Goal: Transaction & Acquisition: Obtain resource

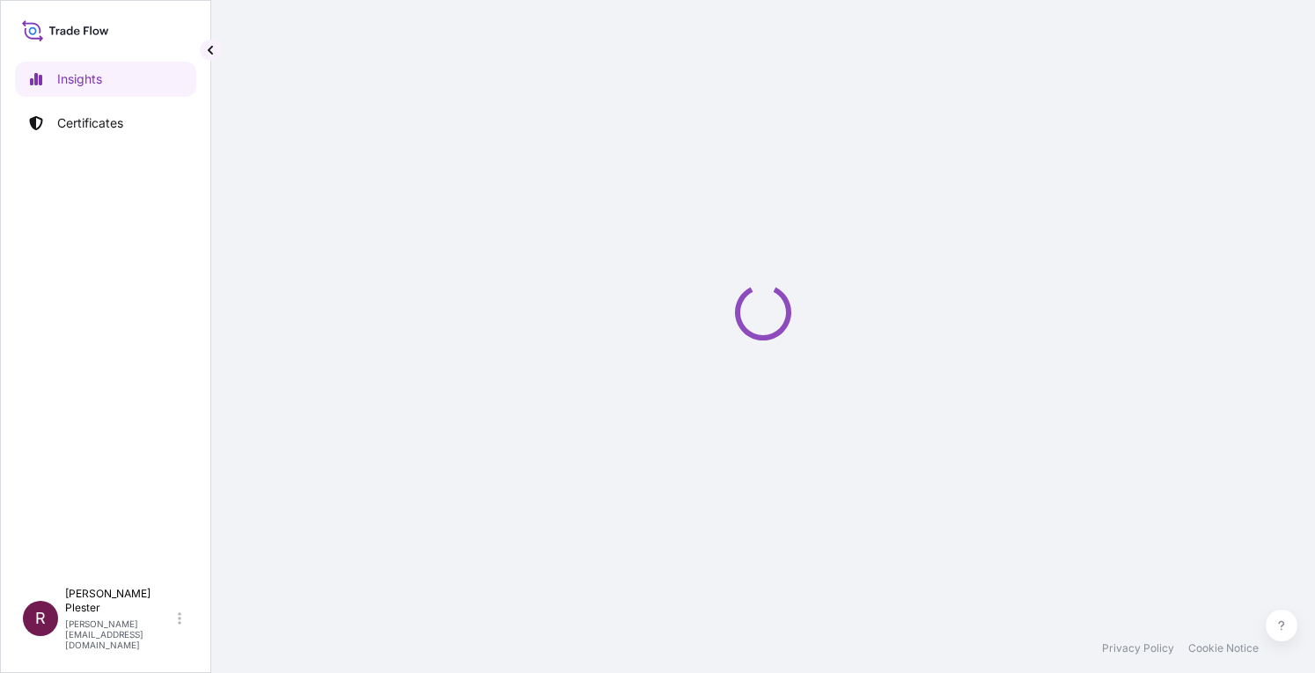
select select "2025"
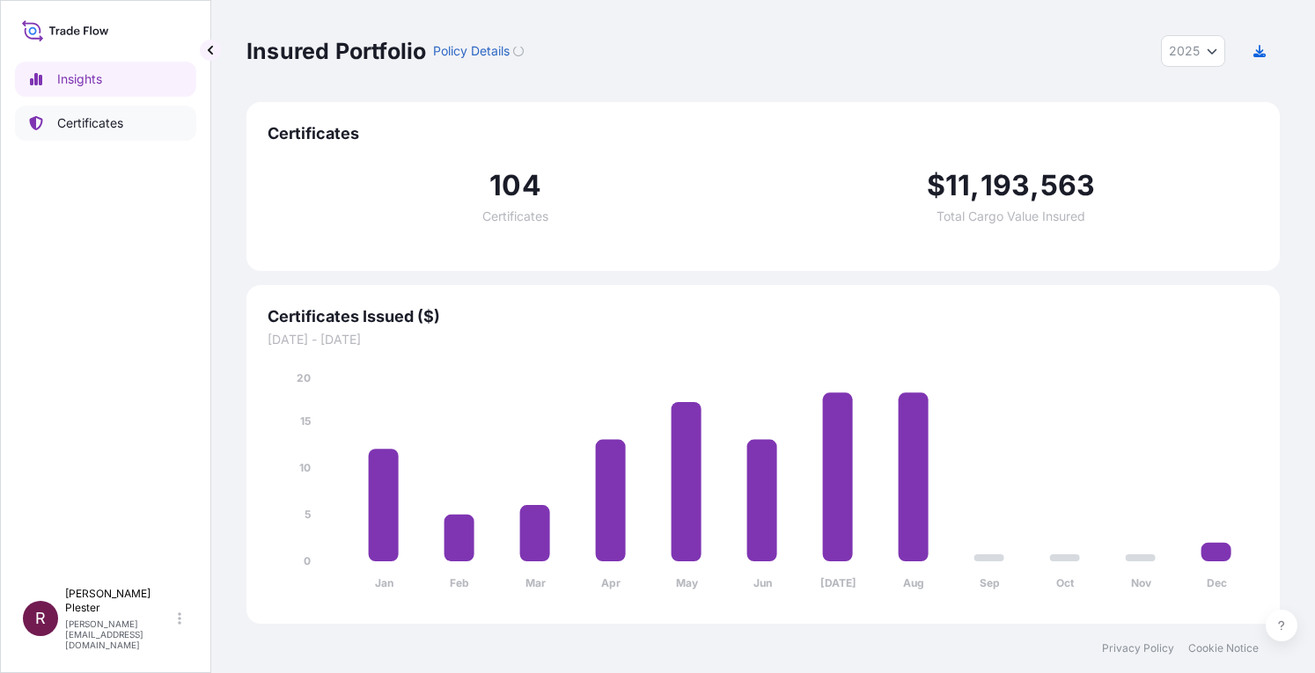
click at [64, 125] on p "Certificates" at bounding box center [90, 123] width 66 height 18
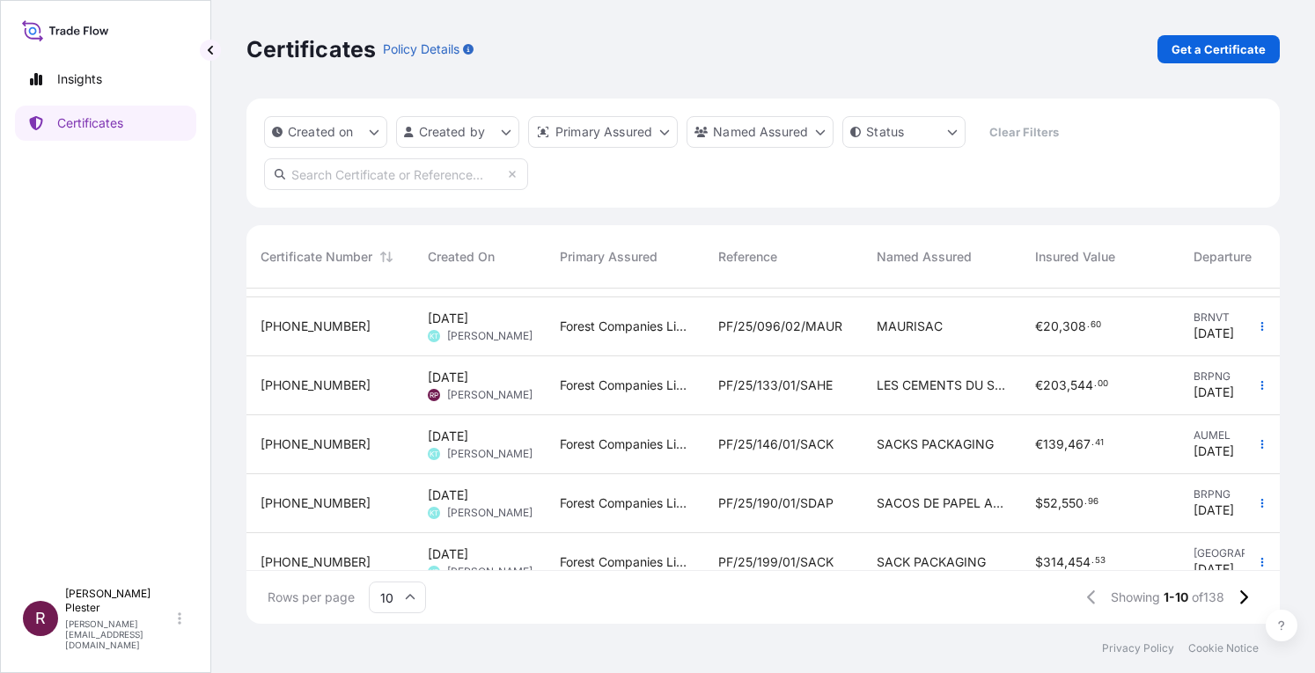
scroll to position [320, 0]
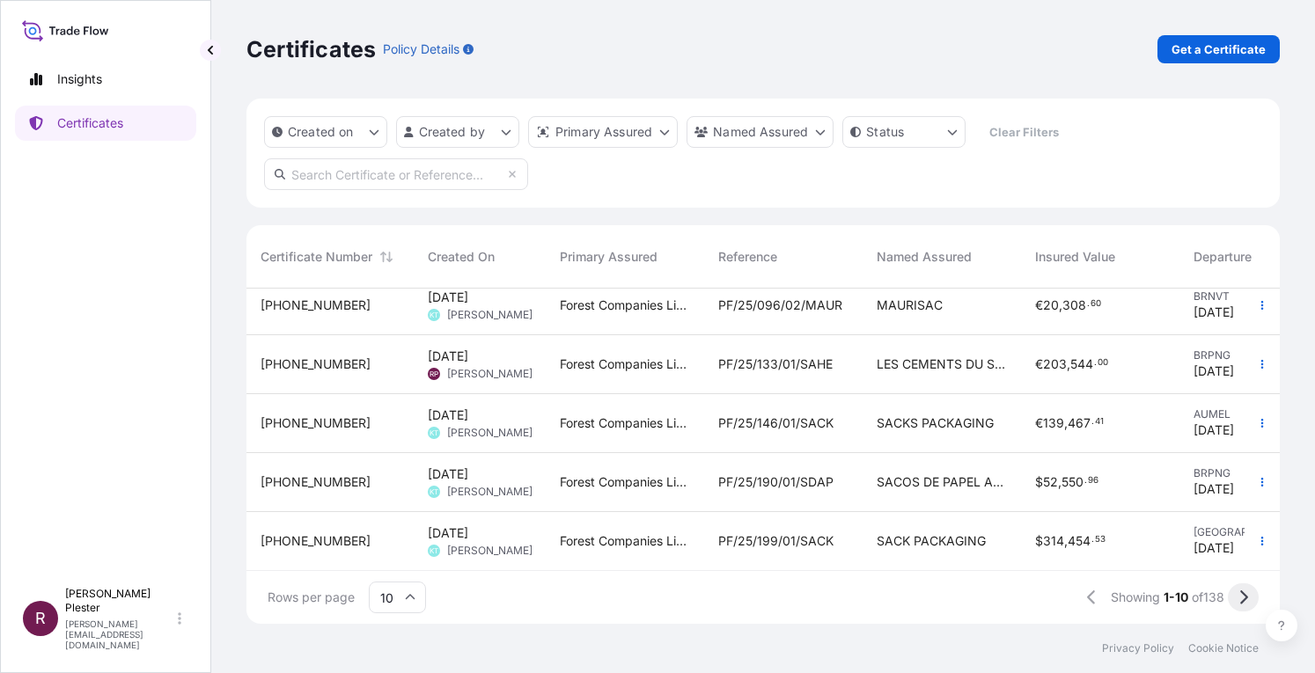
click at [1241, 601] on icon at bounding box center [1243, 598] width 10 height 16
click at [1243, 599] on icon at bounding box center [1243, 598] width 10 height 16
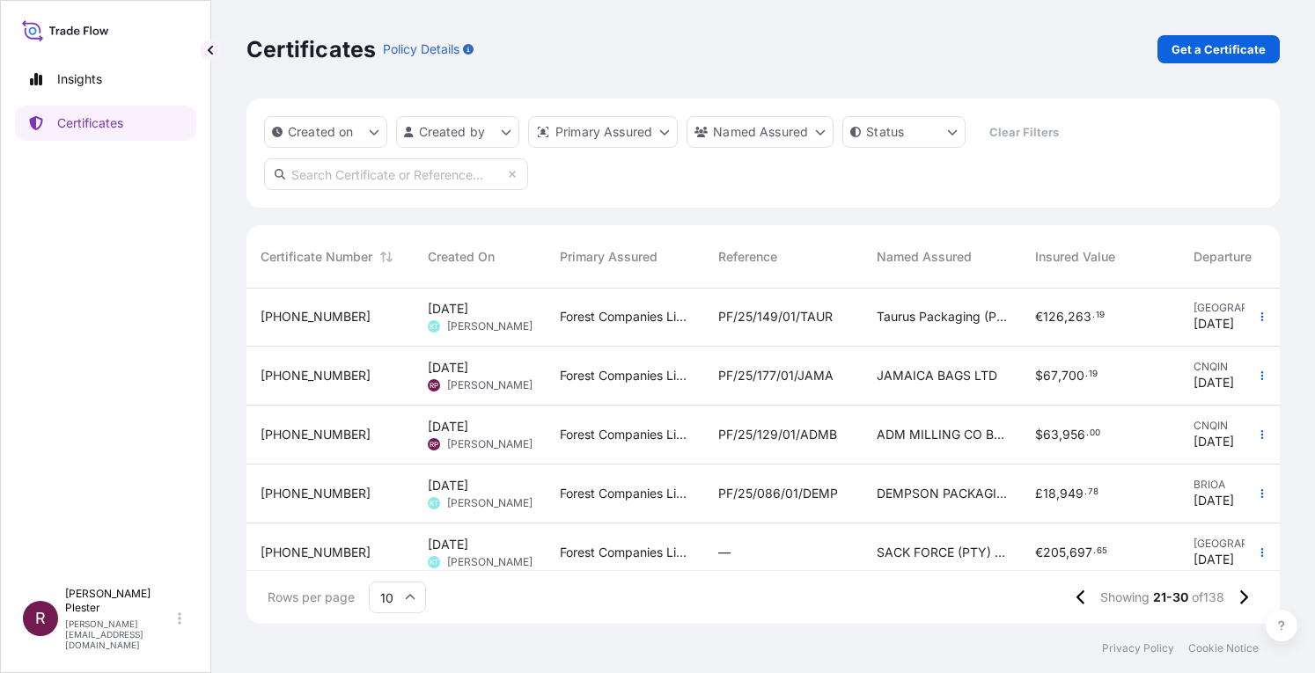
scroll to position [88, 0]
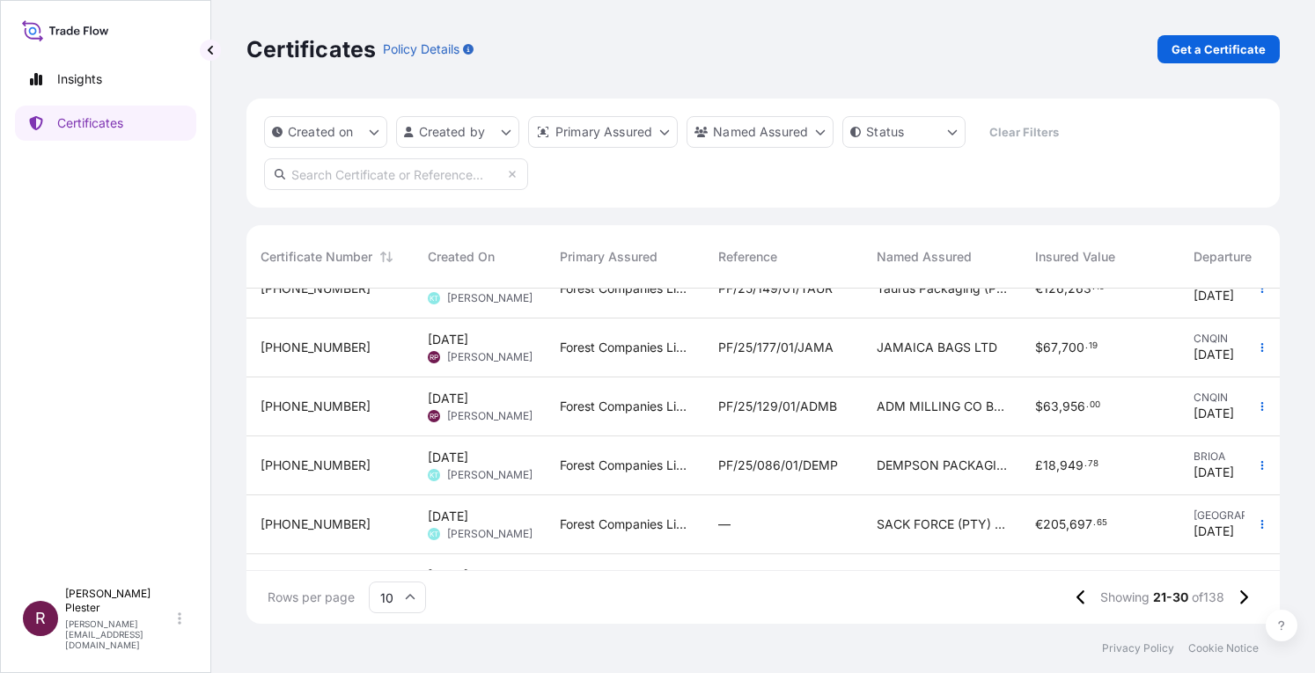
click at [748, 355] on span "PF/25/177/01/JAMA" at bounding box center [775, 348] width 115 height 18
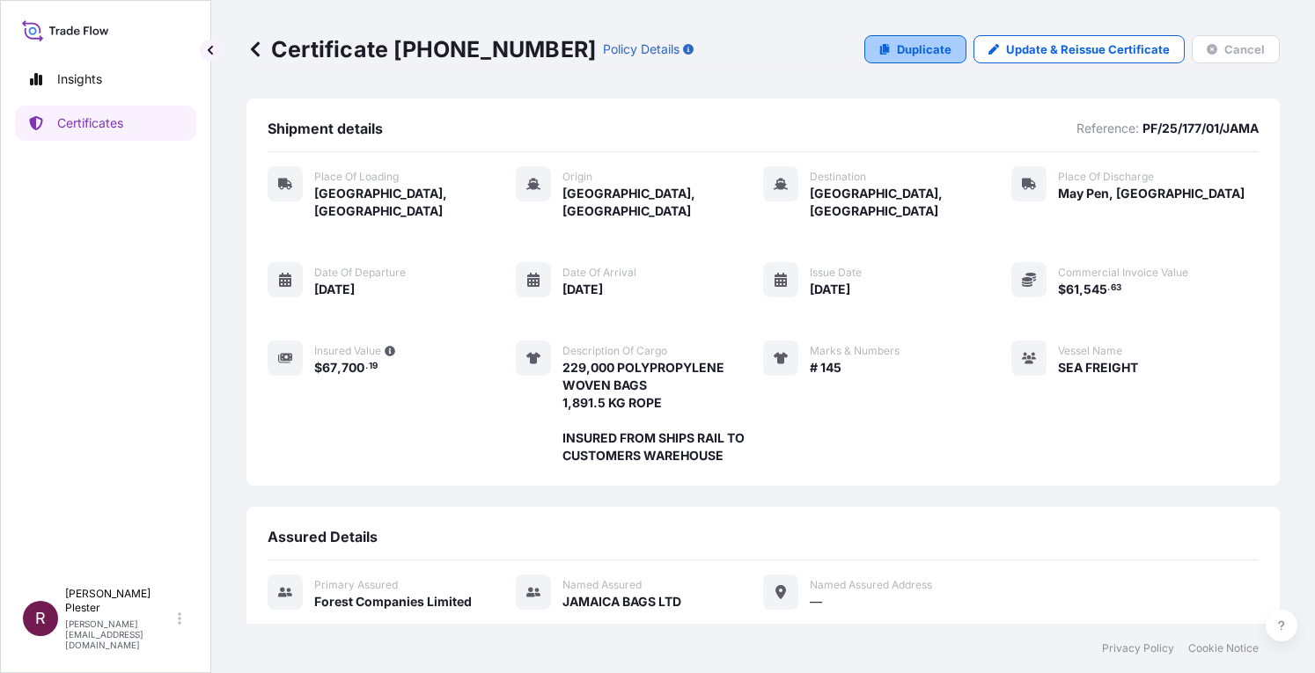
click at [922, 48] on p "Duplicate" at bounding box center [924, 49] width 55 height 18
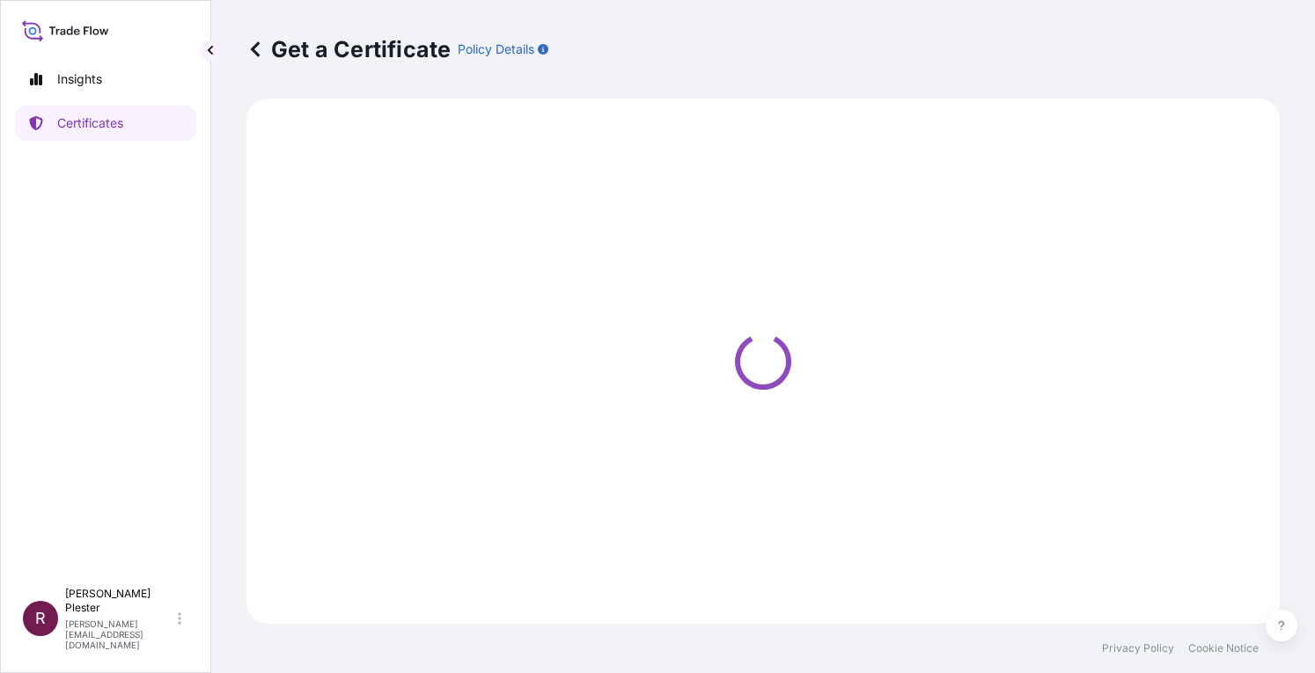
select select "Road / [GEOGRAPHIC_DATA]"
select select "Ocean Vessel"
select select "Road / [GEOGRAPHIC_DATA]"
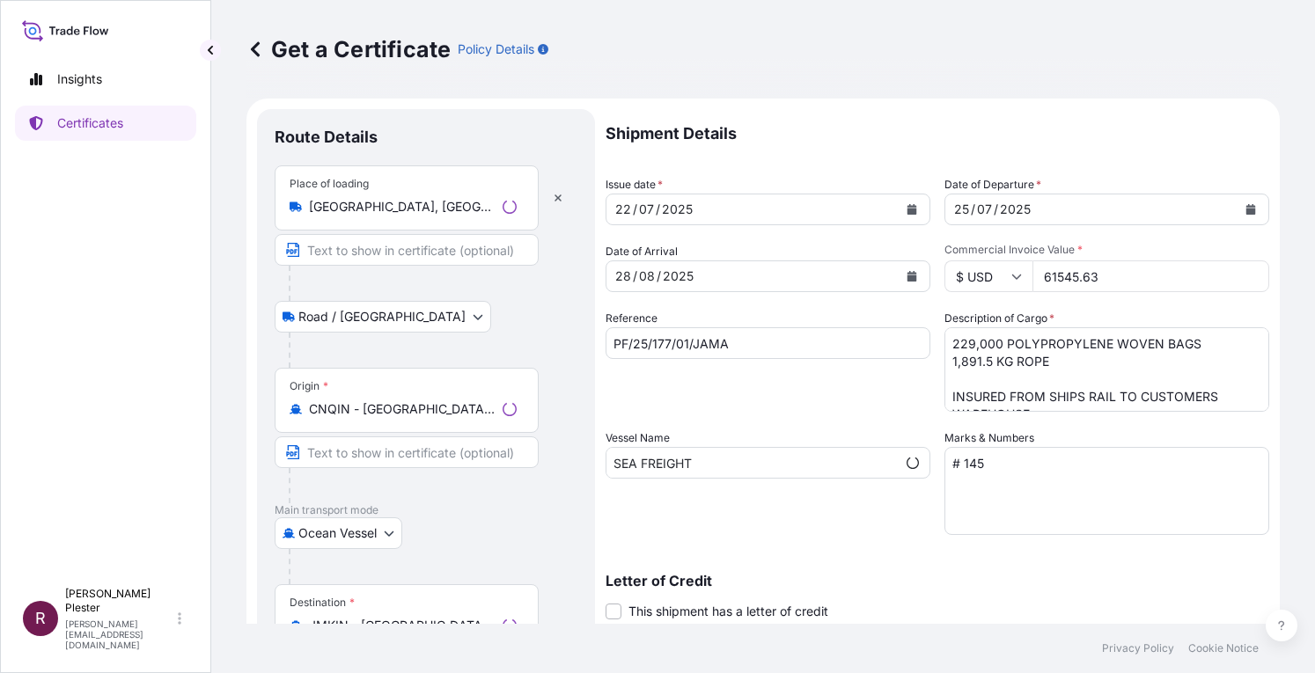
select select "31422"
click at [900, 207] on button "Calendar" at bounding box center [912, 209] width 28 height 28
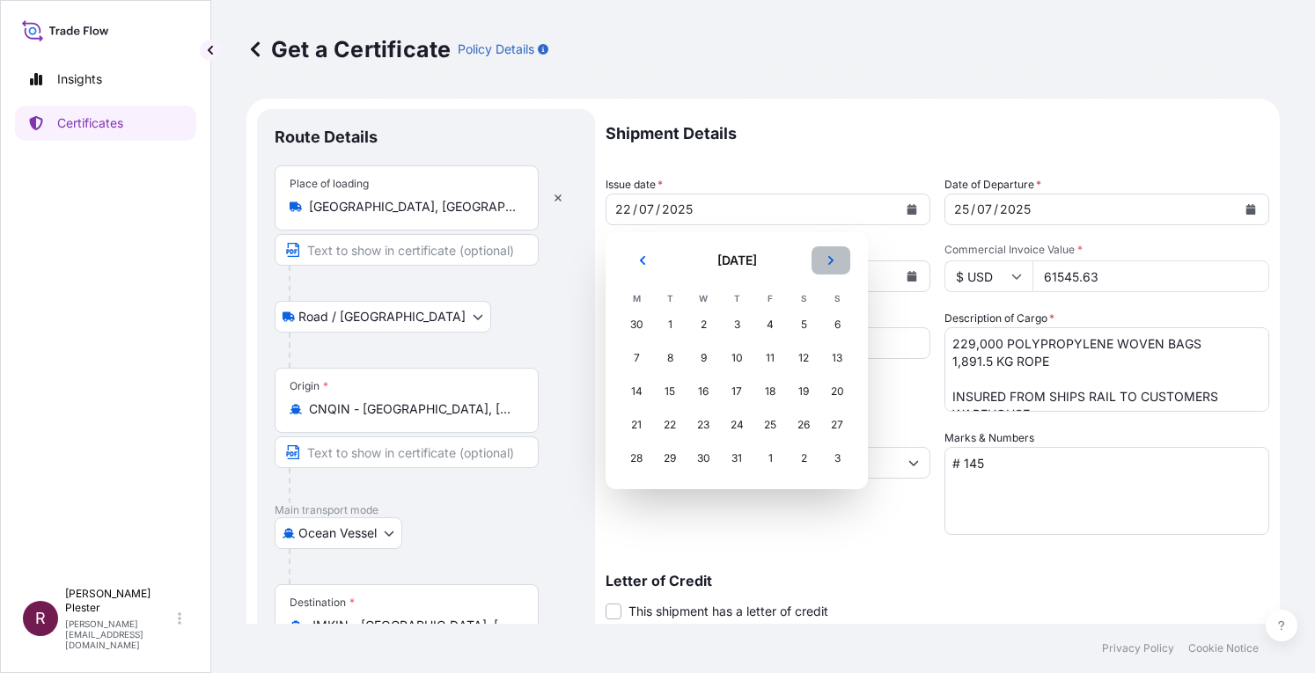
click at [837, 257] on button "Next" at bounding box center [831, 260] width 39 height 28
click at [770, 459] on div "29" at bounding box center [770, 459] width 32 height 32
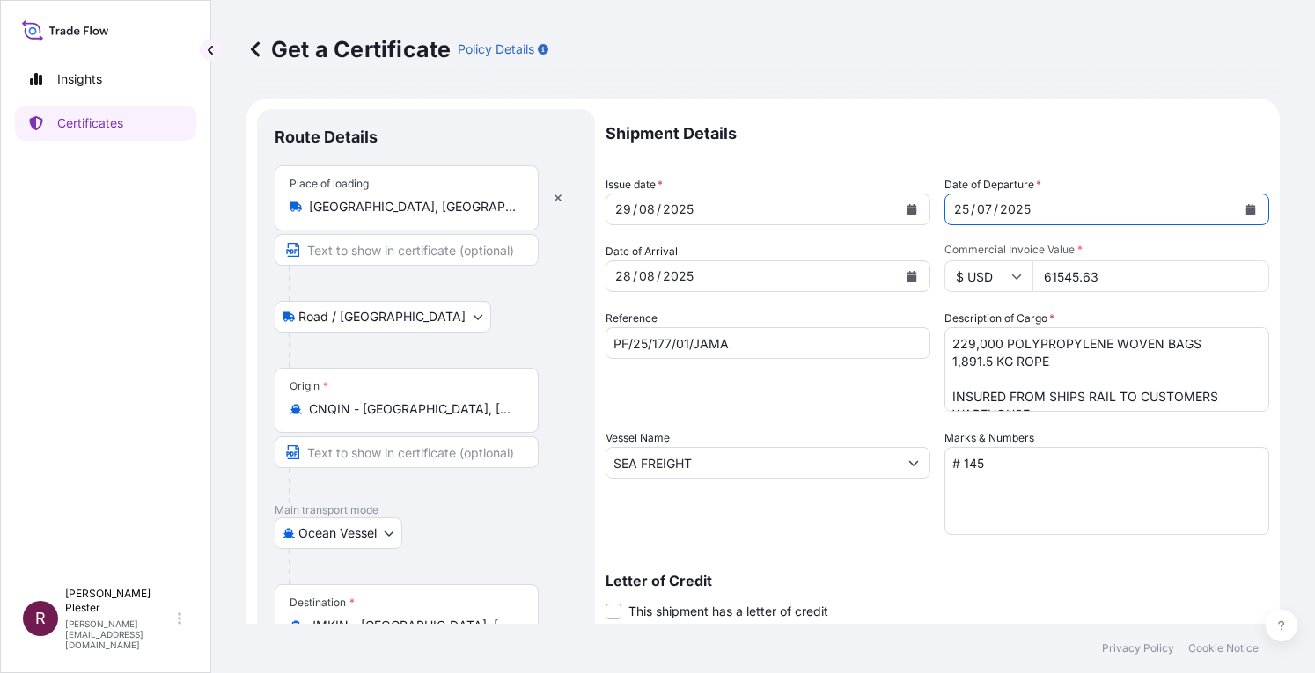
click at [1241, 202] on button "Calendar" at bounding box center [1251, 209] width 28 height 28
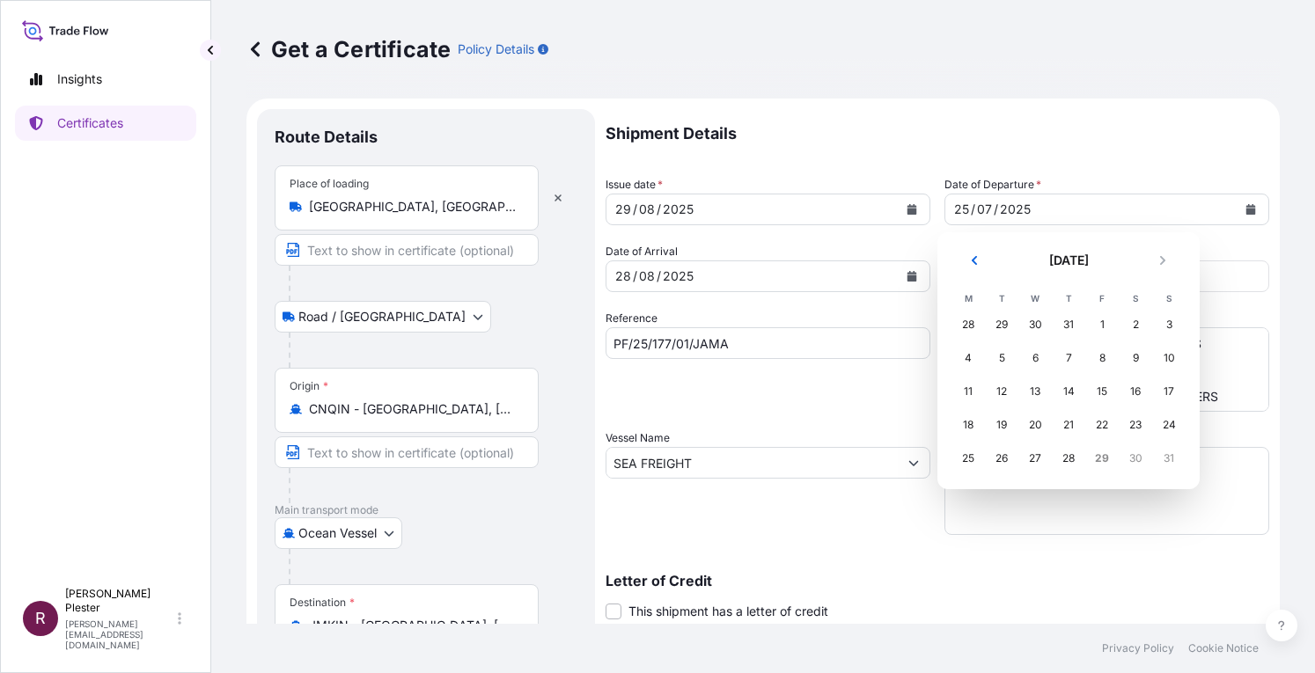
click at [1171, 455] on div "31" at bounding box center [1169, 459] width 32 height 32
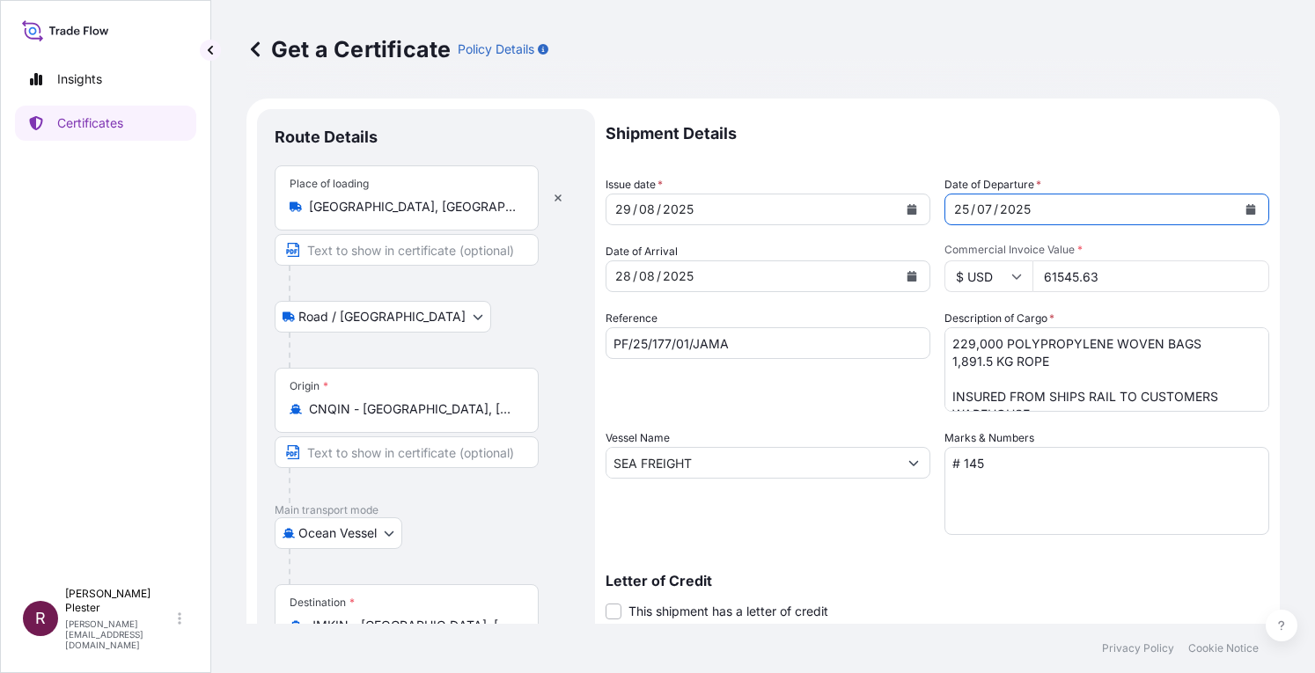
click at [952, 204] on div "25" at bounding box center [961, 209] width 18 height 21
click at [966, 198] on div "25 / 07 / 2025" at bounding box center [1090, 210] width 291 height 32
click at [961, 206] on div "25" at bounding box center [961, 209] width 18 height 21
click at [988, 246] on span "Commercial Invoice Value *" at bounding box center [1106, 250] width 325 height 14
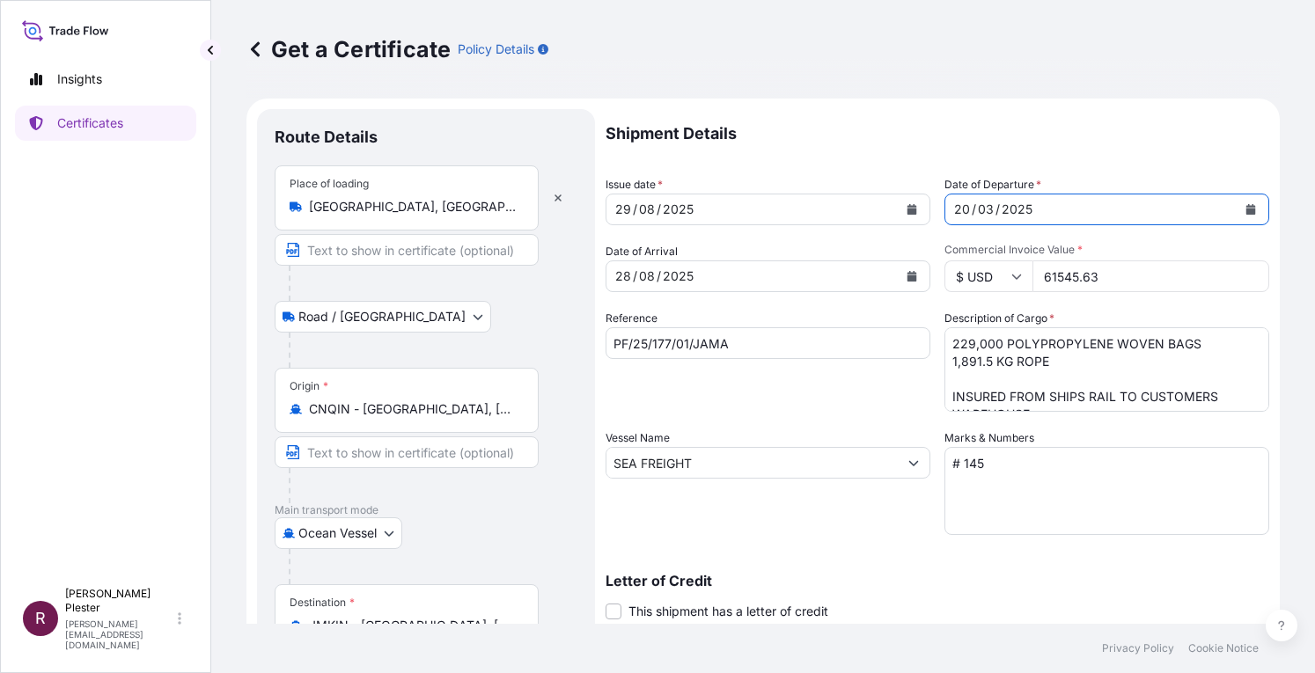
click at [1032, 261] on input "61545.63" at bounding box center [1150, 277] width 237 height 32
click at [1016, 209] on div "2025" at bounding box center [1017, 209] width 34 height 21
click at [1237, 216] on button "Calendar" at bounding box center [1251, 209] width 28 height 28
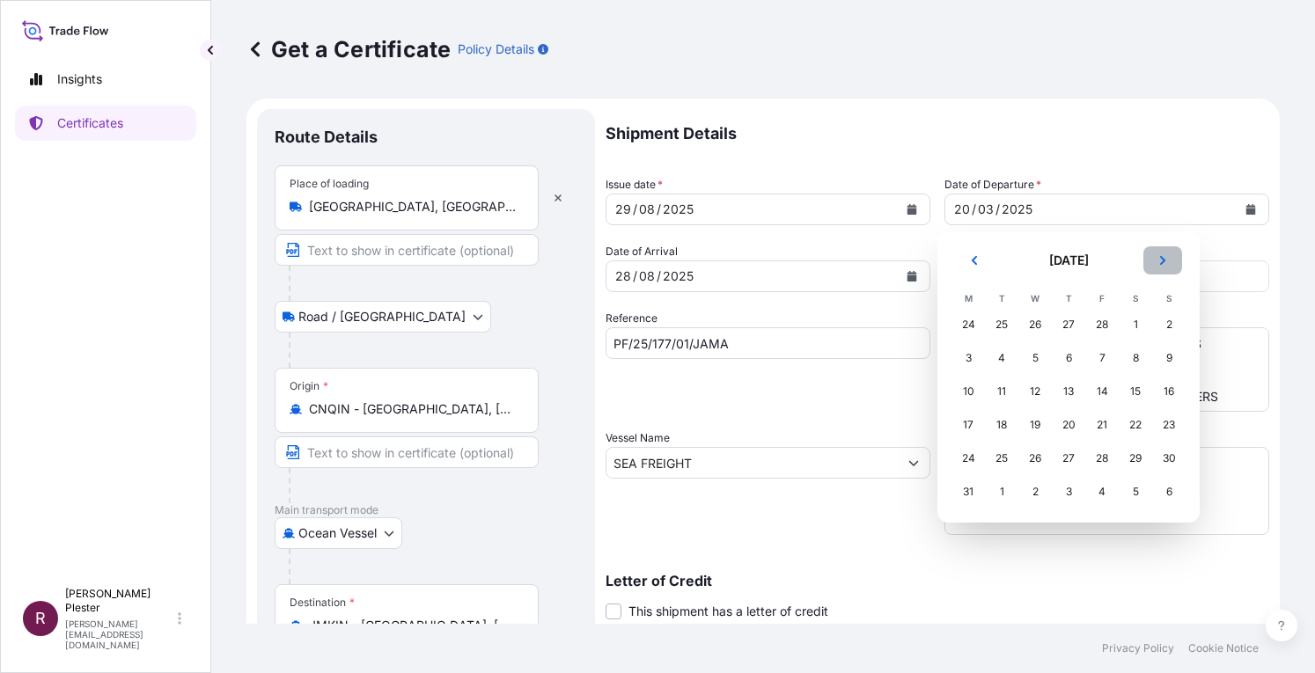
click at [1165, 259] on icon "Next" at bounding box center [1162, 260] width 11 height 11
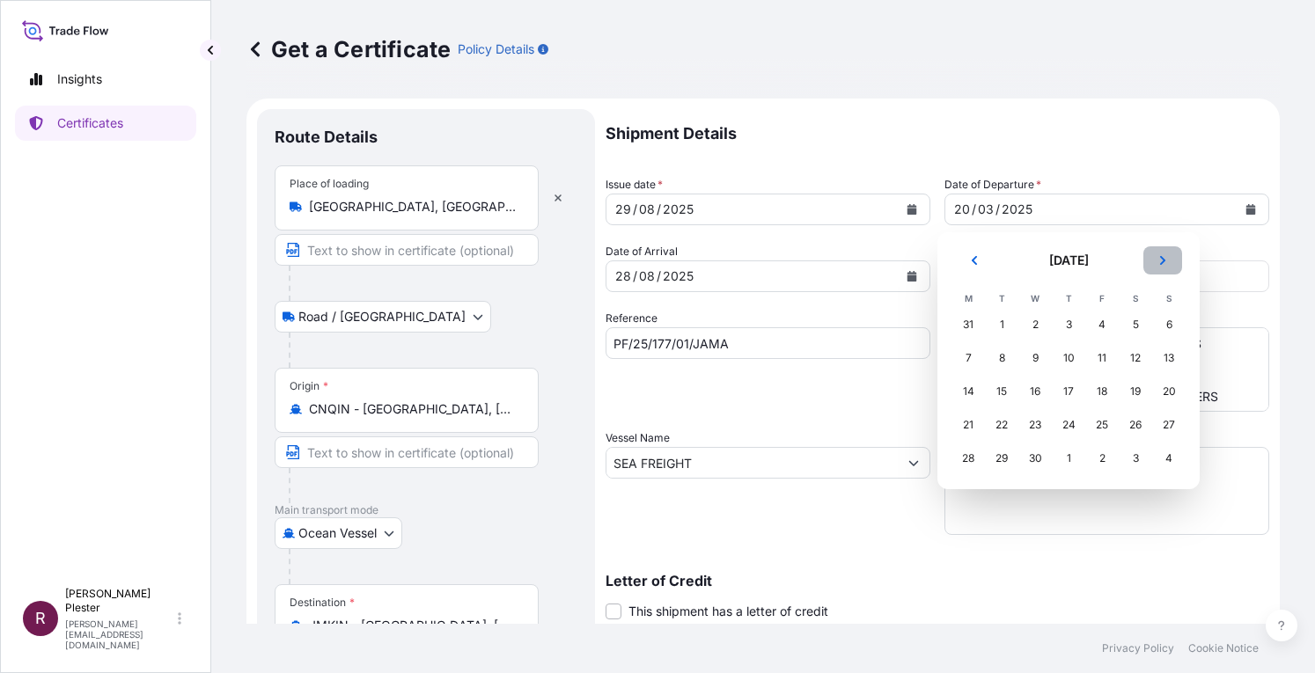
click at [1165, 259] on icon "Next" at bounding box center [1162, 260] width 11 height 11
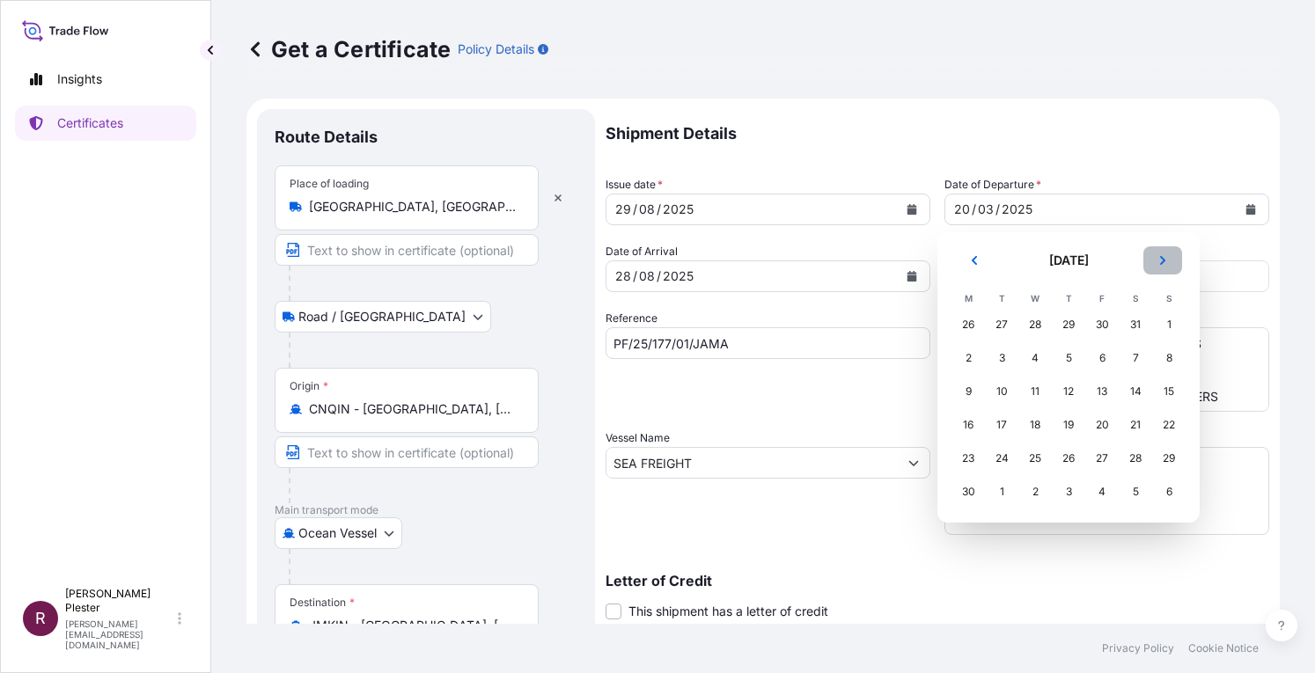
click at [1165, 259] on icon "Next" at bounding box center [1162, 260] width 11 height 11
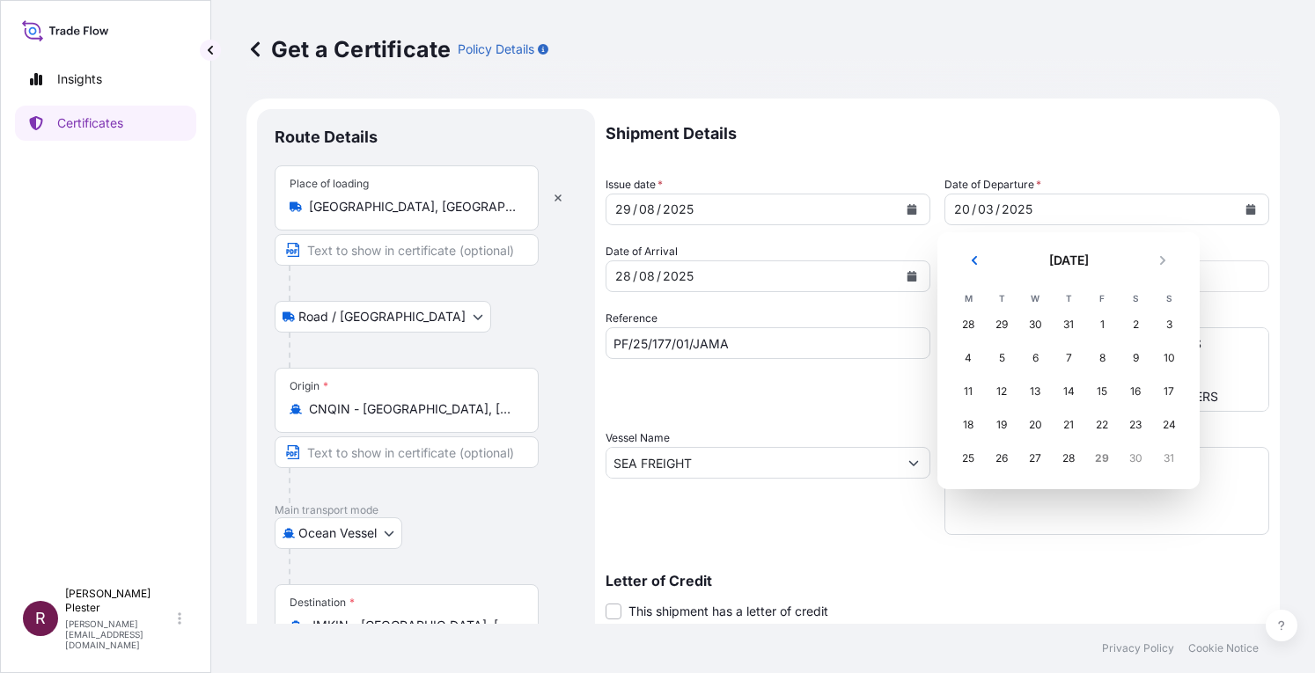
click at [1168, 455] on div "31" at bounding box center [1169, 459] width 32 height 32
click at [1167, 453] on div "31" at bounding box center [1169, 459] width 32 height 32
click at [954, 212] on div "20" at bounding box center [961, 209] width 19 height 21
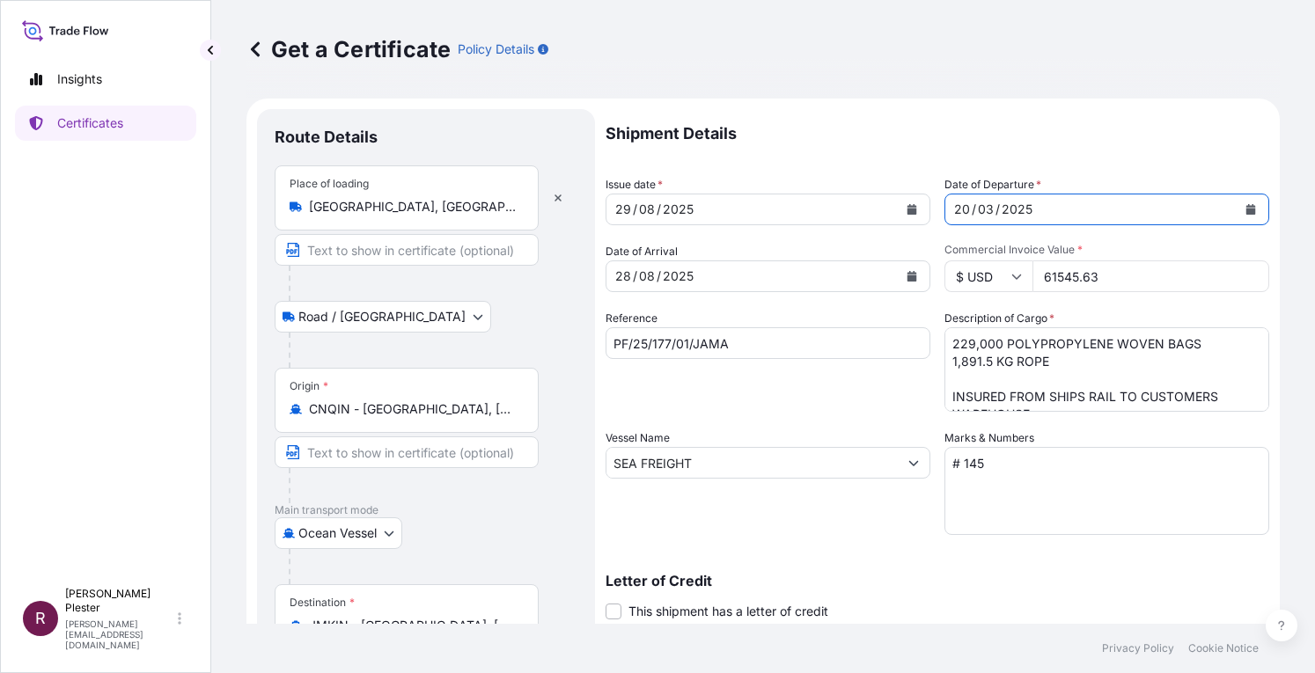
click at [954, 212] on div "20" at bounding box center [961, 209] width 19 height 21
click at [699, 212] on div "29 / 08 / 2025" at bounding box center [751, 210] width 291 height 32
click at [908, 202] on button "Calendar" at bounding box center [912, 209] width 28 height 28
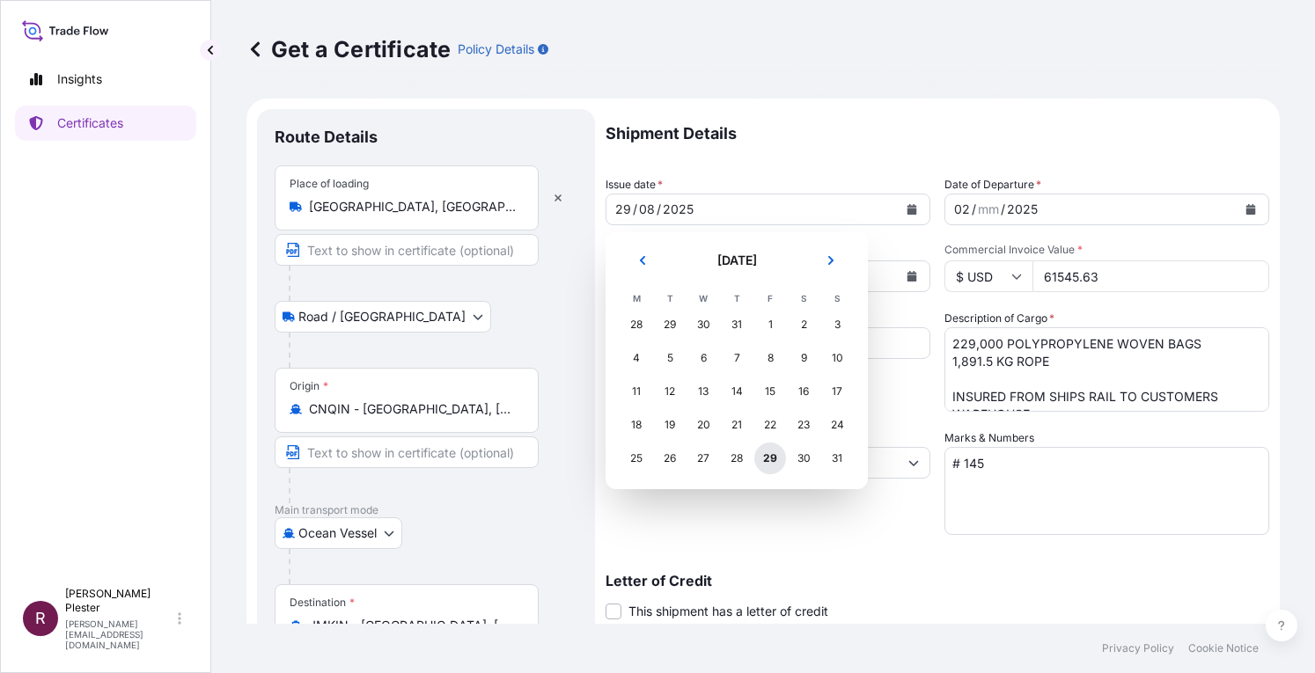
click at [769, 456] on div "29" at bounding box center [770, 459] width 32 height 32
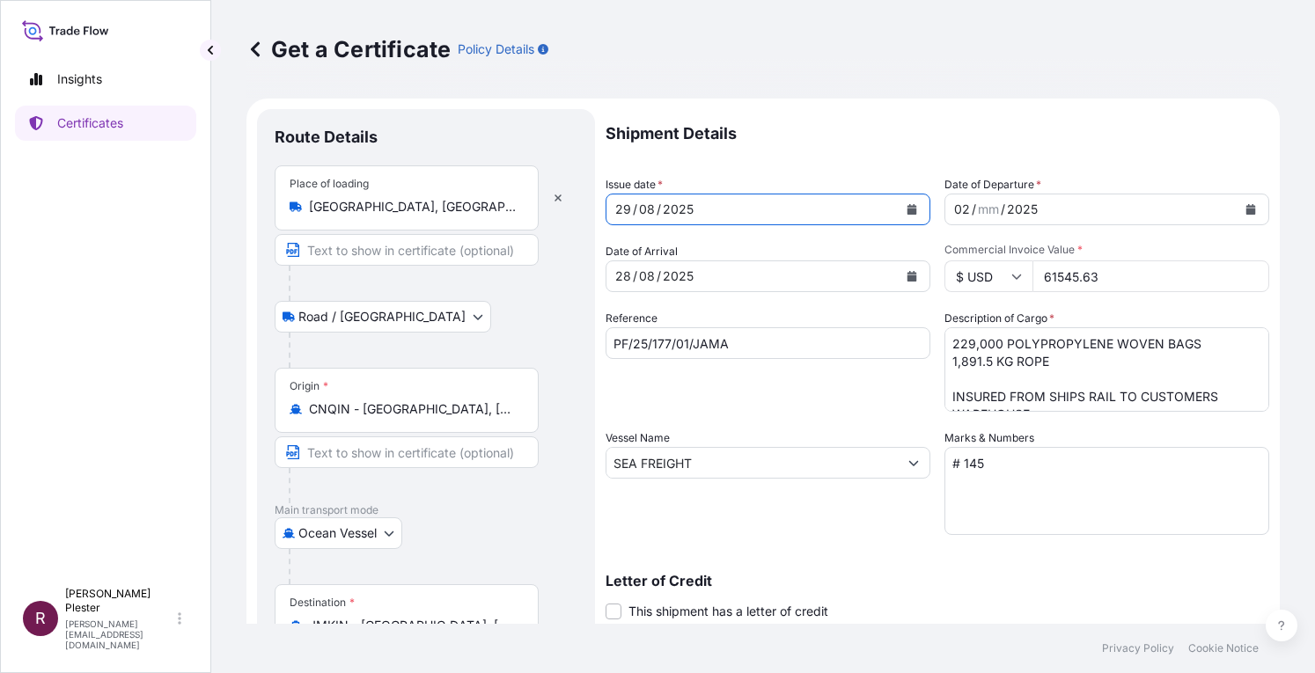
click at [957, 209] on div "02" at bounding box center [961, 209] width 19 height 21
click at [1237, 203] on button "Calendar" at bounding box center [1251, 209] width 28 height 28
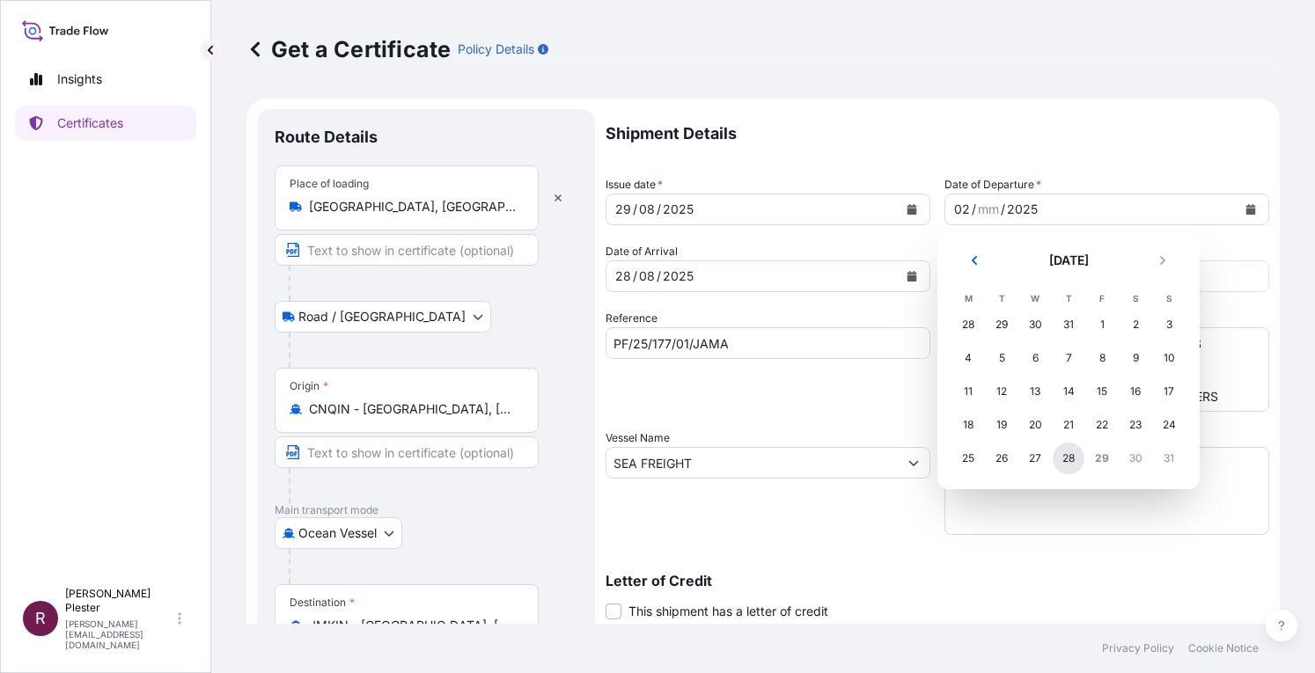
click at [1069, 459] on div "28" at bounding box center [1069, 459] width 32 height 32
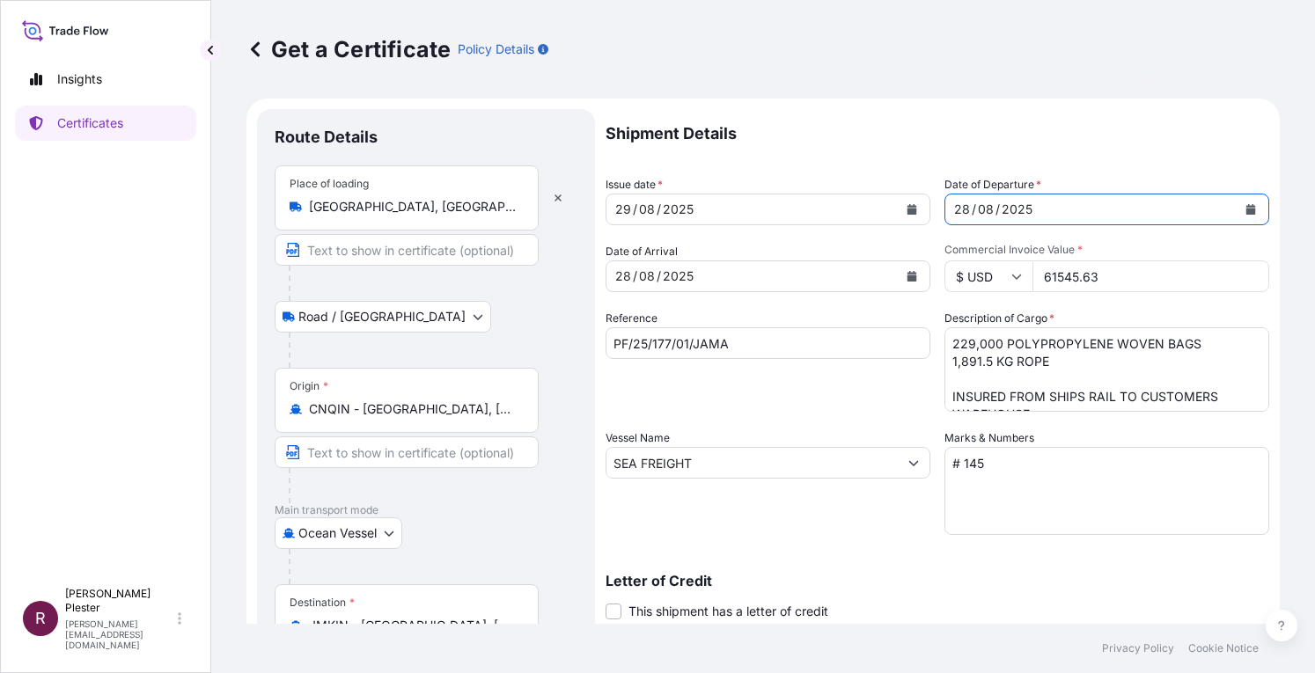
click at [972, 212] on div "/" at bounding box center [974, 209] width 4 height 21
click at [952, 217] on div "28" at bounding box center [961, 209] width 19 height 21
click at [952, 213] on div "28" at bounding box center [961, 209] width 19 height 21
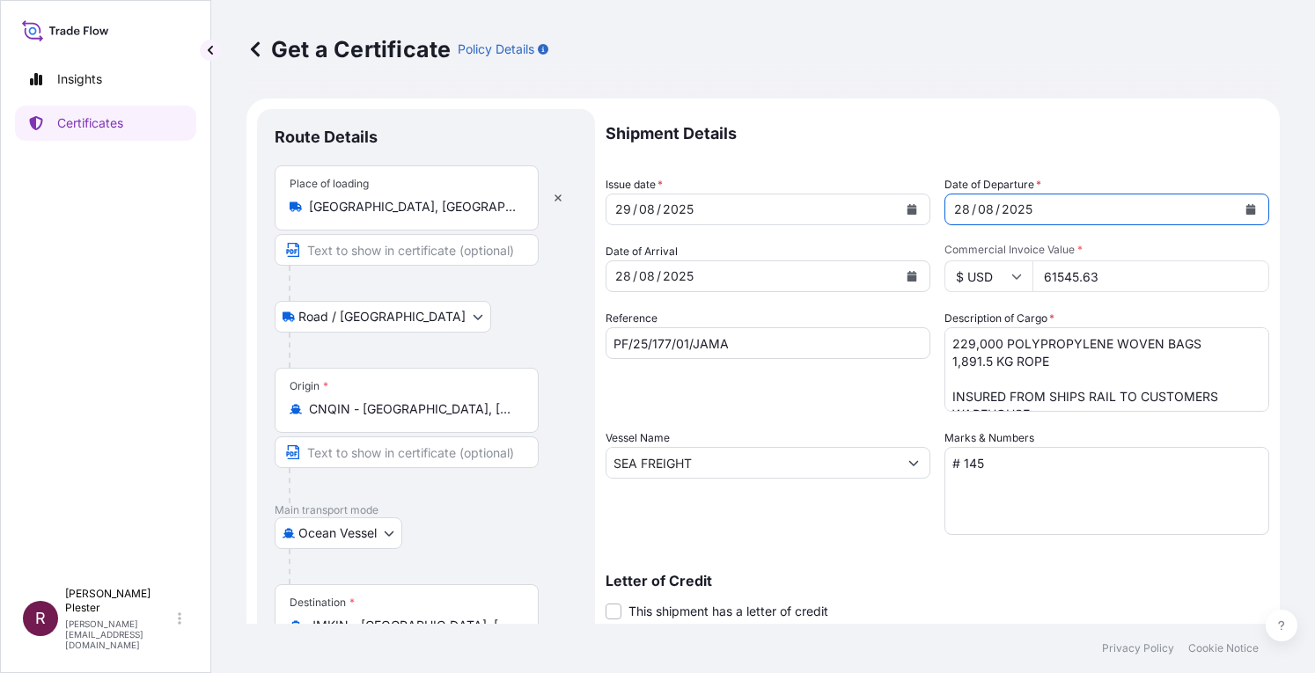
click at [952, 213] on div "28" at bounding box center [961, 209] width 19 height 21
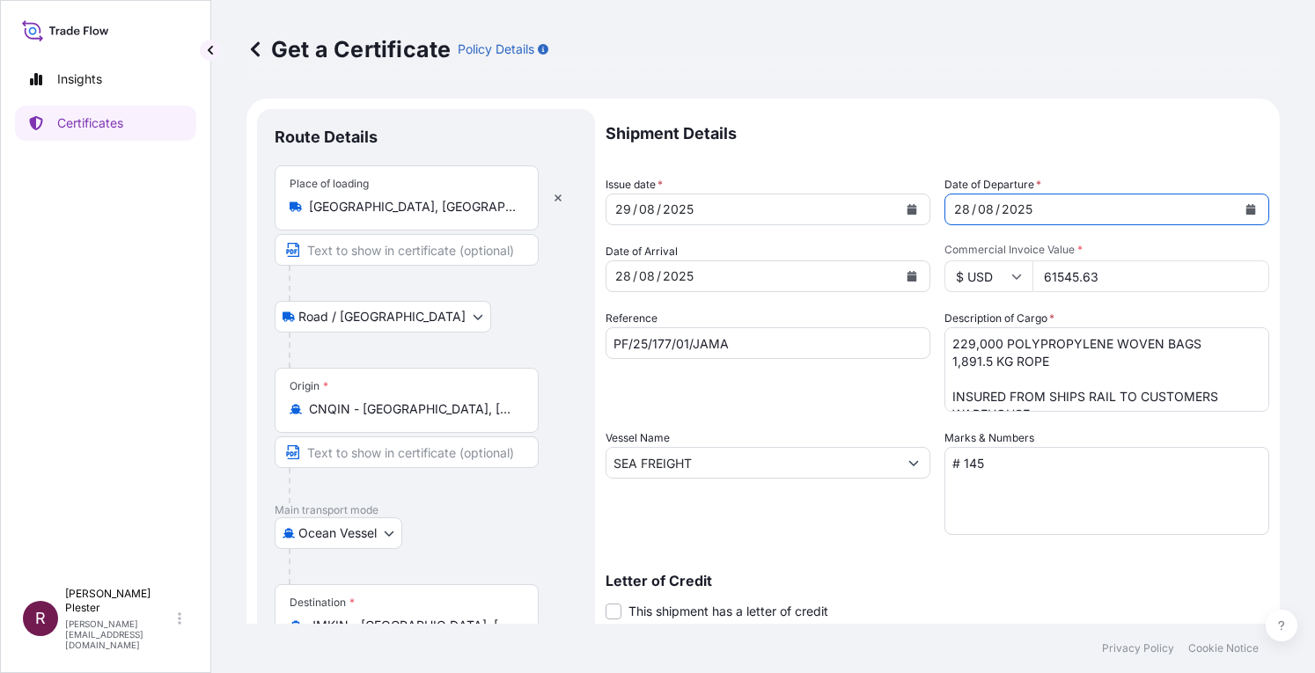
click at [952, 213] on div "28" at bounding box center [961, 209] width 19 height 21
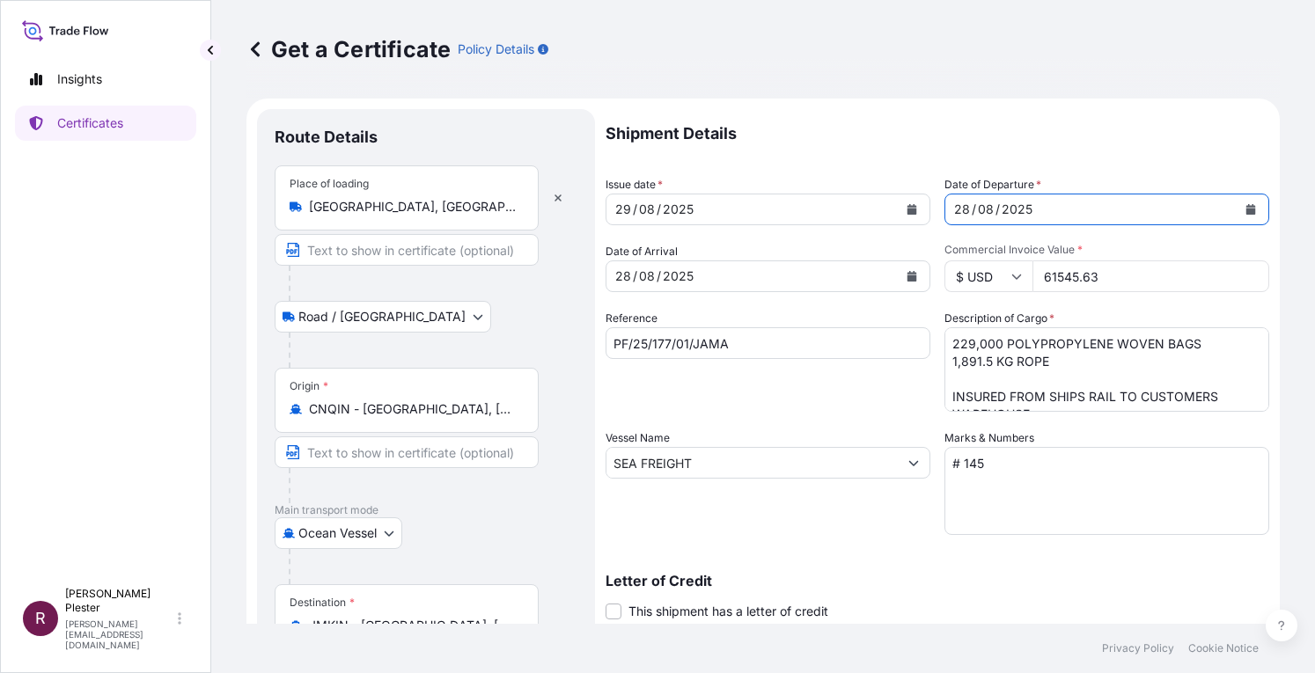
click at [952, 213] on div "28" at bounding box center [961, 209] width 19 height 21
click at [257, 52] on icon at bounding box center [255, 49] width 18 height 18
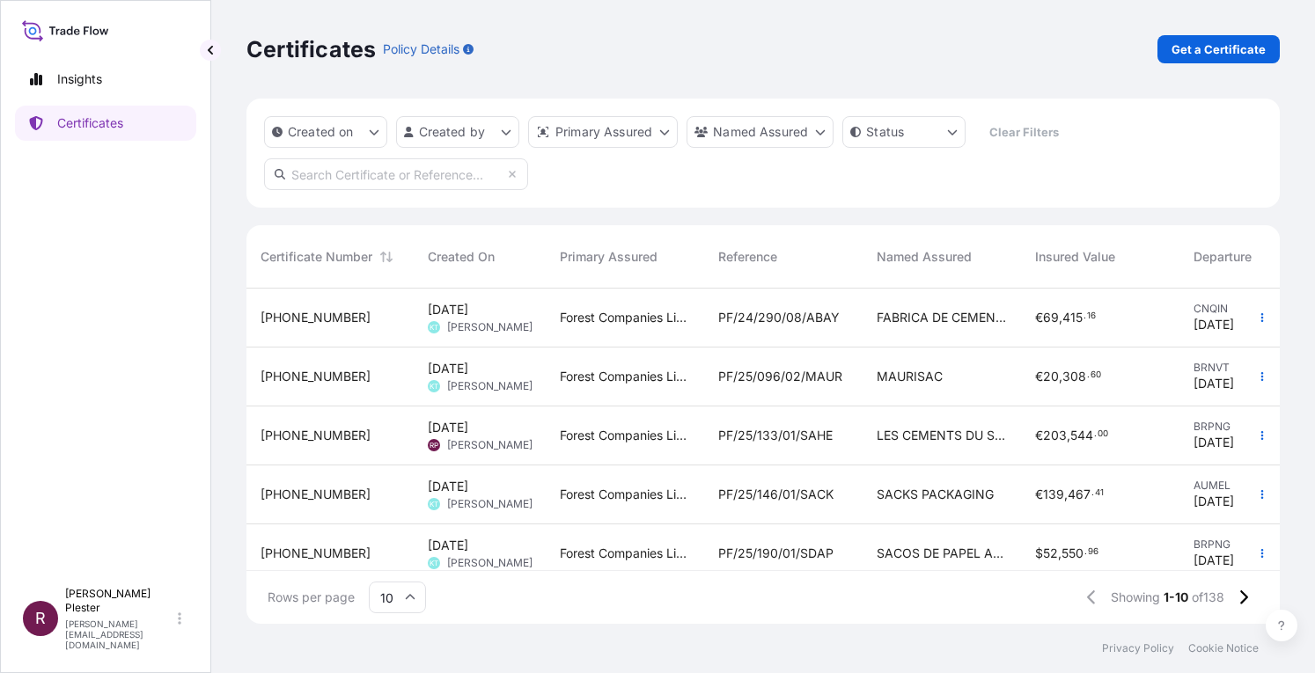
scroll to position [320, 0]
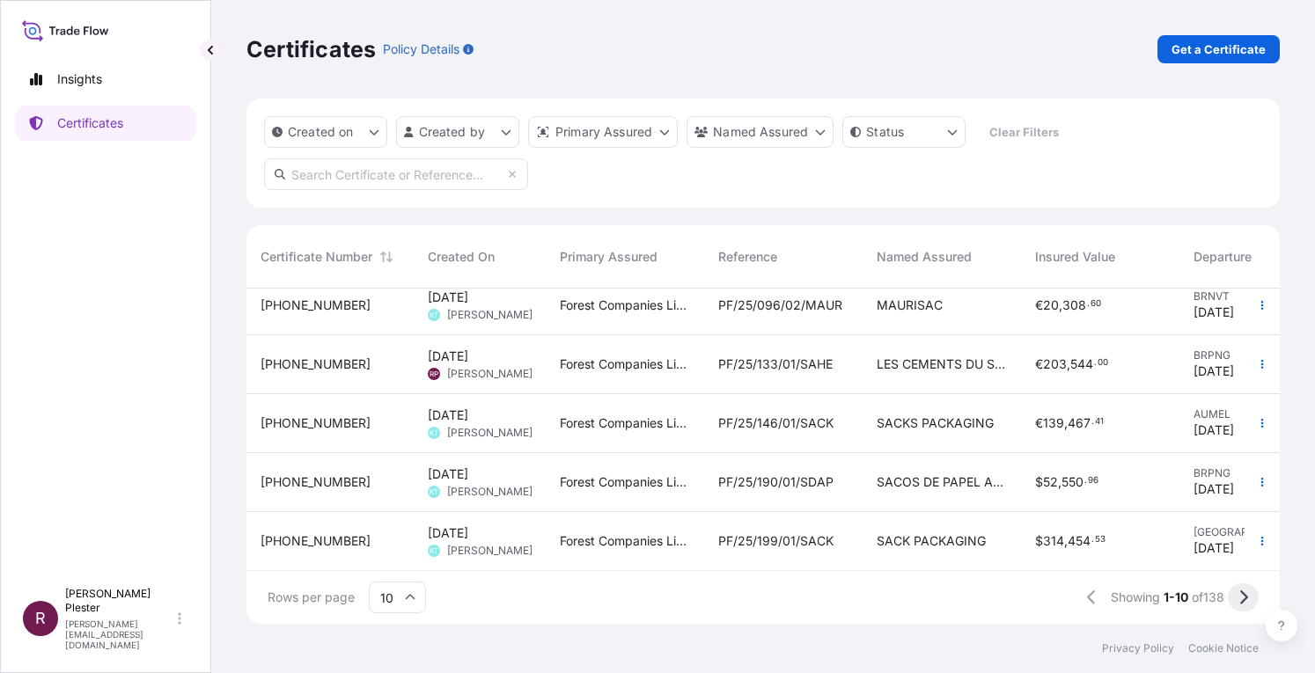
click at [1239, 599] on icon at bounding box center [1243, 598] width 10 height 16
click at [1241, 603] on icon at bounding box center [1244, 598] width 8 height 14
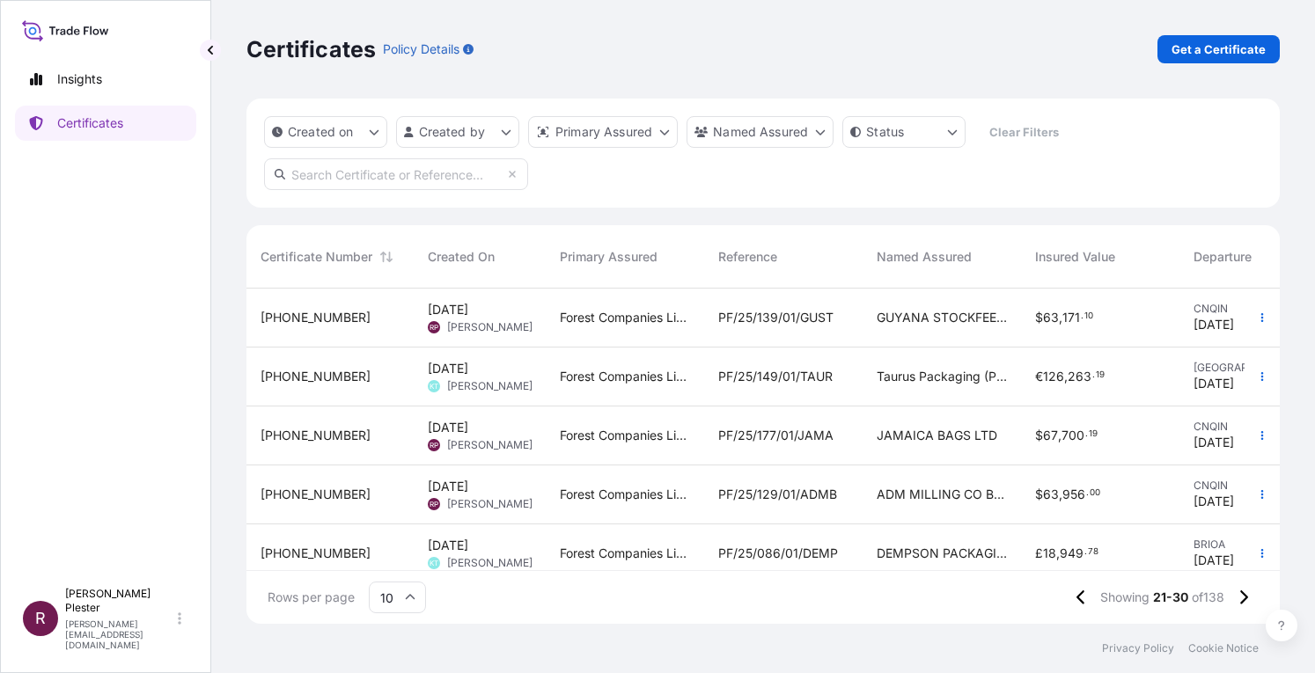
click at [1005, 434] on div "JAMAICA BAGS LTD" at bounding box center [942, 436] width 130 height 18
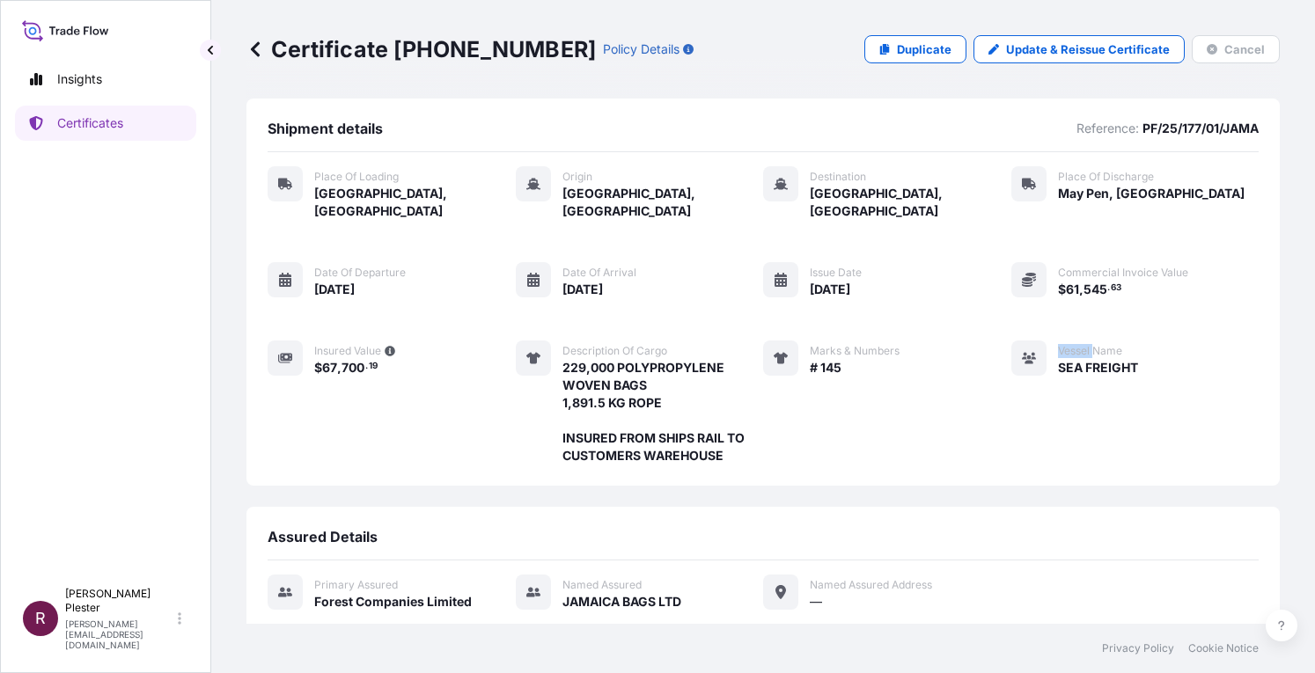
click at [1011, 434] on div "Vessel Name SEA FREIGHT" at bounding box center [1074, 403] width 127 height 124
click at [900, 47] on p "Duplicate" at bounding box center [924, 49] width 55 height 18
select select "Road / [GEOGRAPHIC_DATA]"
select select "Ocean Vessel"
select select "Road / [GEOGRAPHIC_DATA]"
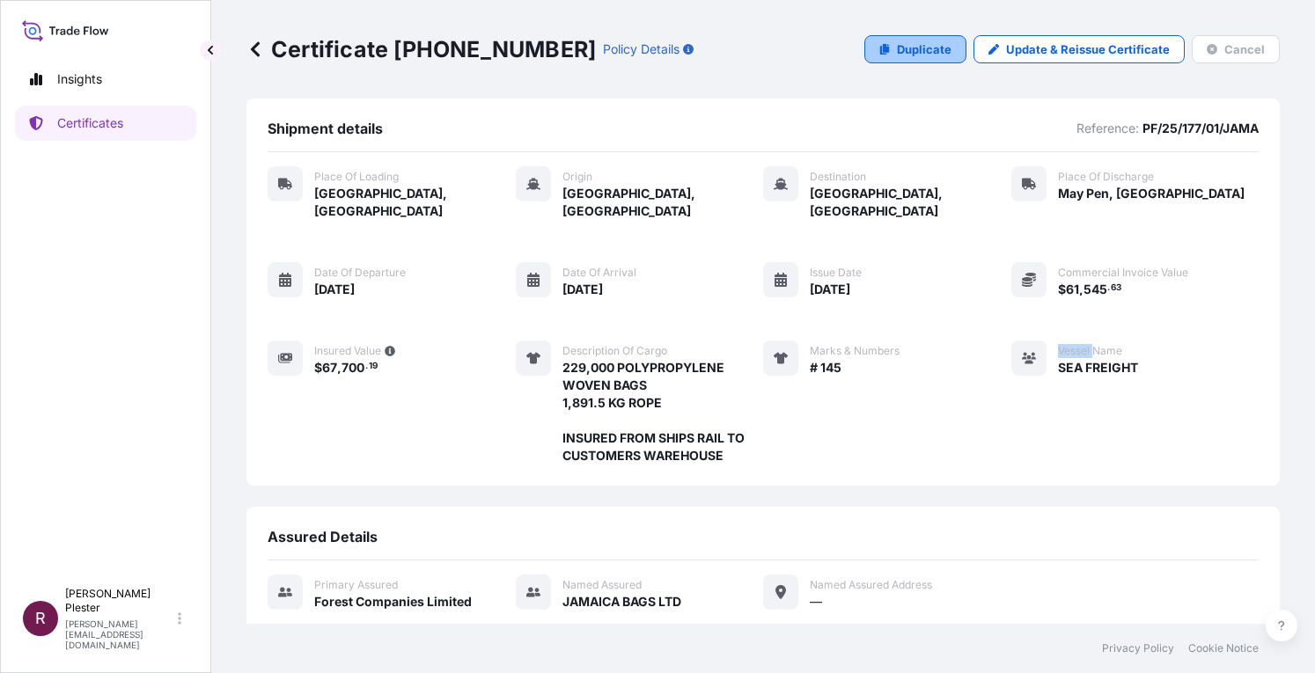
select select "31422"
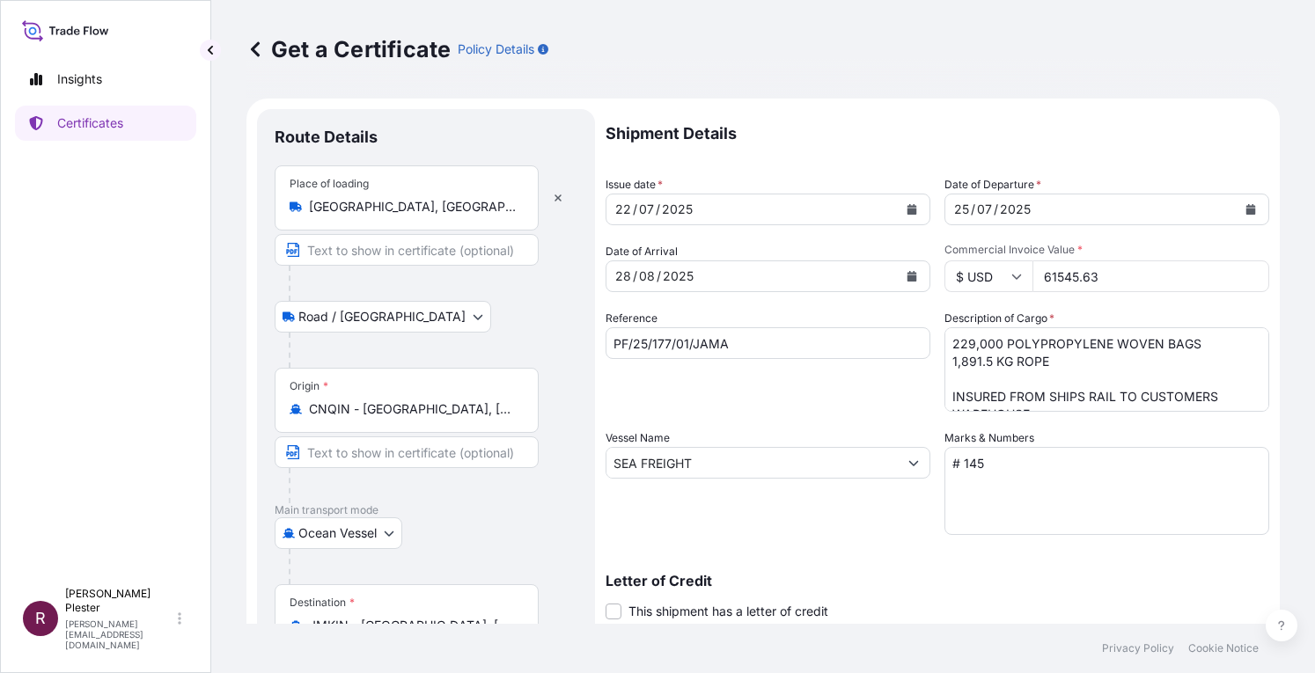
click at [907, 203] on button "Calendar" at bounding box center [912, 209] width 28 height 28
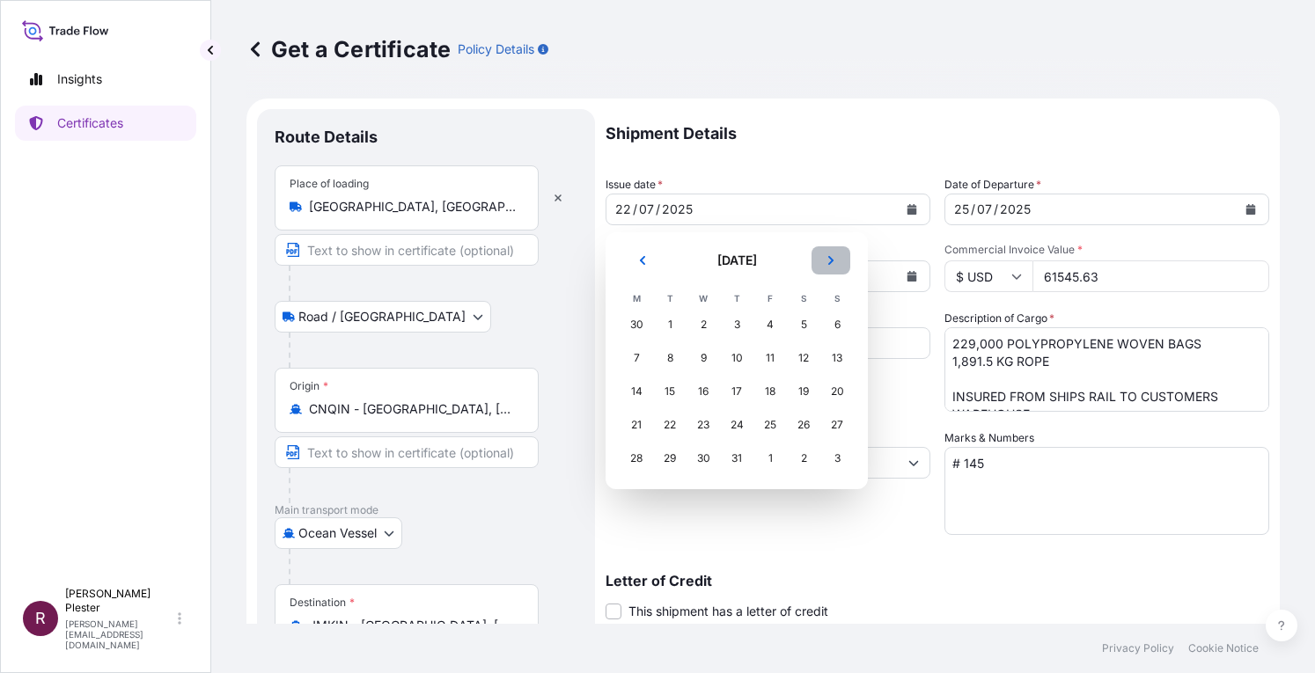
click at [825, 270] on button "Next" at bounding box center [831, 260] width 39 height 28
click at [763, 455] on div "29" at bounding box center [770, 459] width 32 height 32
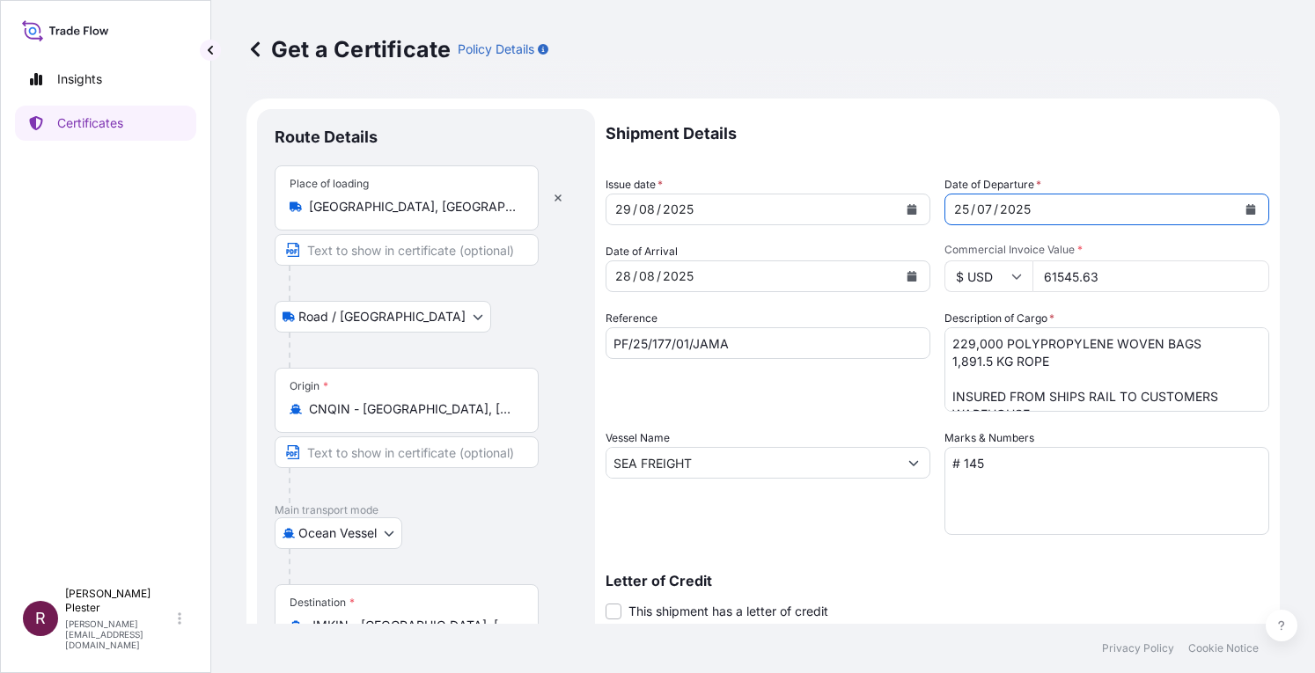
click at [1243, 205] on button "Calendar" at bounding box center [1251, 209] width 28 height 28
click at [958, 212] on div "25" at bounding box center [961, 209] width 18 height 21
click at [956, 208] on div "25" at bounding box center [961, 209] width 18 height 21
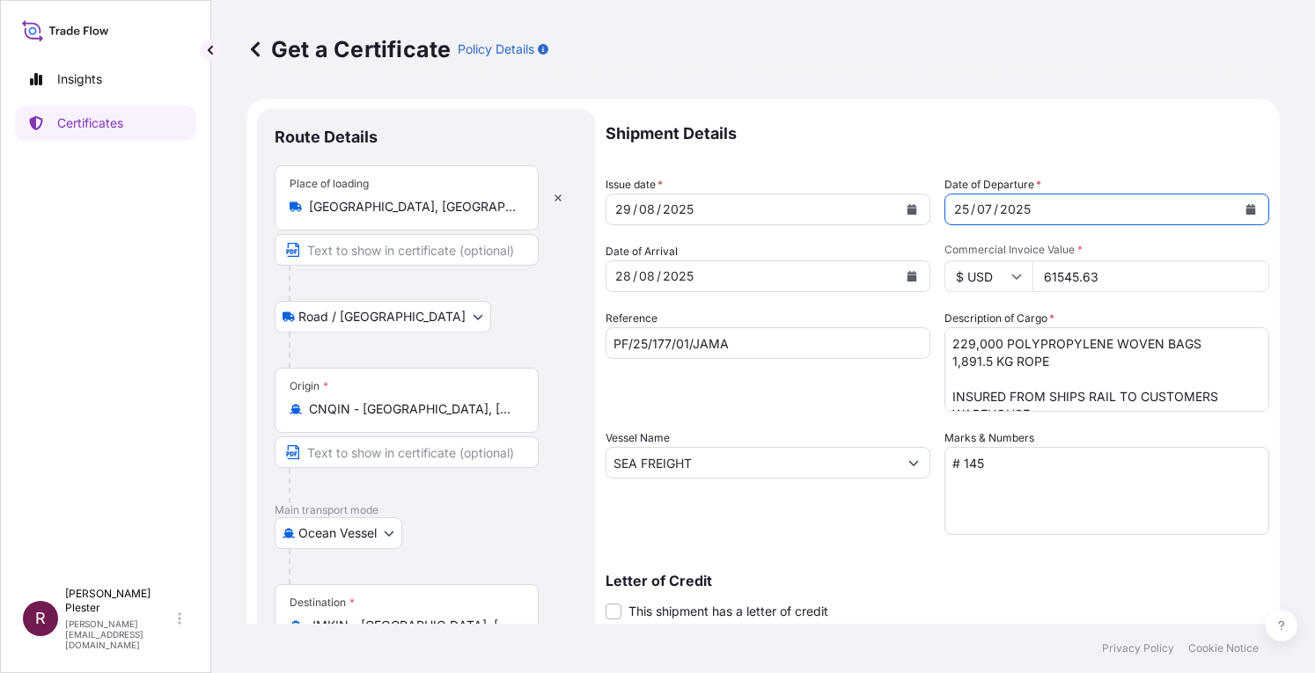
click at [956, 208] on div "25" at bounding box center [961, 209] width 18 height 21
click at [952, 205] on div "25" at bounding box center [961, 209] width 18 height 21
drag, startPoint x: 949, startPoint y: 205, endPoint x: 1003, endPoint y: 211, distance: 54.0
click at [1003, 211] on div "25 / 07 / 2025" at bounding box center [1090, 210] width 291 height 32
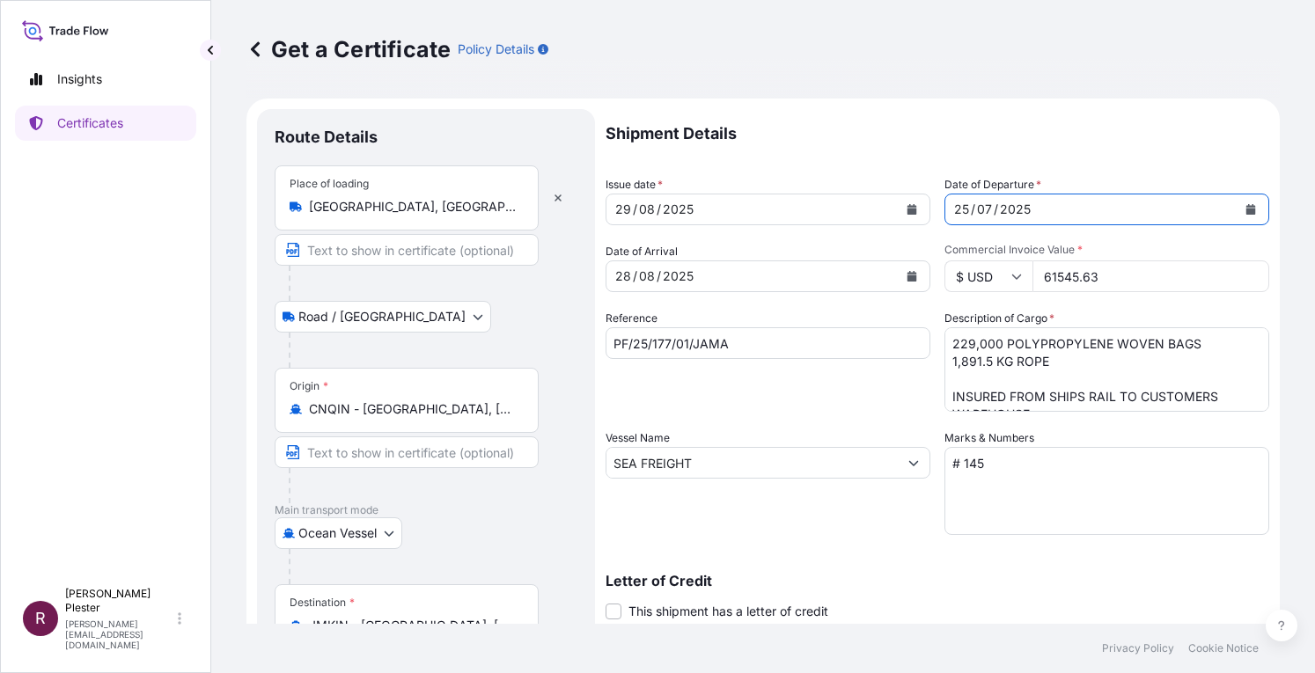
click at [952, 211] on div "25" at bounding box center [961, 209] width 18 height 21
click at [979, 208] on div "03" at bounding box center [985, 209] width 19 height 21
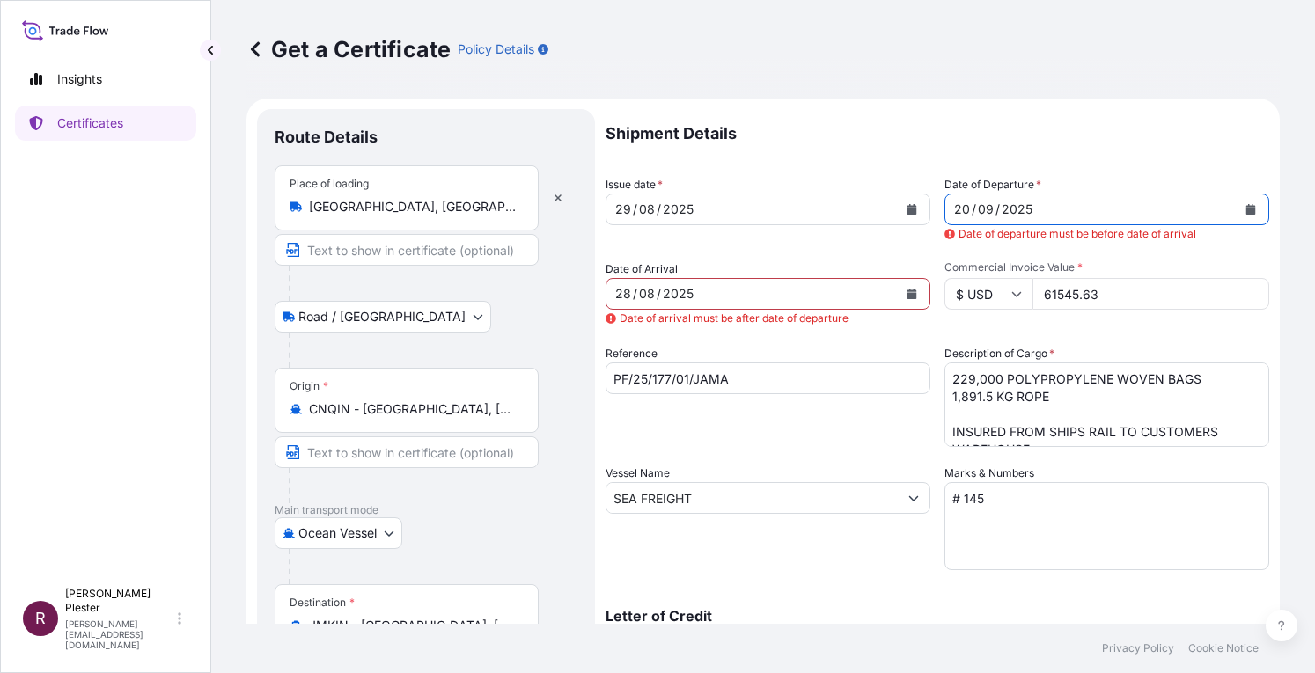
click at [952, 210] on div "20" at bounding box center [961, 209] width 19 height 21
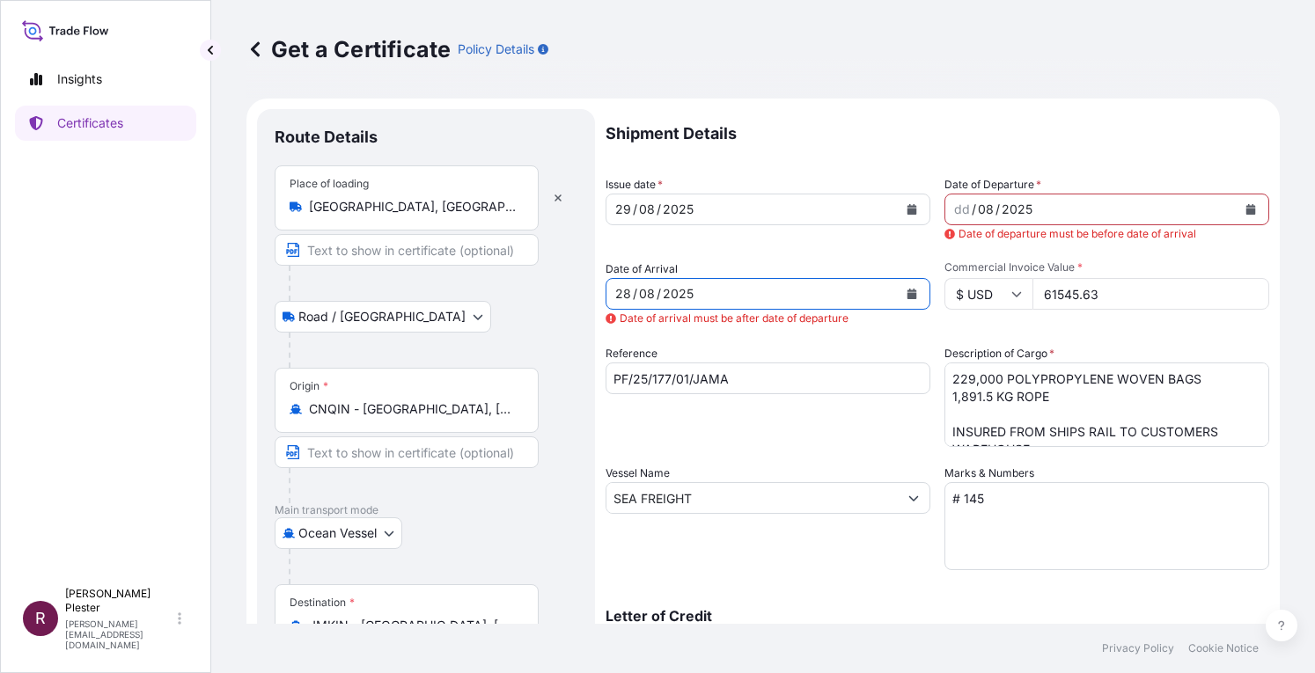
click at [643, 294] on div "08" at bounding box center [646, 293] width 19 height 21
click at [898, 293] on button "Calendar" at bounding box center [912, 294] width 28 height 28
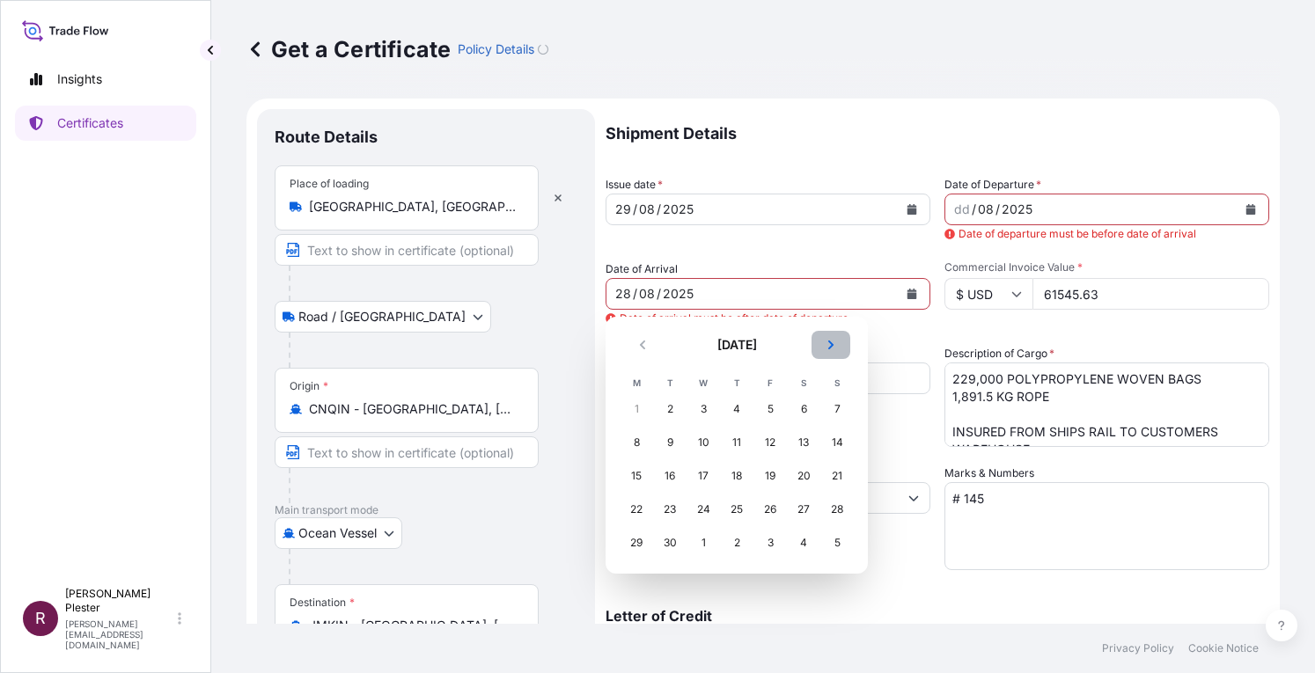
click at [826, 342] on icon "Next" at bounding box center [831, 345] width 11 height 11
click at [741, 441] on div "9" at bounding box center [737, 443] width 32 height 32
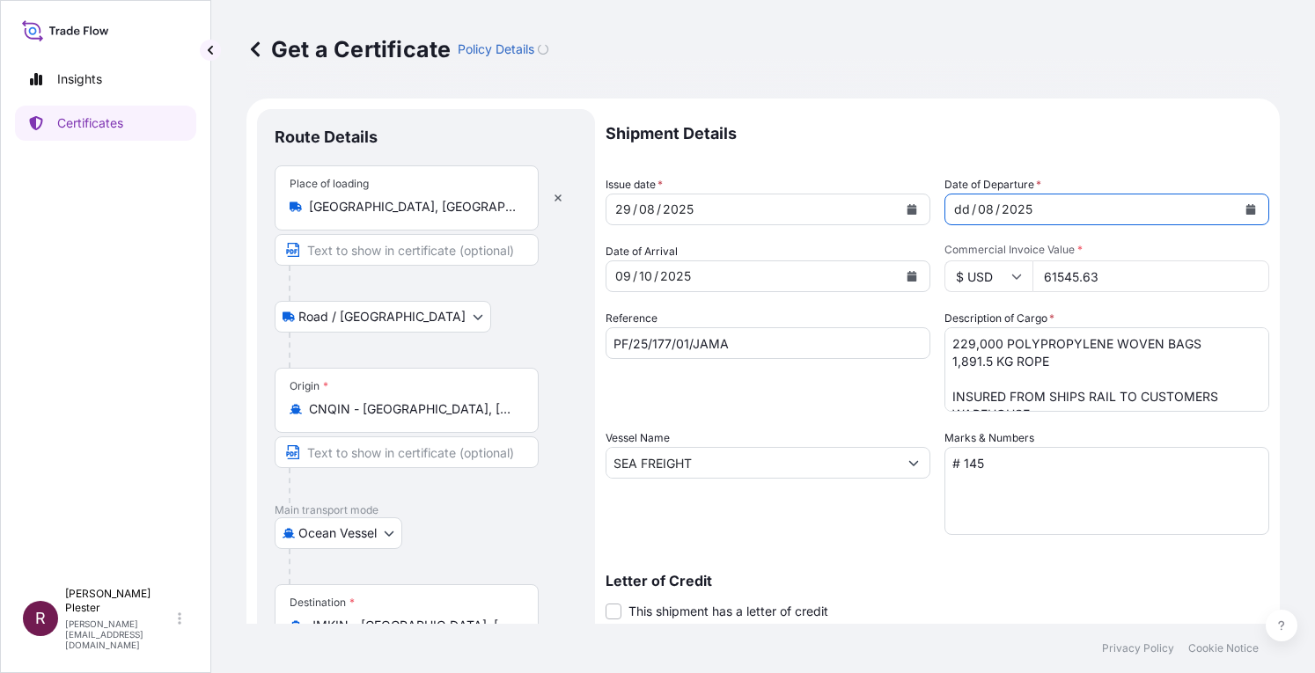
click at [952, 209] on div "dd" at bounding box center [961, 209] width 19 height 21
click at [1237, 207] on button "Calendar" at bounding box center [1251, 209] width 28 height 28
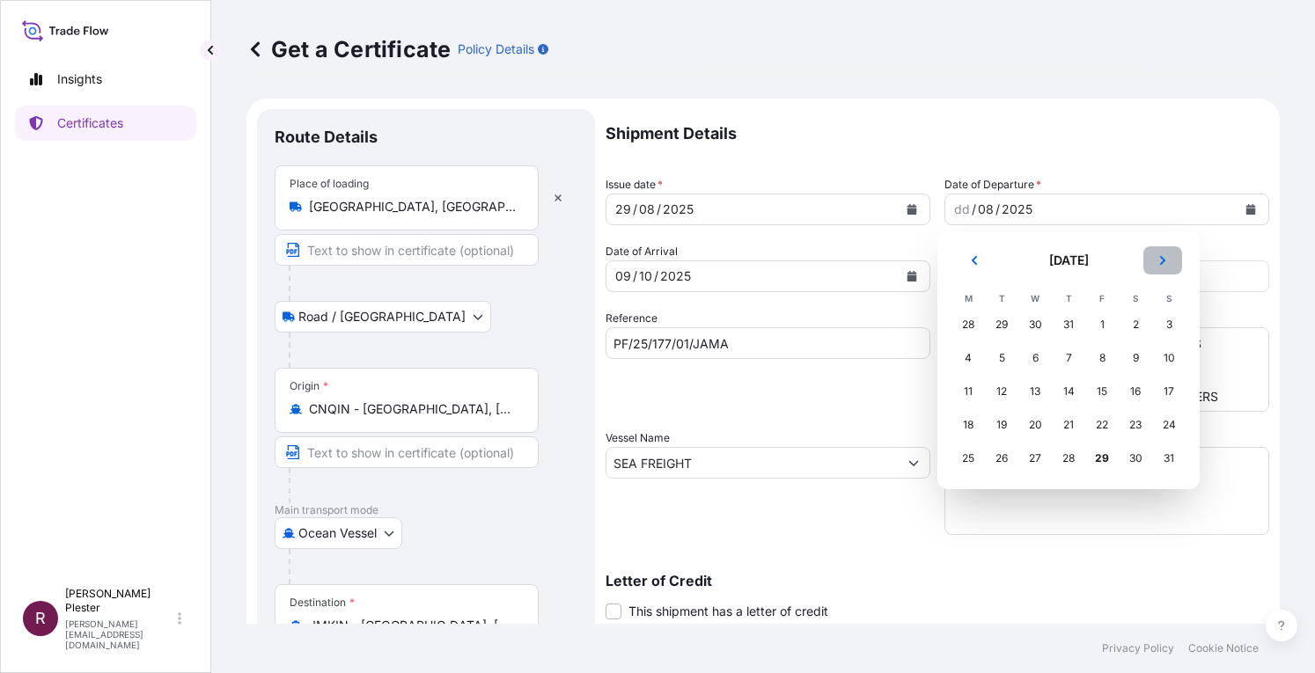
click at [1160, 267] on button "Next" at bounding box center [1162, 260] width 39 height 28
click at [1033, 324] on div "3" at bounding box center [1035, 325] width 32 height 32
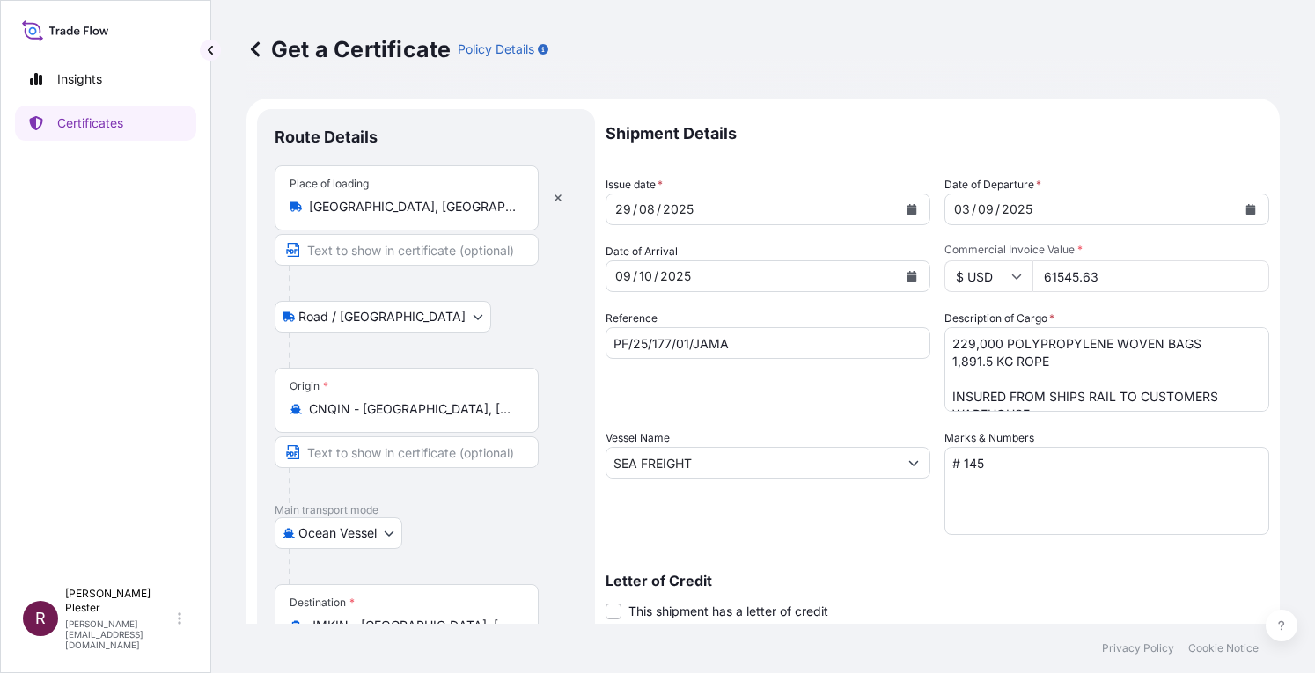
click at [1102, 275] on input "61545.63" at bounding box center [1150, 277] width 237 height 32
type input "61545"
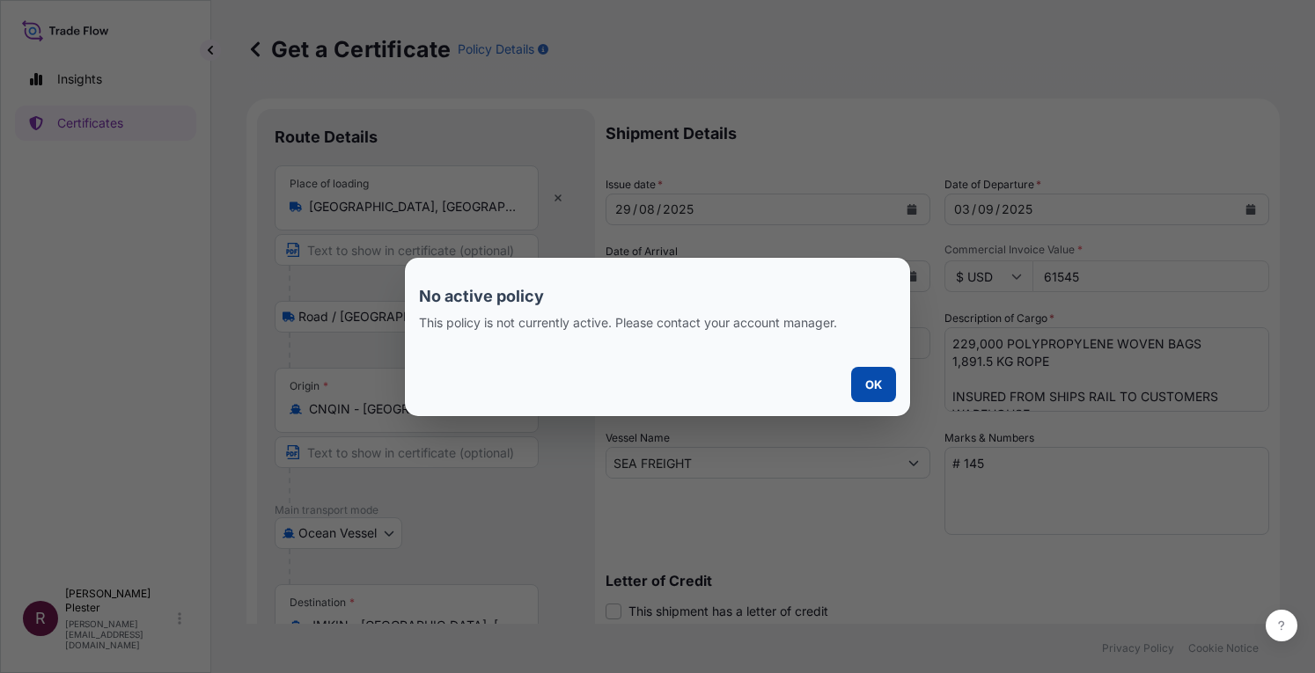
click at [879, 392] on p "OK" at bounding box center [873, 385] width 17 height 18
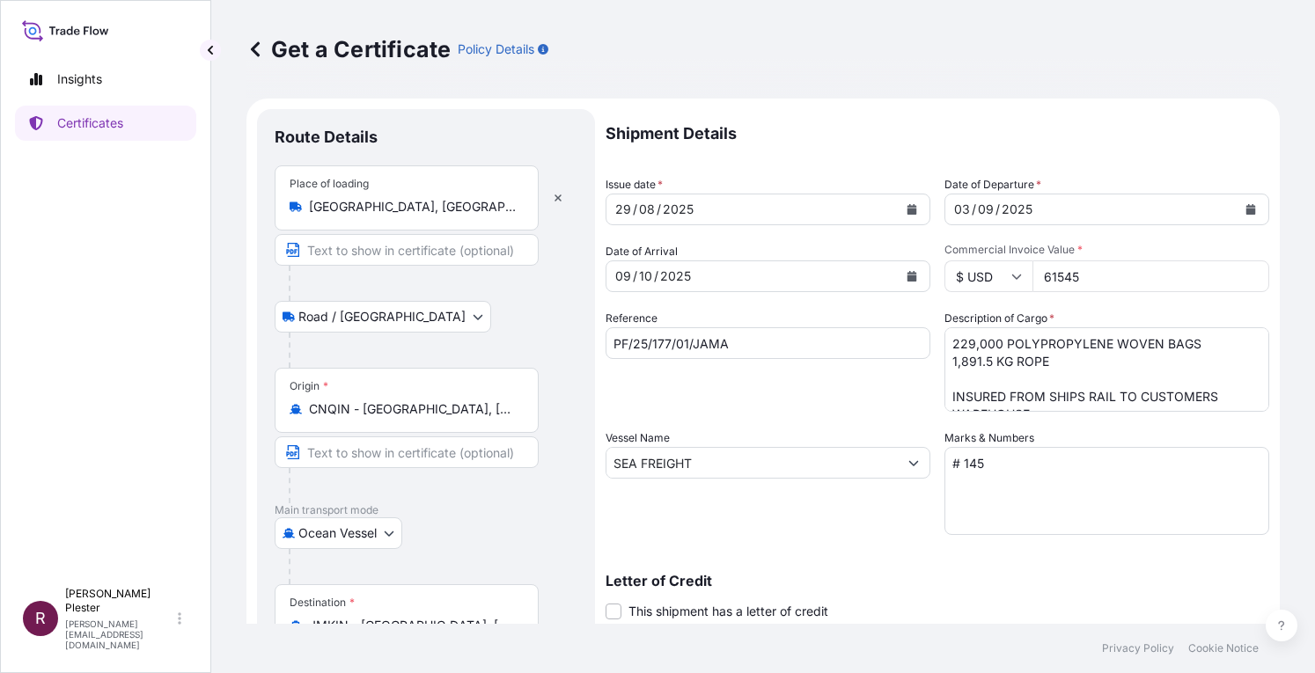
click at [1075, 284] on input "61545" at bounding box center [1150, 277] width 237 height 32
click at [1039, 274] on input "61545.6" at bounding box center [1150, 277] width 237 height 32
click at [1055, 283] on input "61545.63" at bounding box center [1150, 277] width 237 height 32
click at [1070, 280] on input "5801250" at bounding box center [1150, 277] width 237 height 32
type input "58012.50"
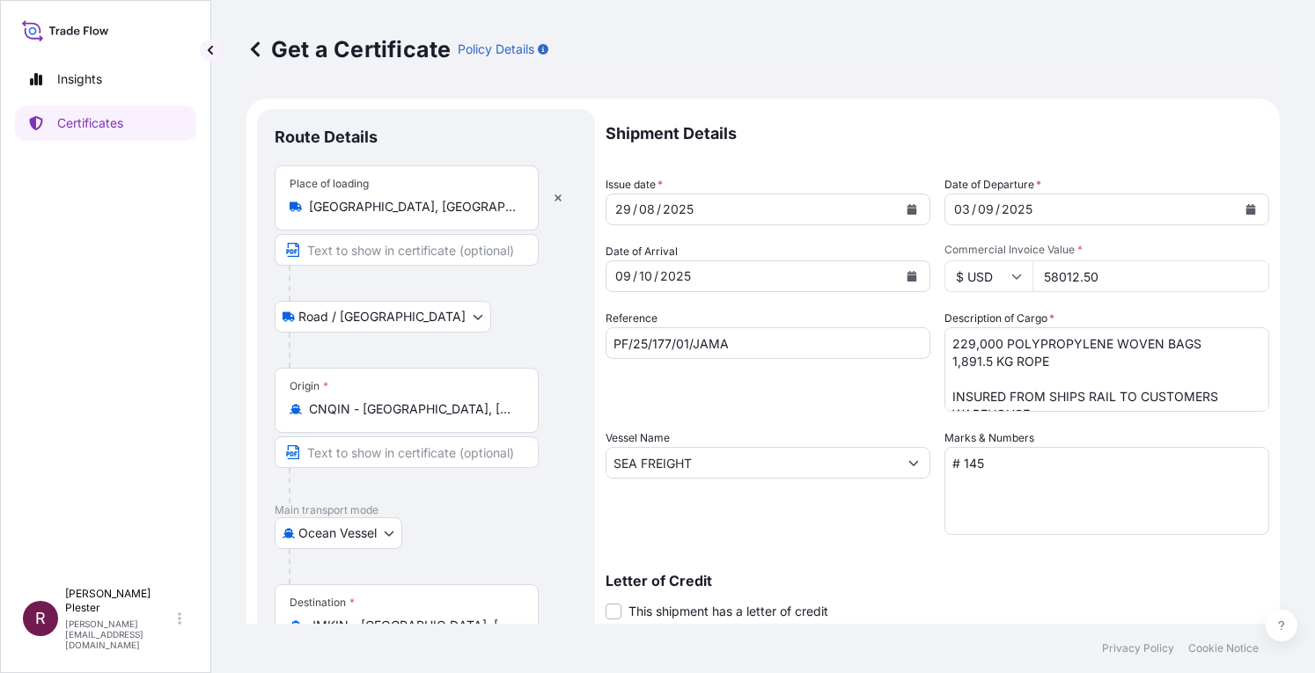
click at [992, 341] on textarea "229,000 POLYPROPYLENE WOVEN BAGS 1,891.5 KG ROPE INSURED FROM SHIPS RAIL TO CUS…" at bounding box center [1106, 369] width 325 height 84
click at [1050, 356] on textarea "229,000 POLYPROPYLENE WOVEN BAGS 1,891.5 KG ROPE INSURED FROM SHIPS RAIL TO CUS…" at bounding box center [1106, 369] width 325 height 84
type textarea "247,600 POLYPROPYLENE WOVEN BAGS 5 PCS RESIN PLATE MATERIAL INSURED FROM SHIPS …"
click at [672, 346] on input "PF/25/177/01/JAMA" at bounding box center [768, 343] width 325 height 32
click at [651, 342] on input "PF/25/177/01/JAMA" at bounding box center [768, 343] width 325 height 32
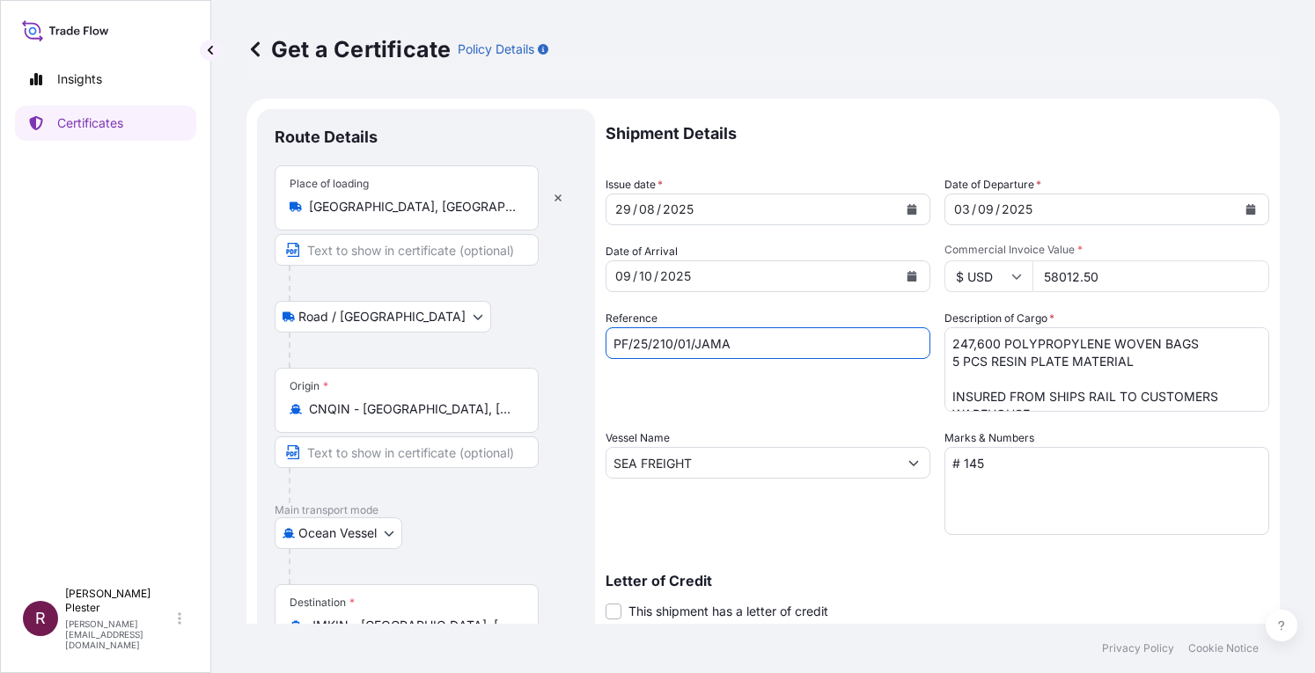
type input "PF/25/210/01/JAMA"
click at [988, 465] on textarea "# 145" at bounding box center [1106, 491] width 325 height 88
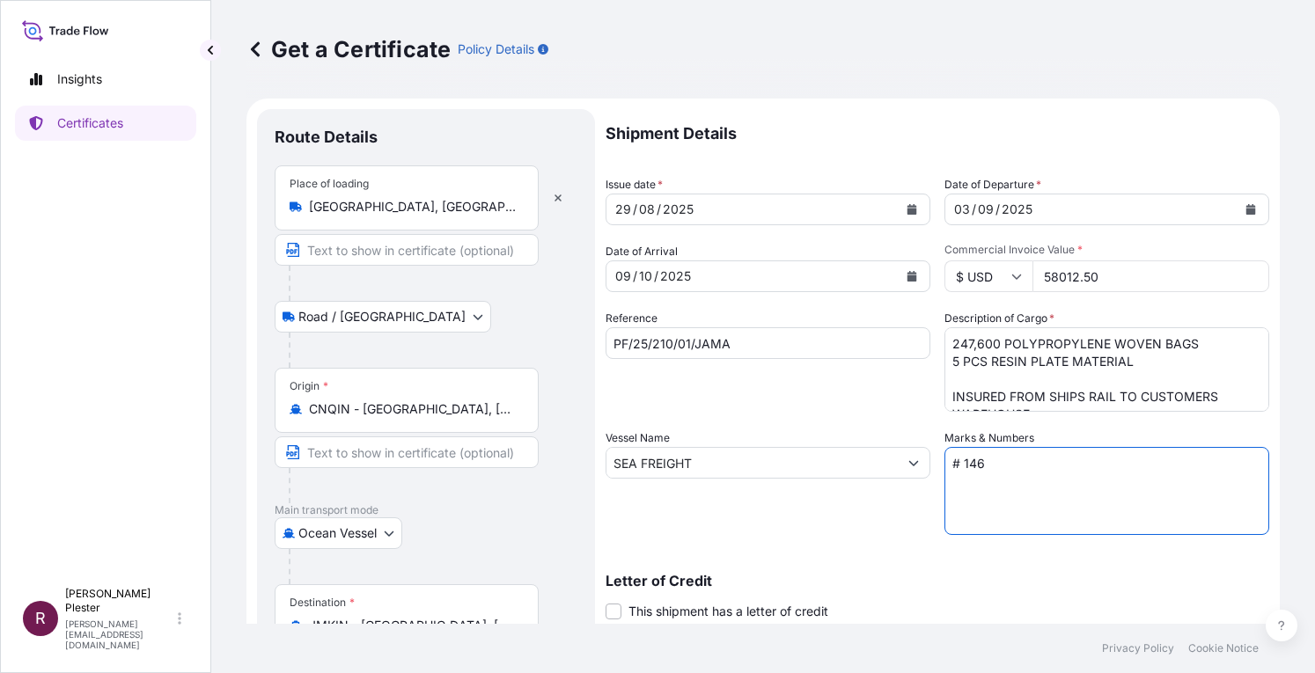
type textarea "# 146"
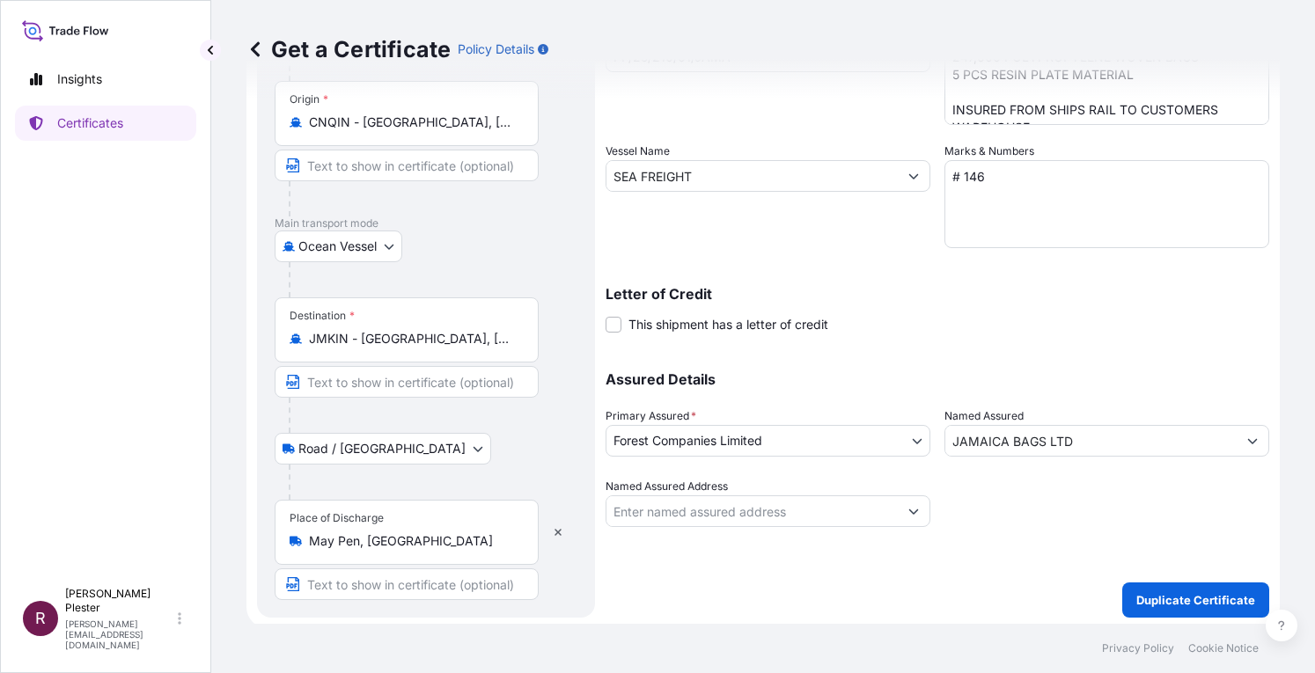
scroll to position [289, 0]
click at [1172, 591] on p "Duplicate Certificate" at bounding box center [1195, 599] width 119 height 18
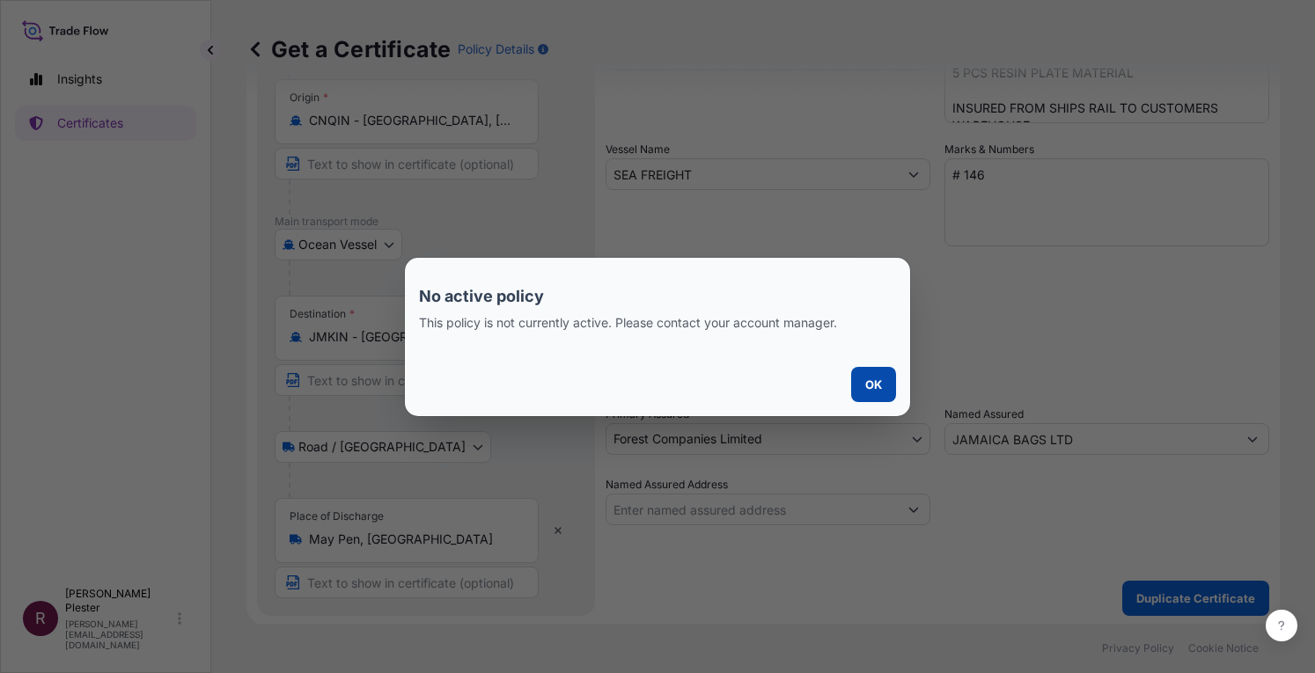
click at [877, 390] on p "OK" at bounding box center [873, 385] width 17 height 18
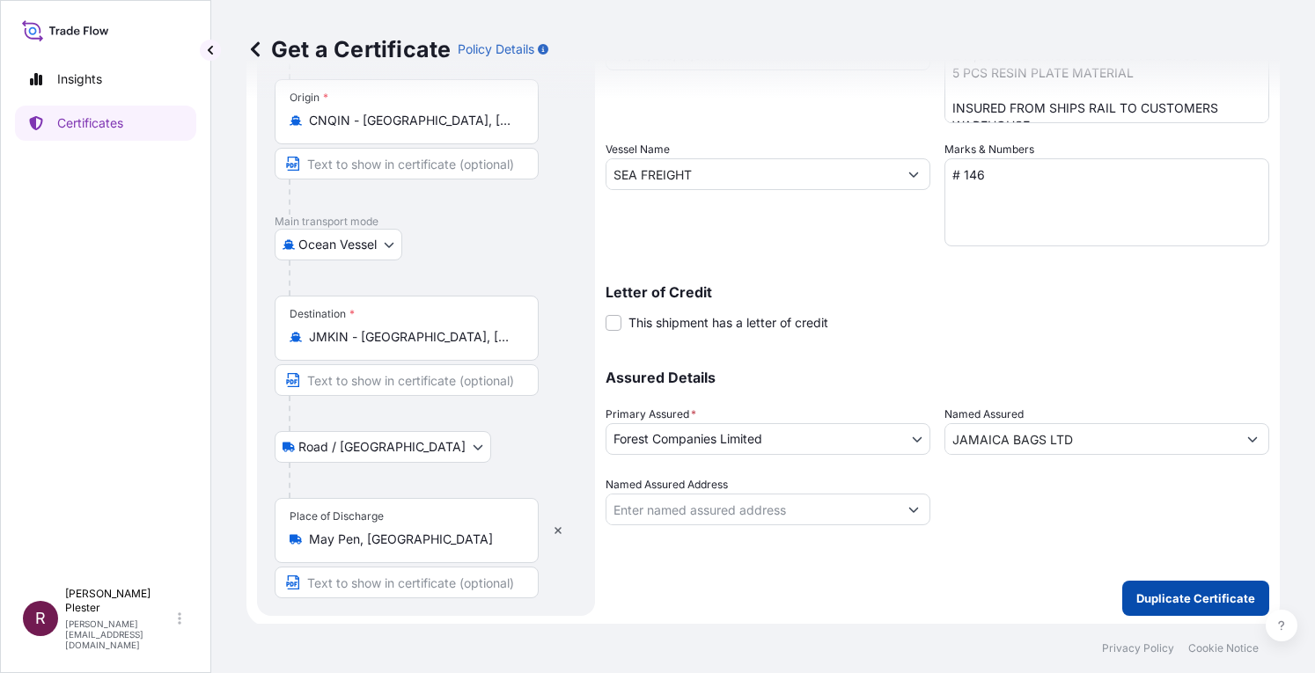
click at [1136, 598] on p "Duplicate Certificate" at bounding box center [1195, 599] width 119 height 18
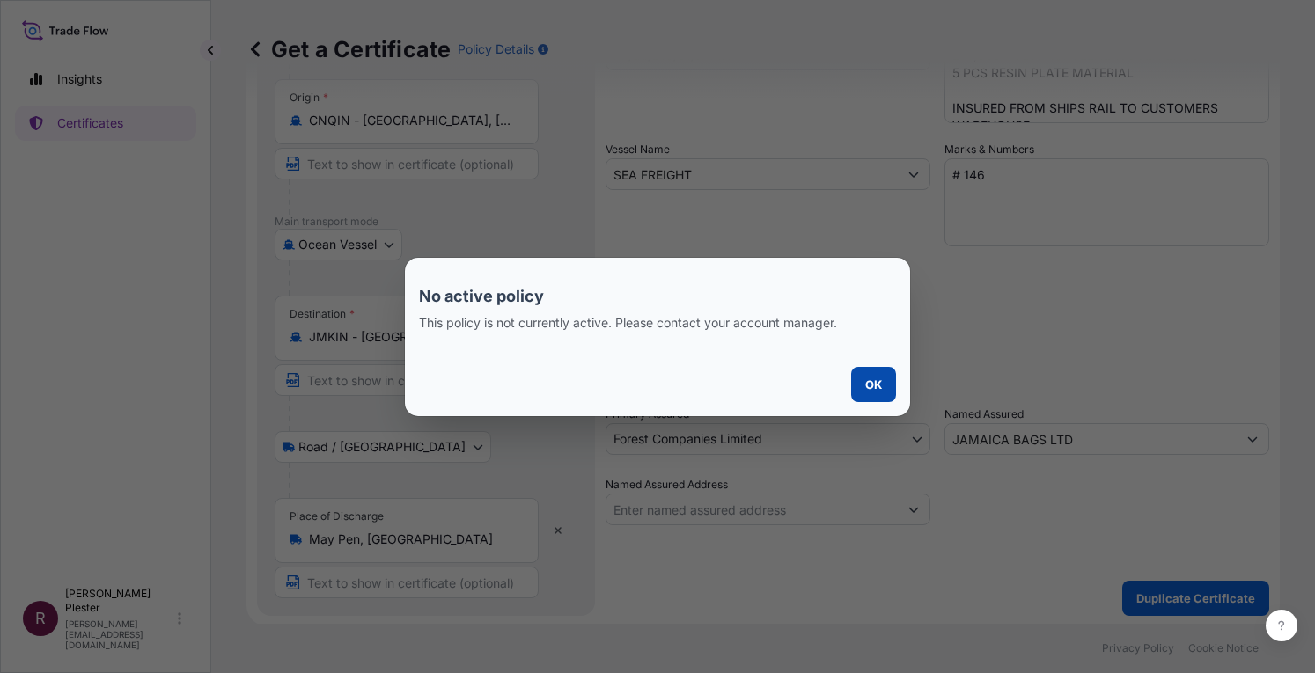
click at [863, 379] on button "OK" at bounding box center [873, 384] width 45 height 35
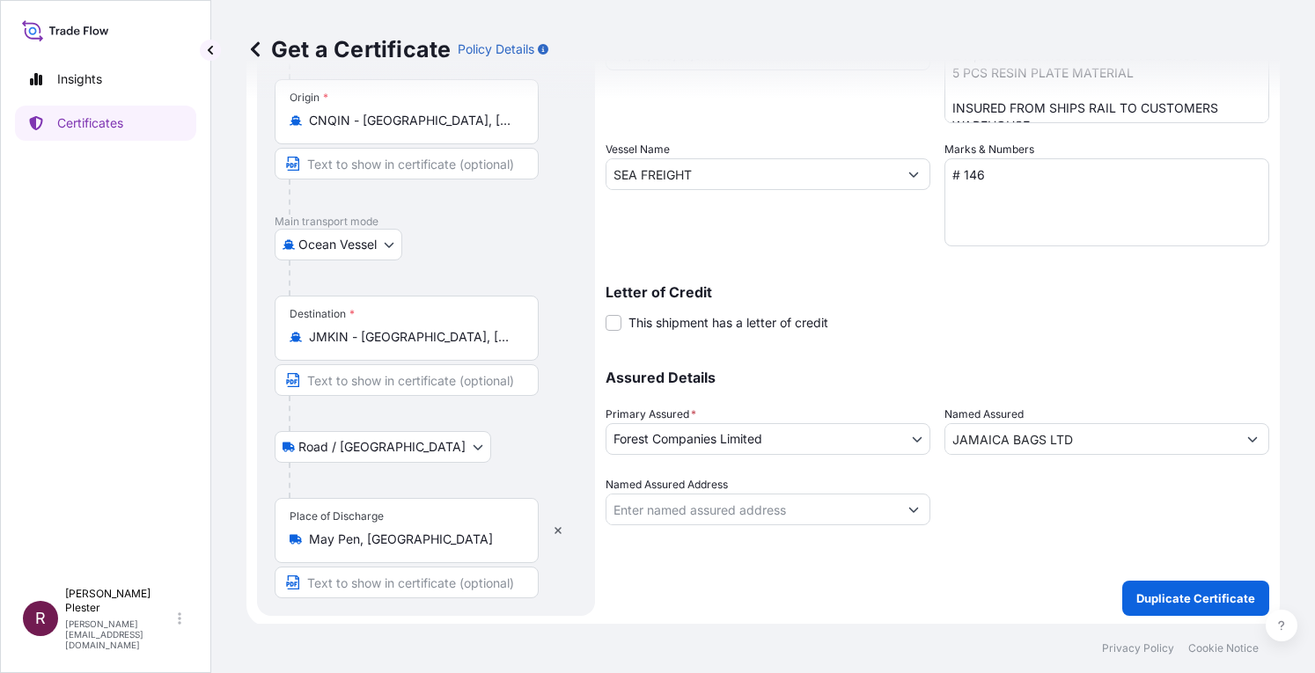
scroll to position [0, 0]
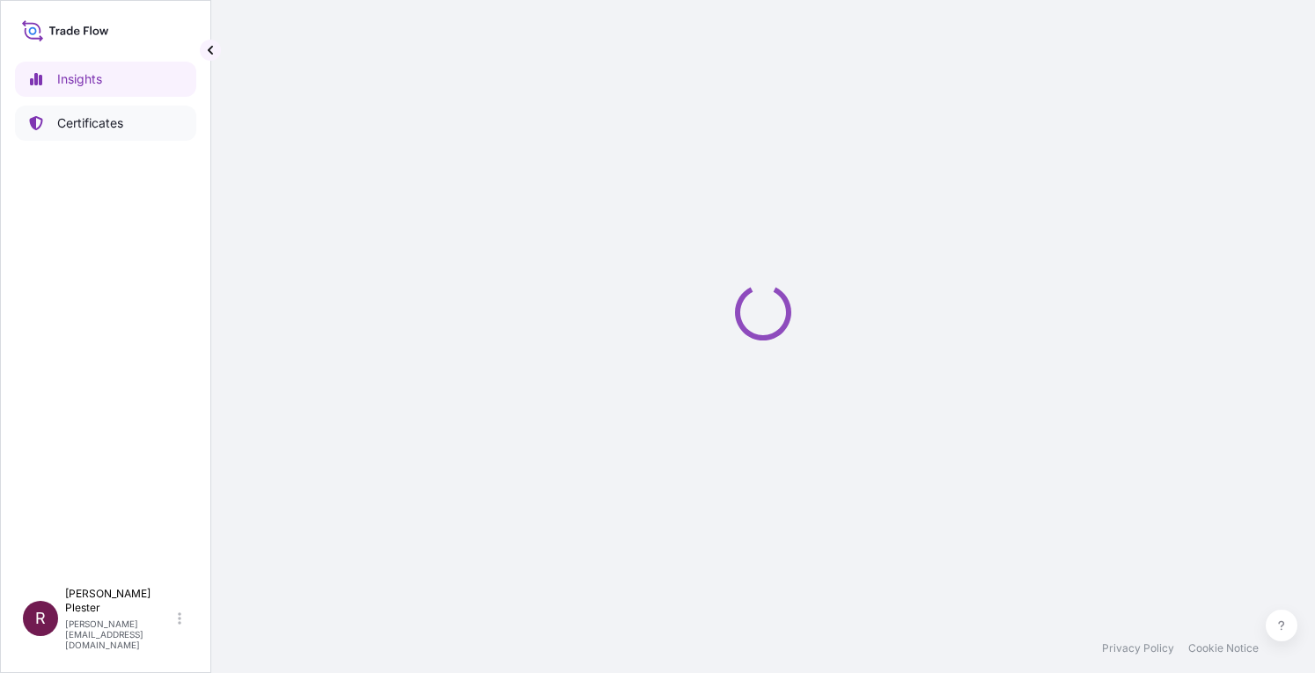
select select "2025"
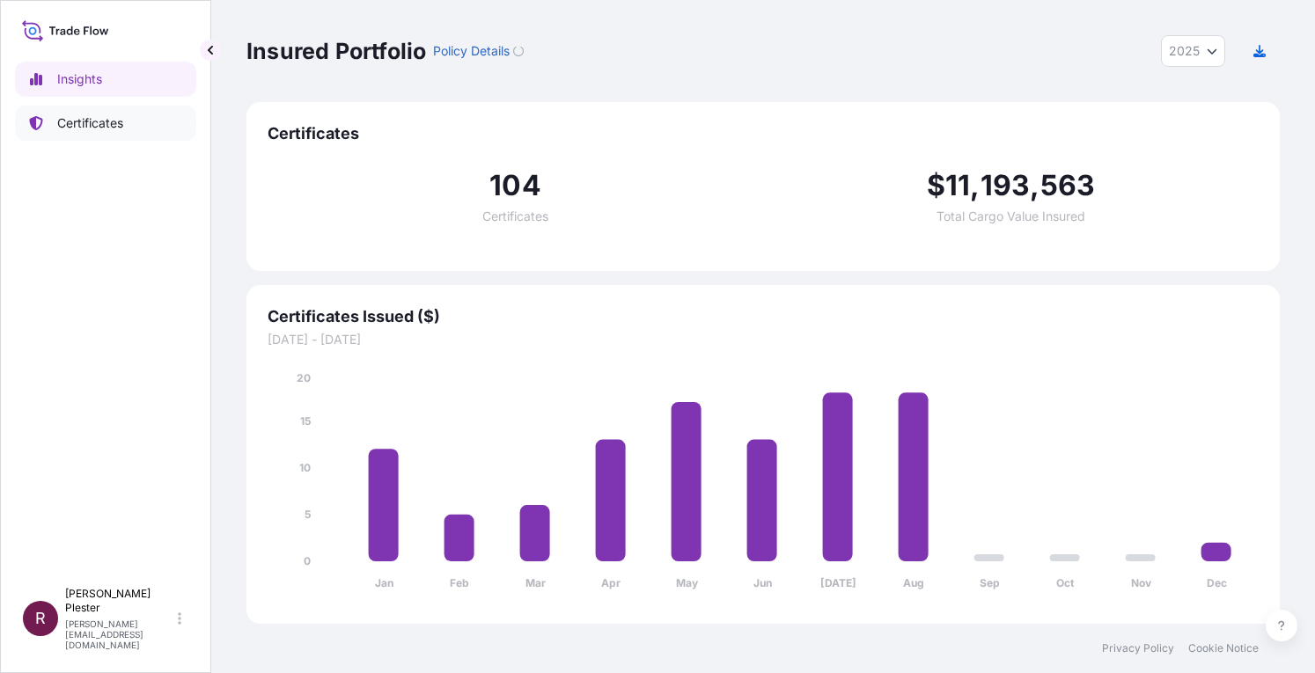
click at [90, 121] on p "Certificates" at bounding box center [90, 123] width 66 height 18
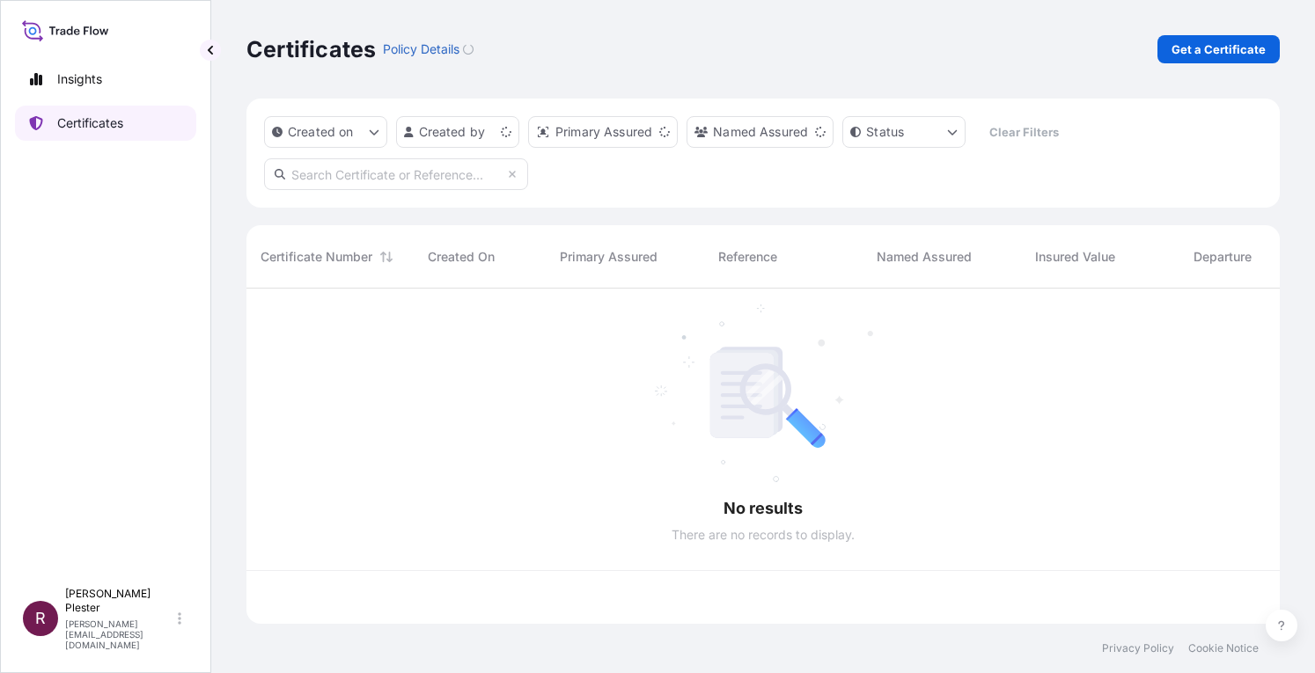
scroll to position [332, 1019]
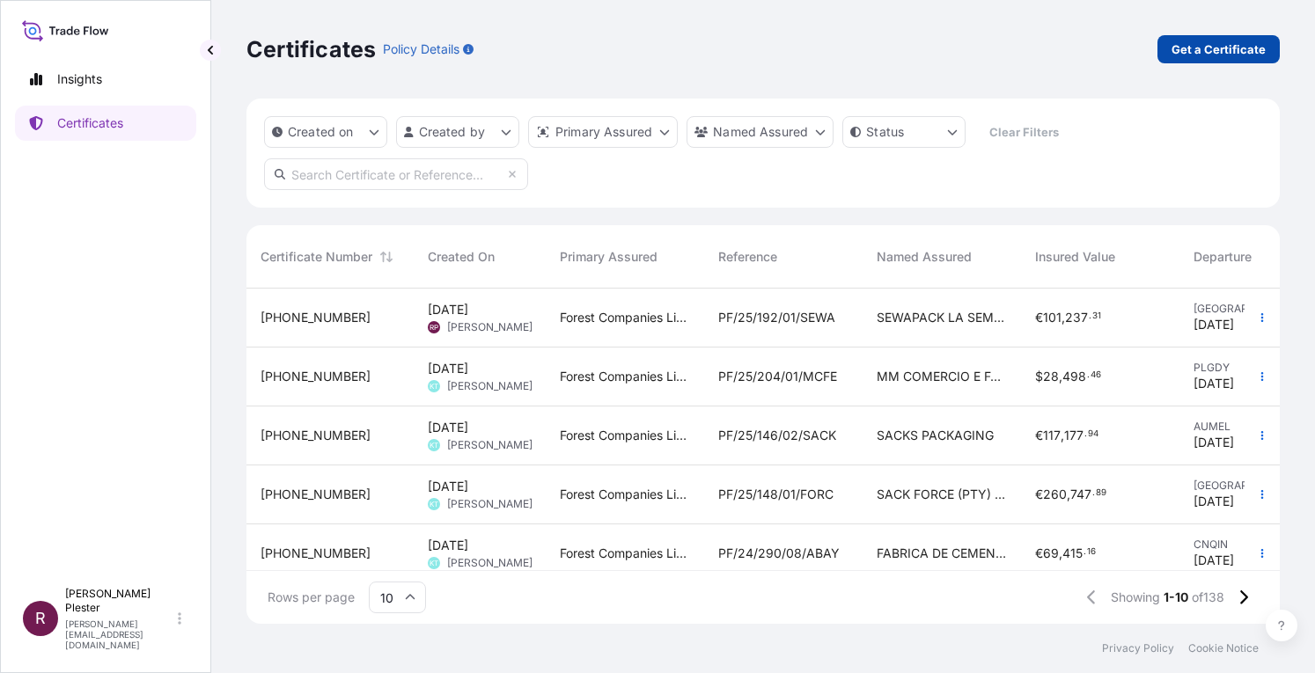
click at [1217, 43] on p "Get a Certificate" at bounding box center [1219, 49] width 94 height 18
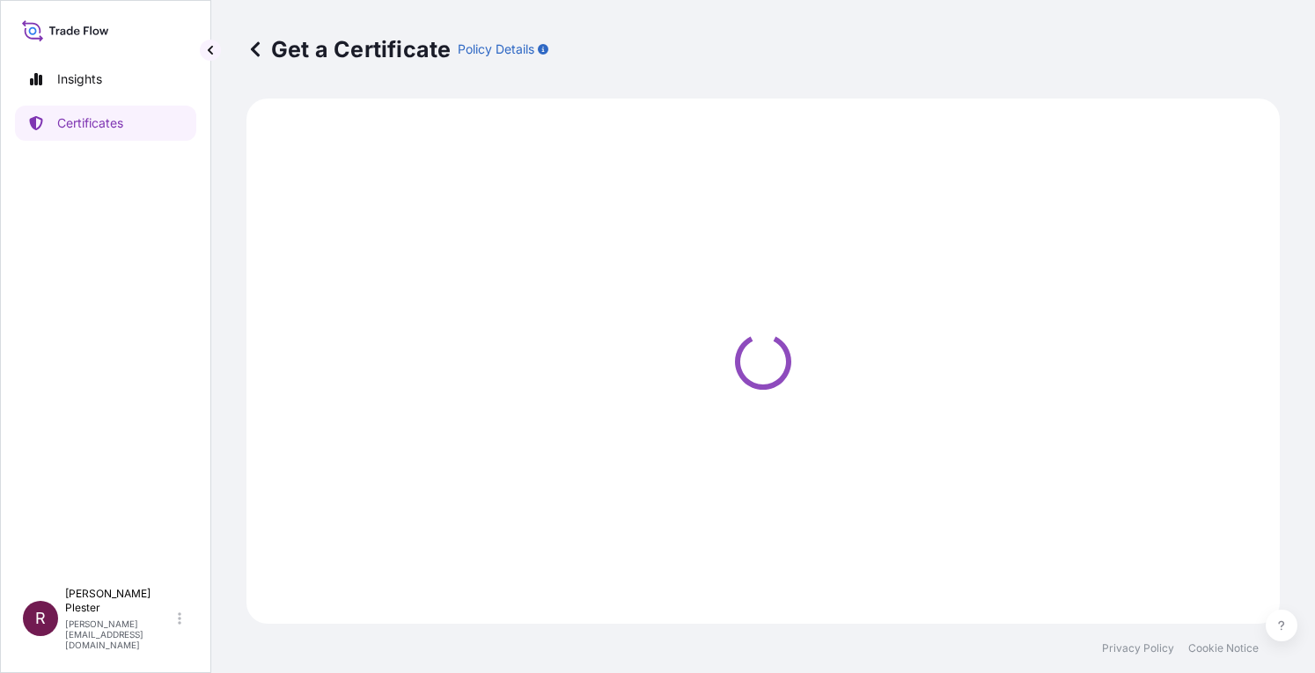
select select "Road / [GEOGRAPHIC_DATA]"
select select "Ocean Vessel"
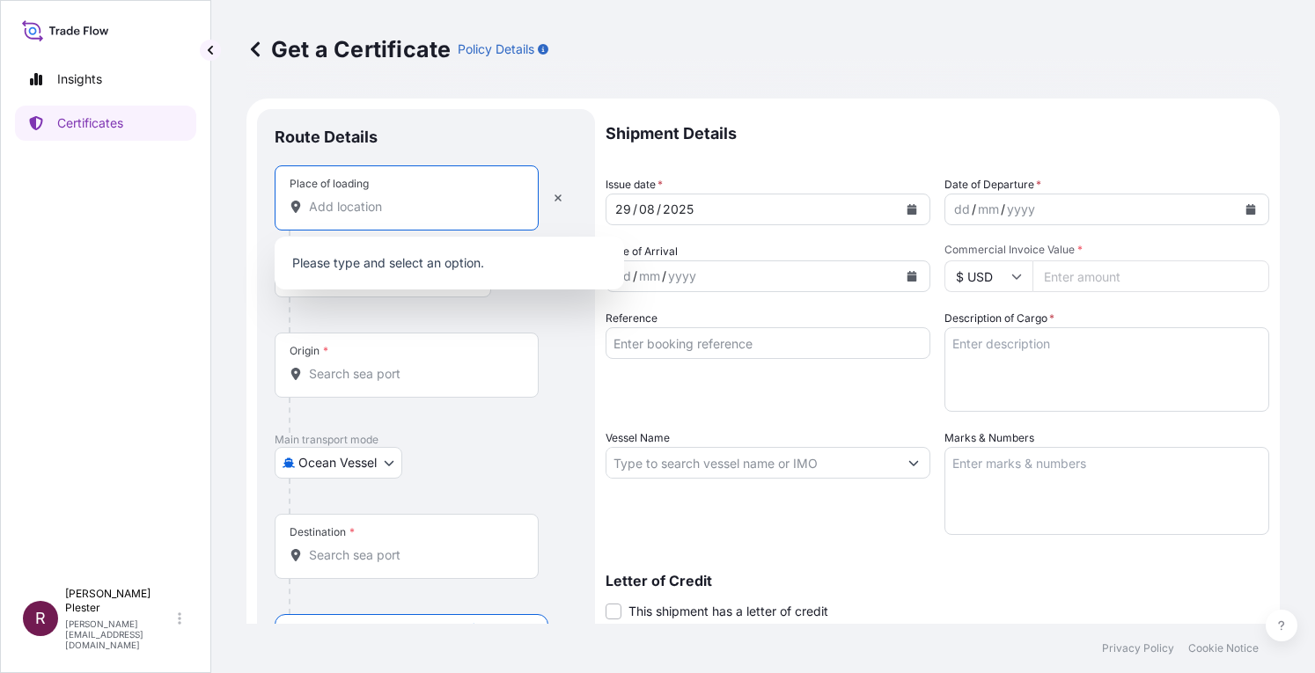
click at [345, 212] on input "Place of loading" at bounding box center [413, 207] width 208 height 18
click at [87, 81] on p "Insights" at bounding box center [79, 79] width 45 height 18
select select "2025"
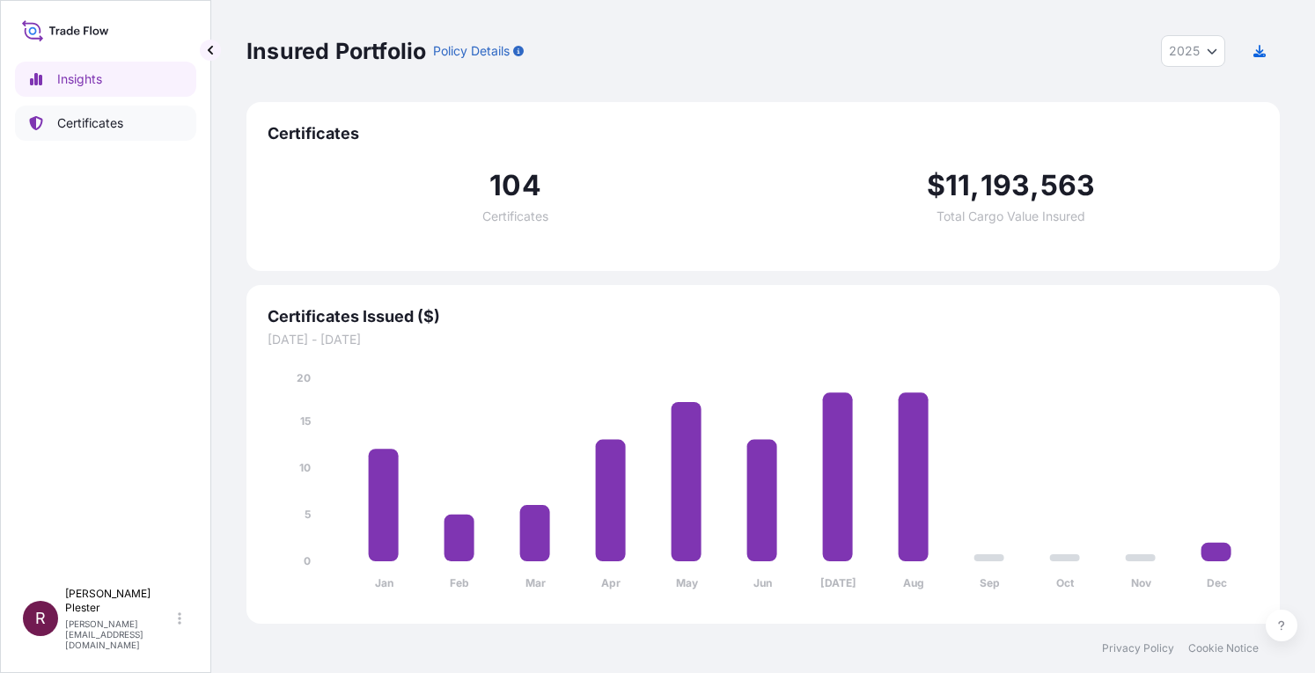
click at [88, 121] on p "Certificates" at bounding box center [90, 123] width 66 height 18
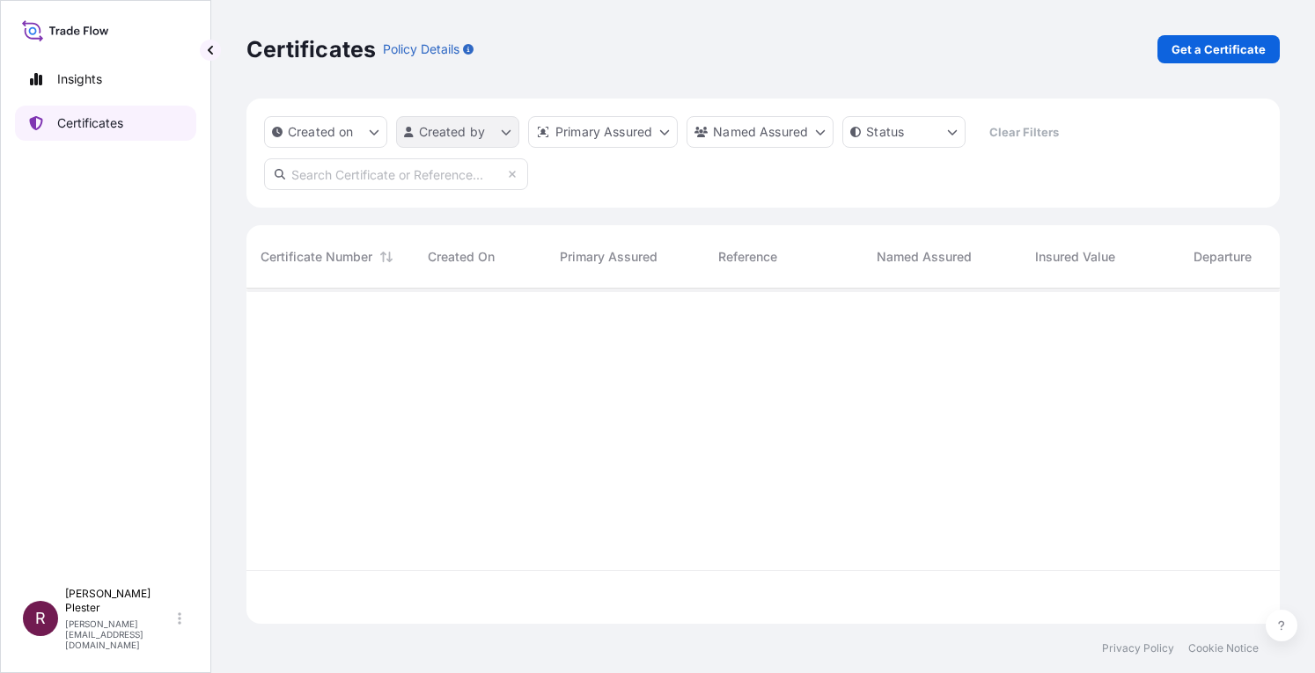
scroll to position [332, 1019]
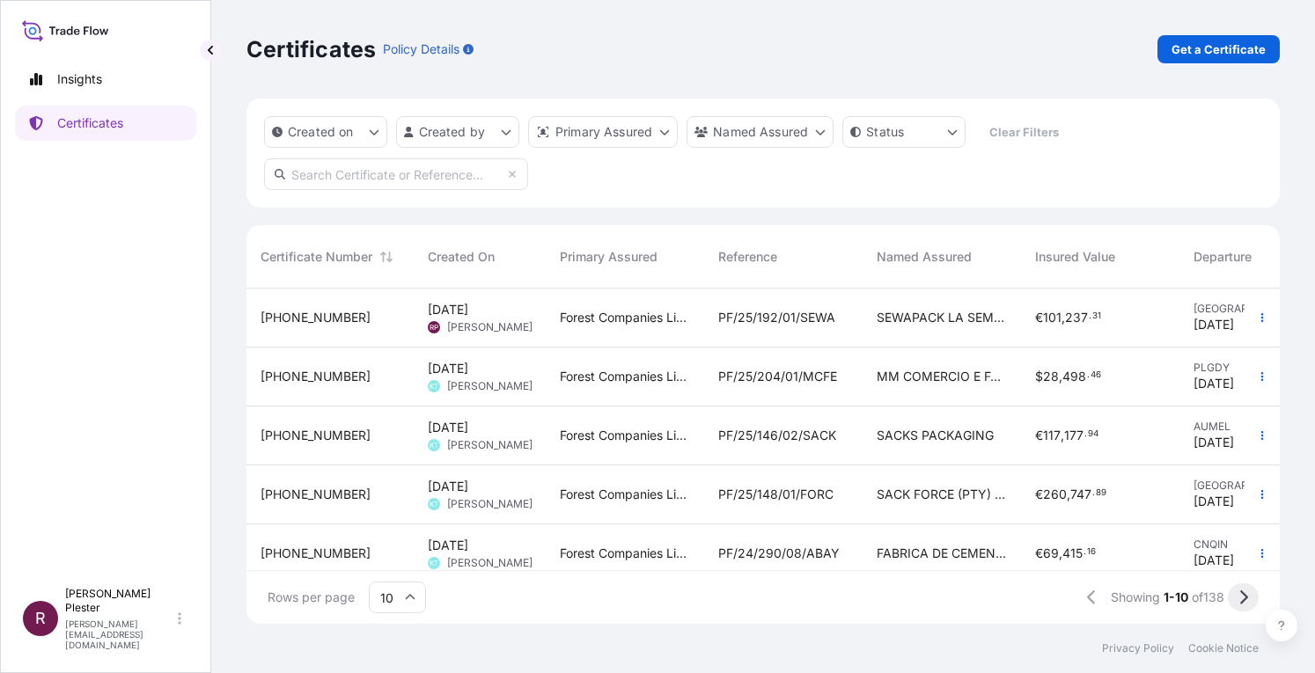
click at [1241, 602] on icon at bounding box center [1244, 598] width 8 height 14
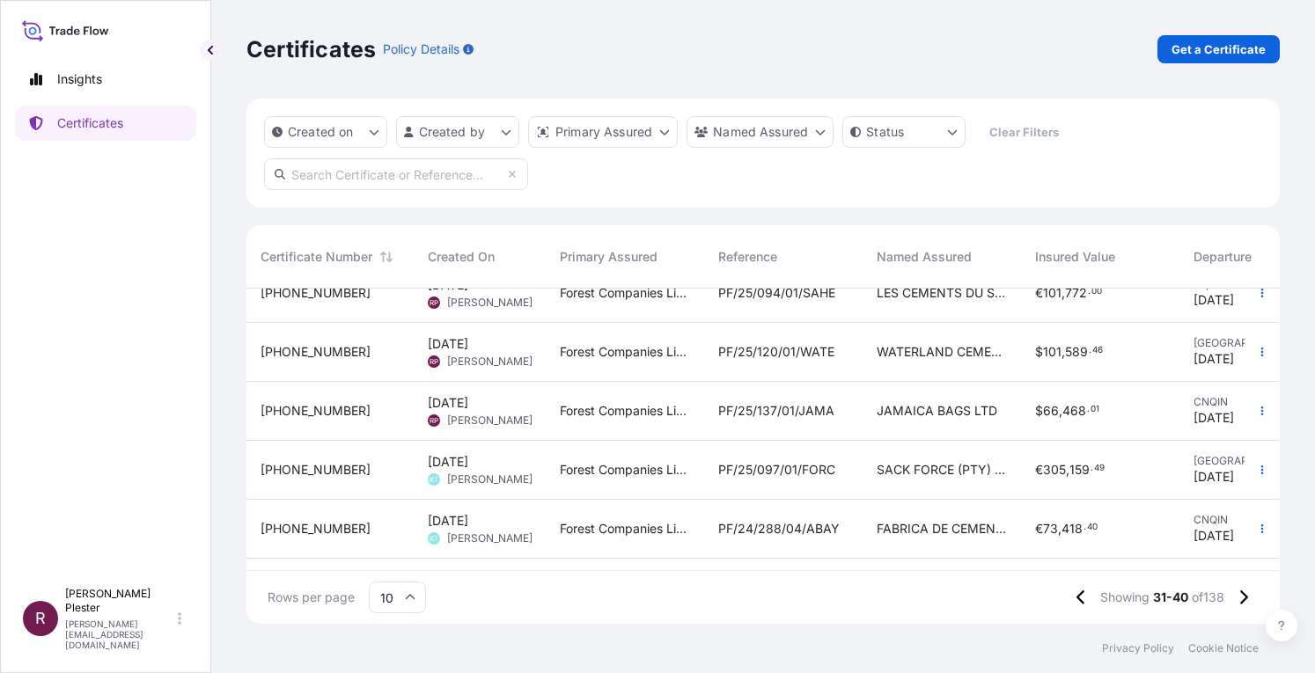
scroll to position [320, 0]
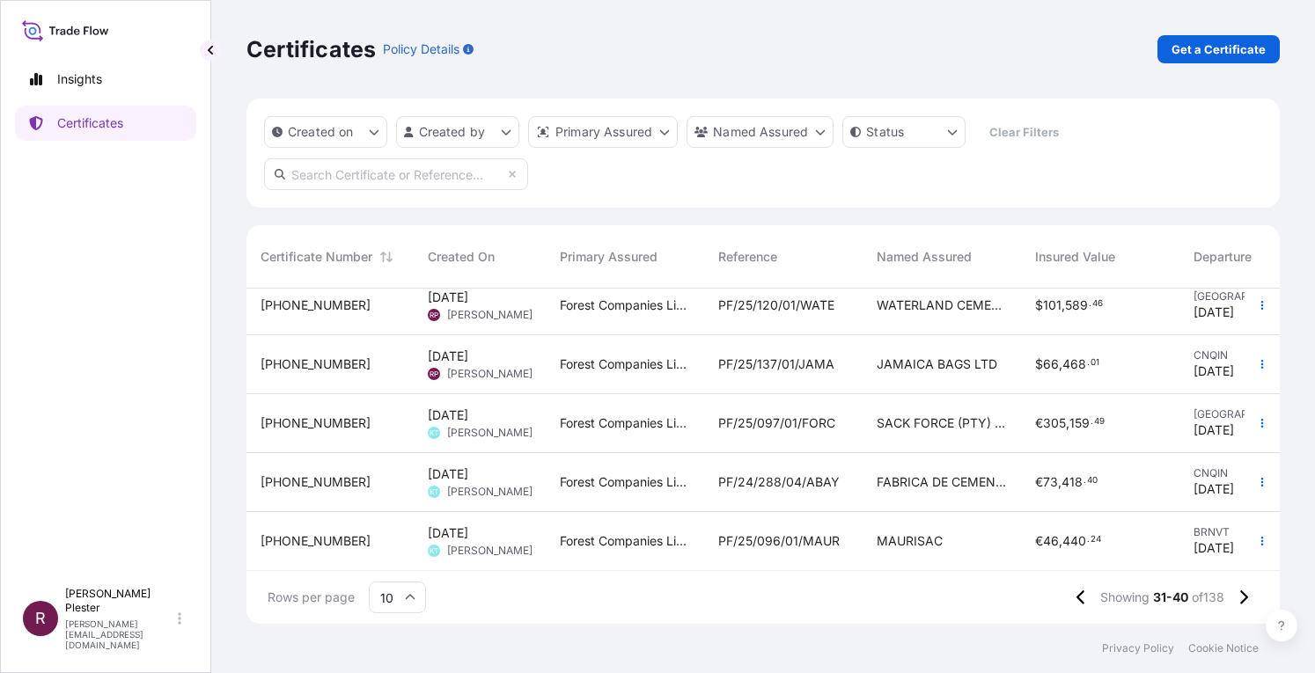
click at [810, 358] on span "PF/25/137/01/JAMA" at bounding box center [776, 365] width 116 height 18
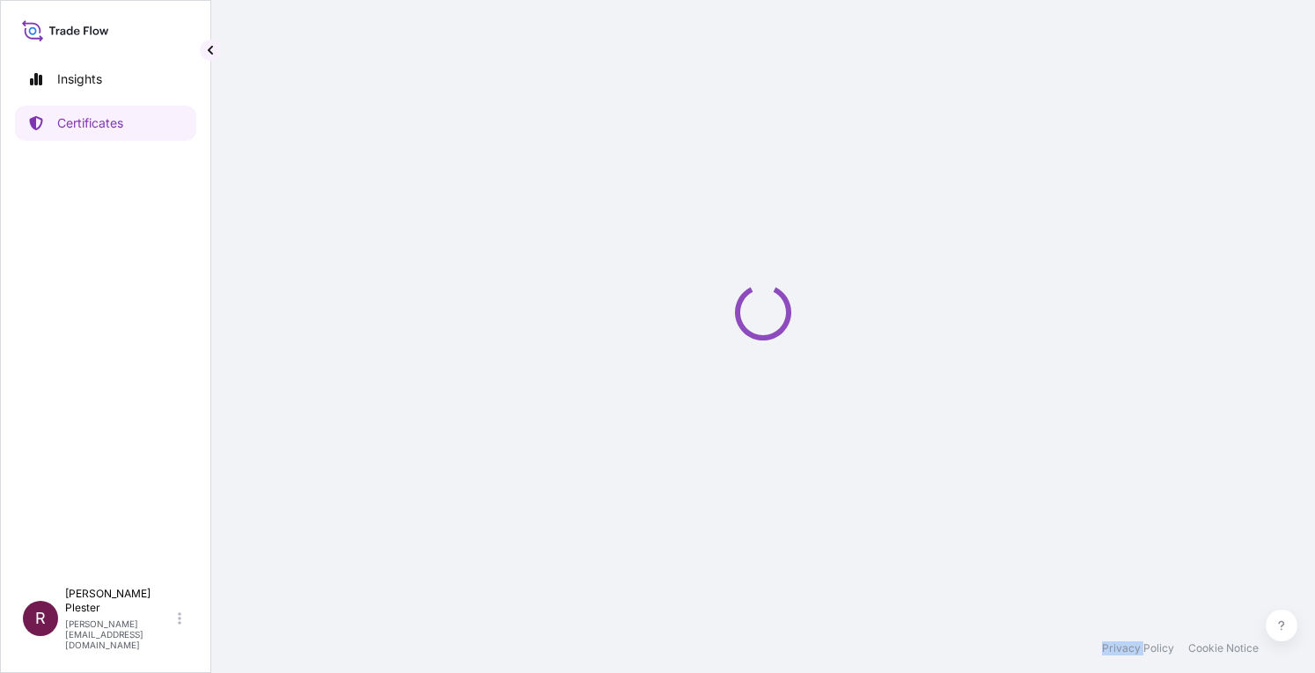
click at [810, 358] on div "Loading" at bounding box center [762, 312] width 1033 height 624
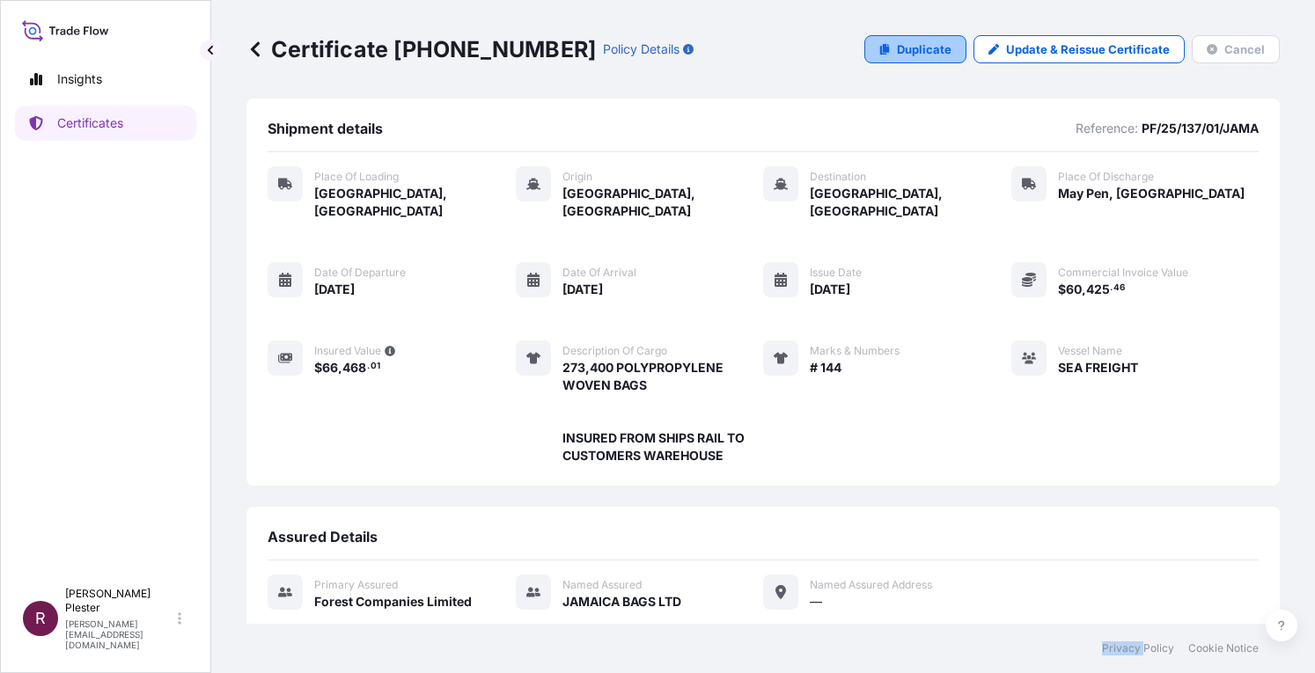
click at [898, 44] on p "Duplicate" at bounding box center [924, 49] width 55 height 18
select select "Road / [GEOGRAPHIC_DATA]"
select select "Ocean Vessel"
select select "Road / [GEOGRAPHIC_DATA]"
select select "31422"
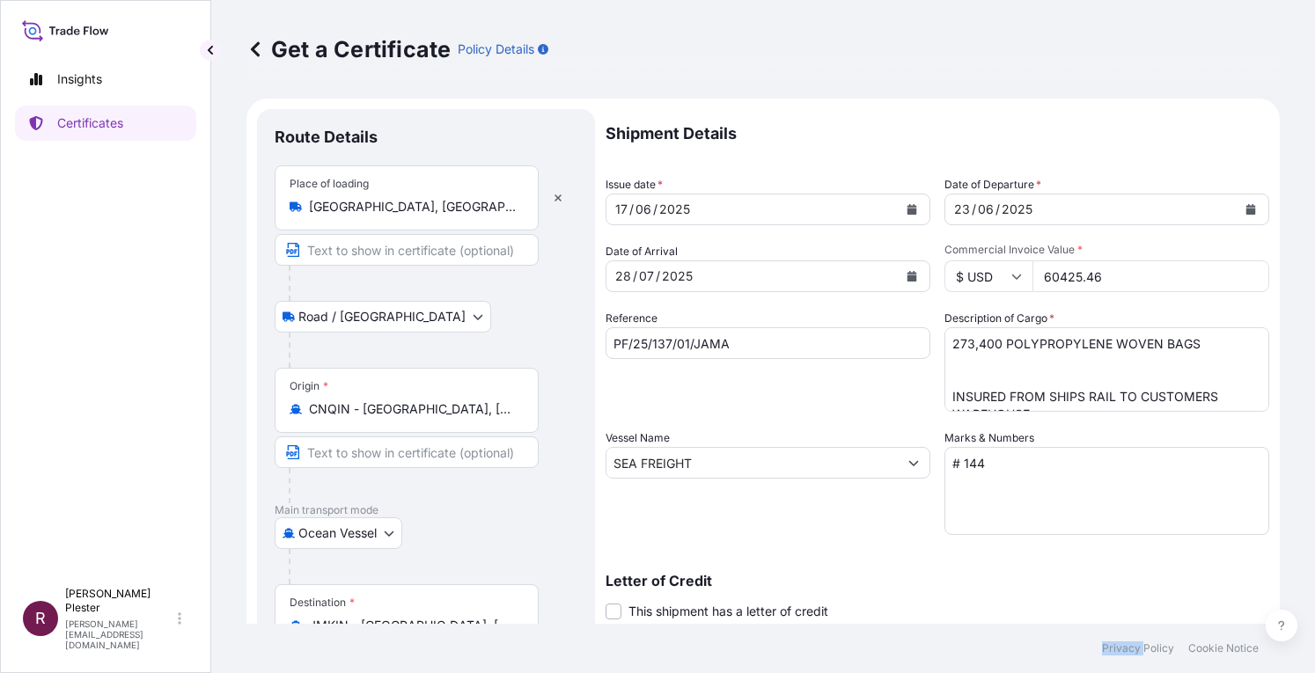
click at [898, 272] on button "Calendar" at bounding box center [912, 276] width 28 height 28
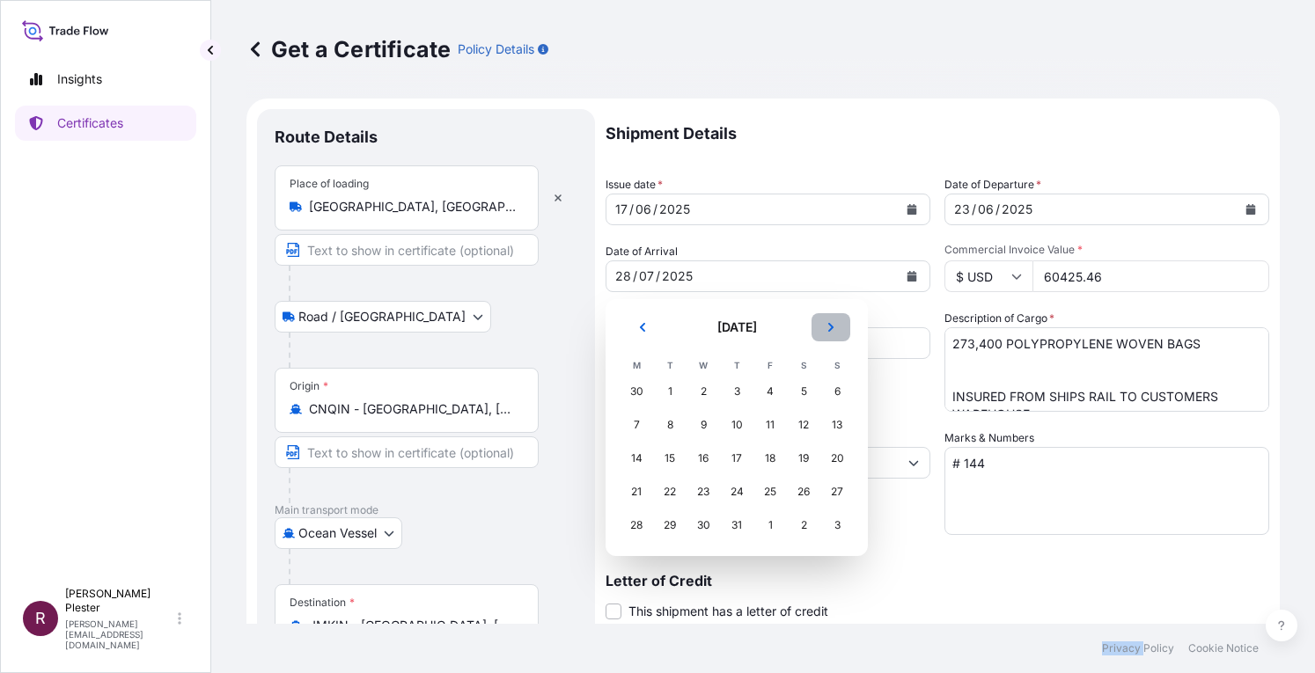
click at [834, 329] on icon "Next" at bounding box center [831, 327] width 11 height 11
click at [833, 328] on icon "Next" at bounding box center [830, 327] width 5 height 9
click at [739, 422] on div "9" at bounding box center [737, 425] width 32 height 32
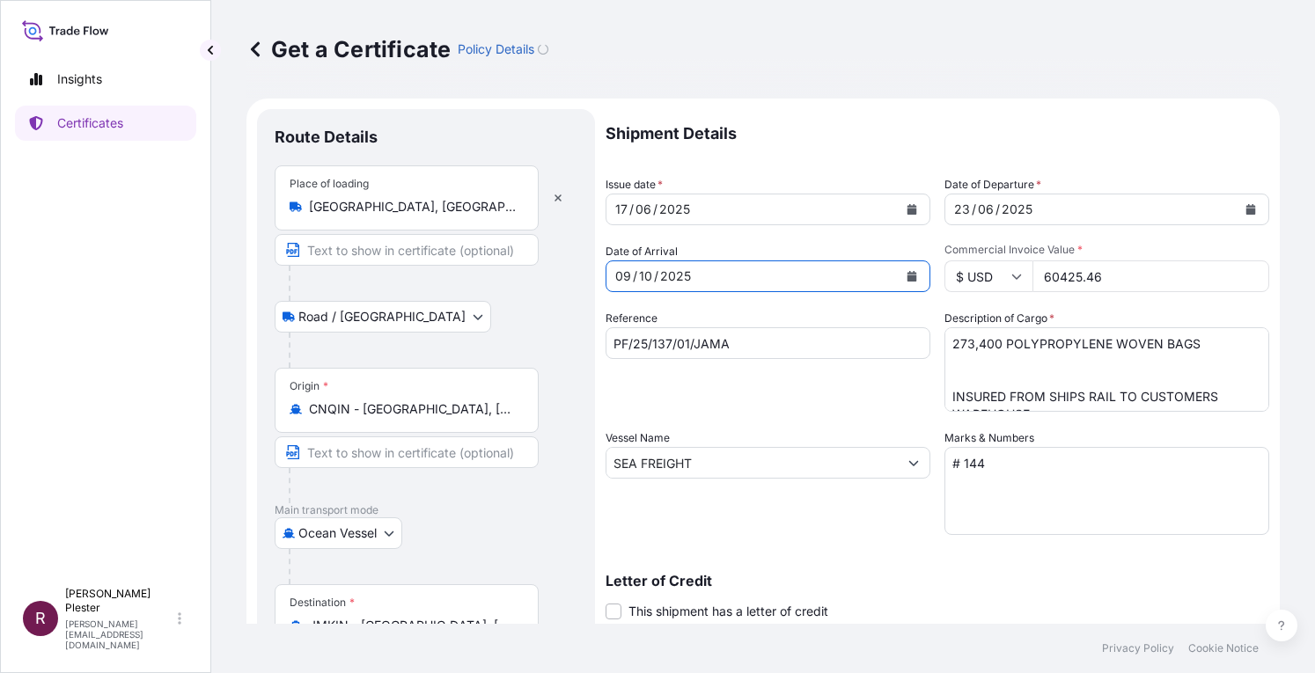
click at [976, 209] on div "06" at bounding box center [985, 209] width 19 height 21
click at [1238, 200] on button "Calendar" at bounding box center [1251, 209] width 28 height 28
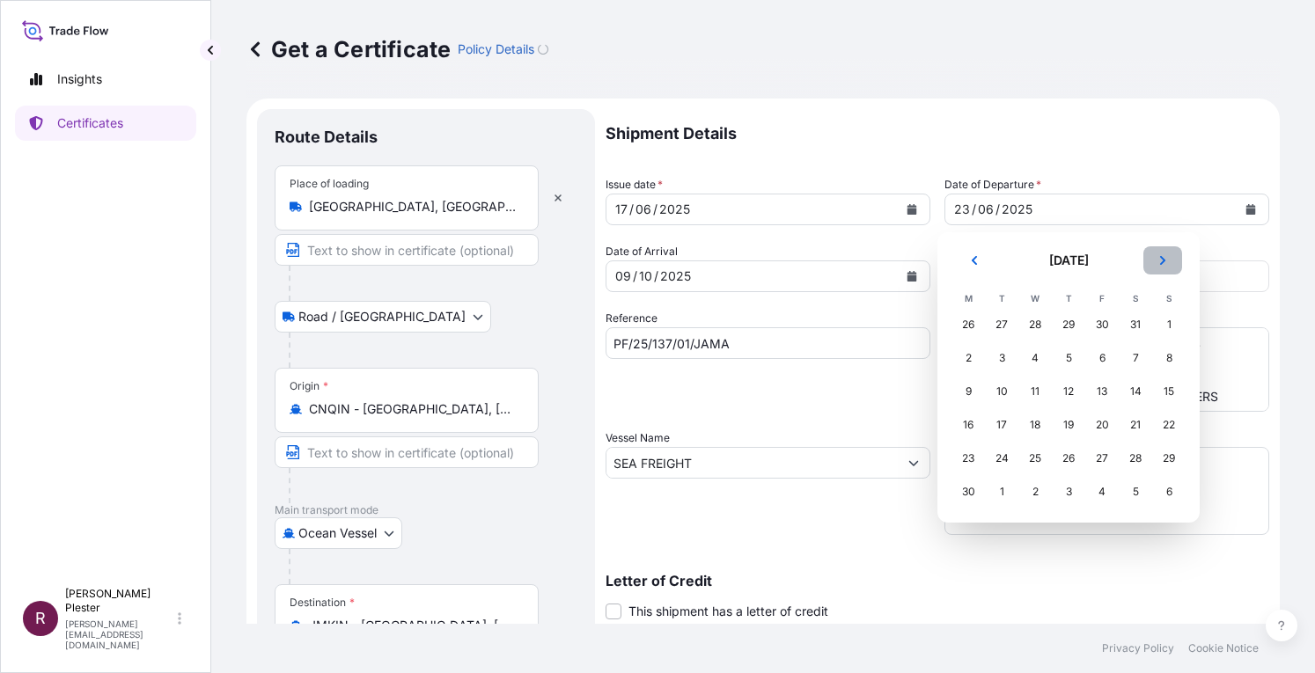
click at [1169, 261] on button "Next" at bounding box center [1162, 260] width 39 height 28
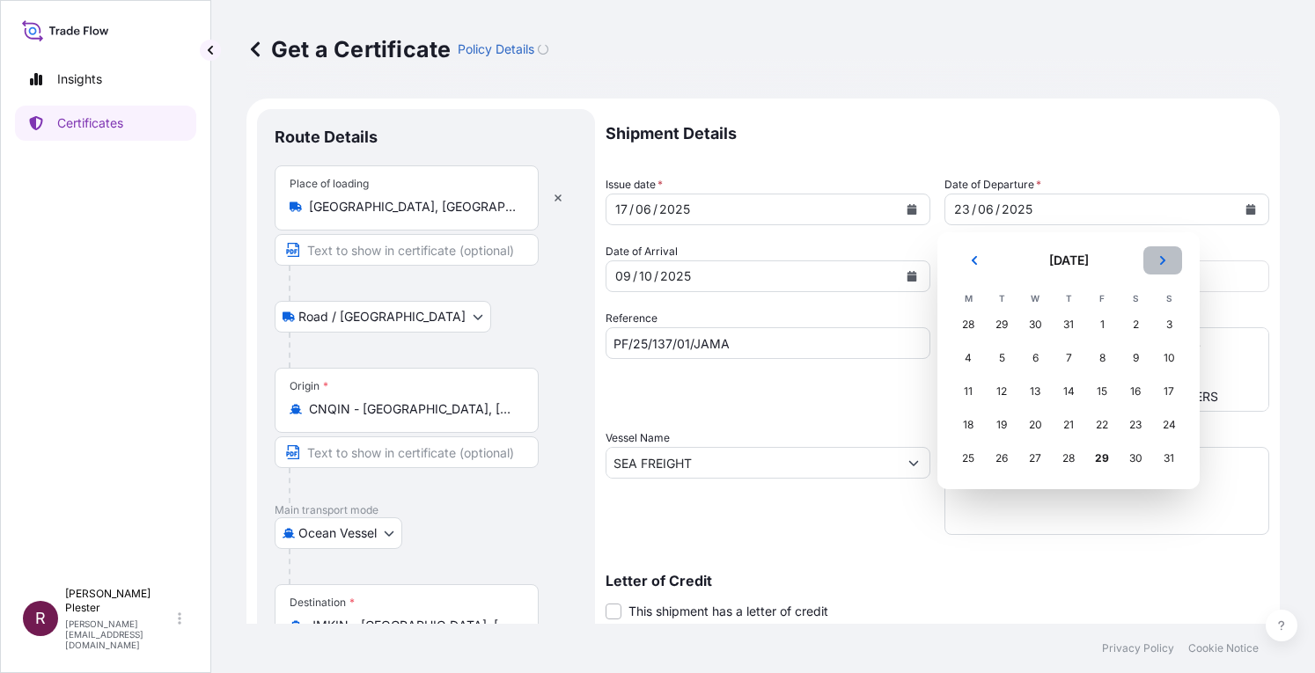
click at [1169, 261] on button "Next" at bounding box center [1162, 260] width 39 height 28
click at [1046, 324] on div "3" at bounding box center [1035, 325] width 32 height 32
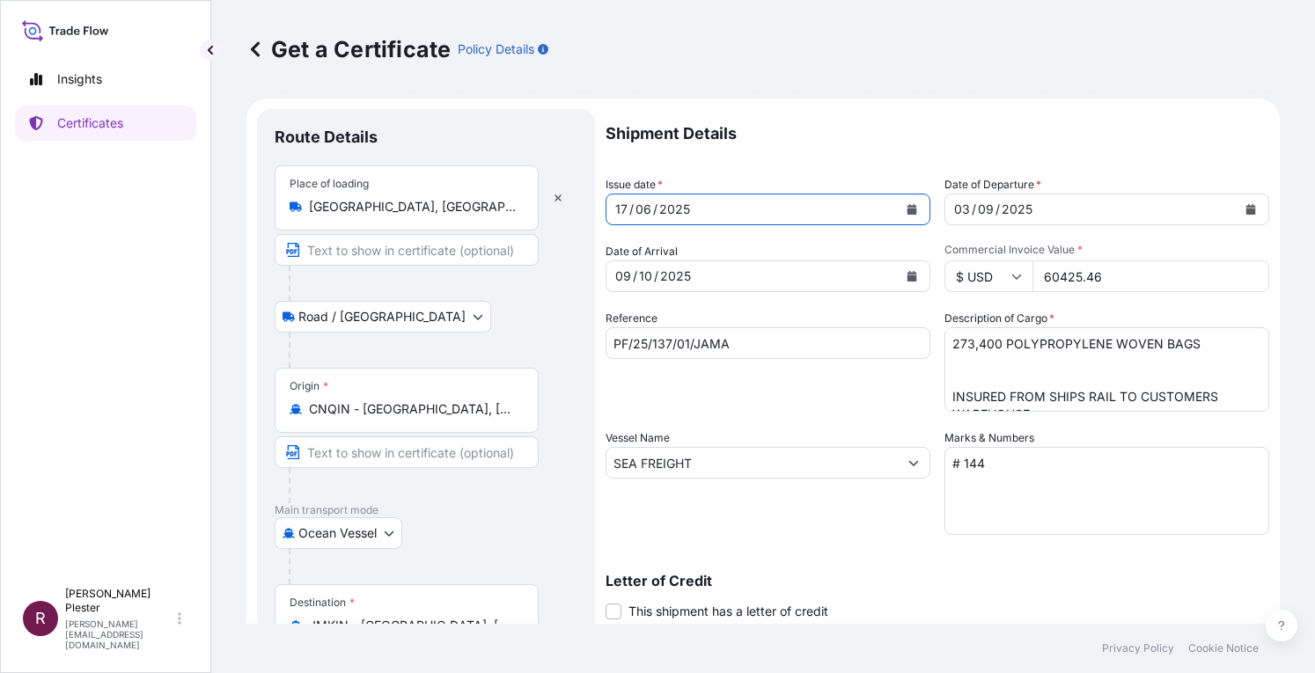
click at [911, 217] on button "Calendar" at bounding box center [912, 209] width 28 height 28
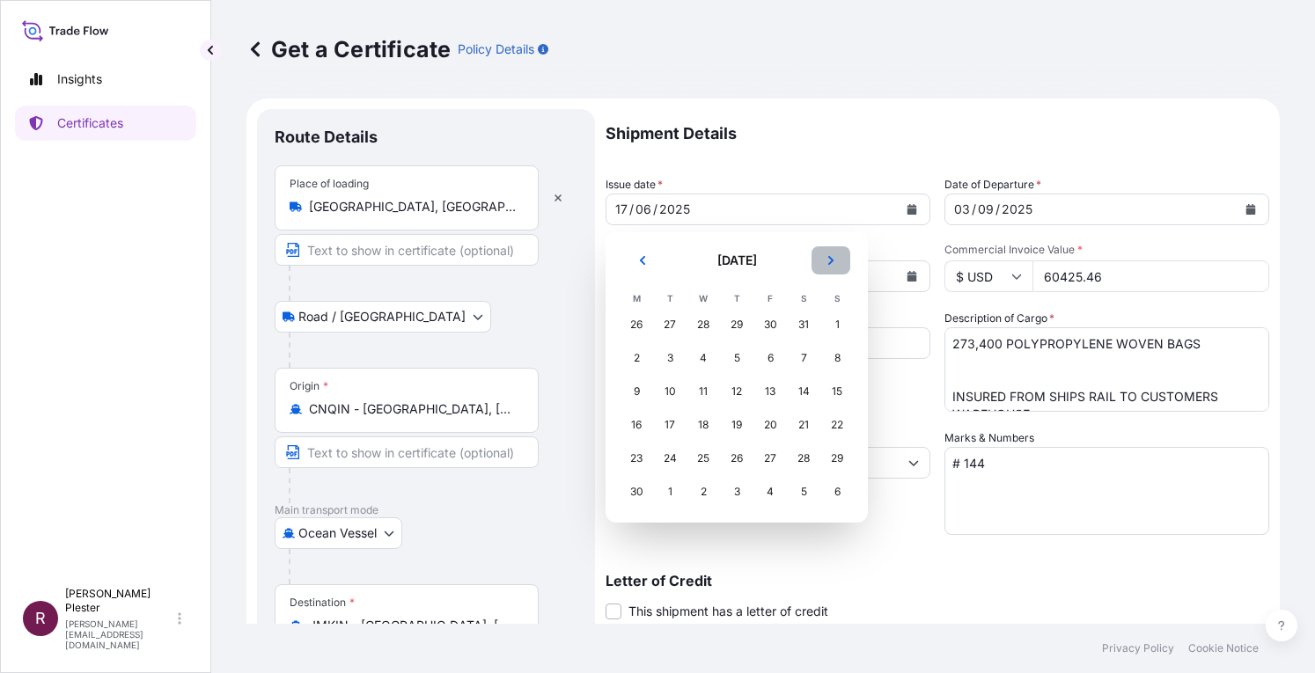
click at [831, 268] on button "Next" at bounding box center [831, 260] width 39 height 28
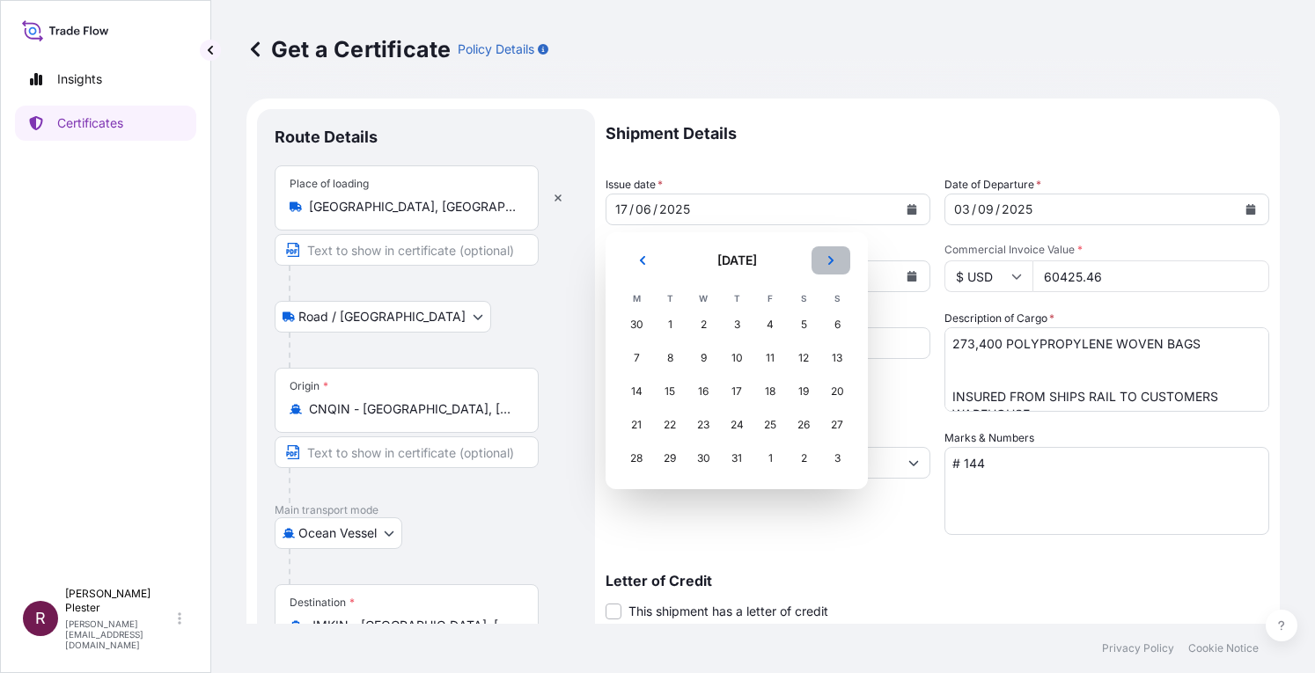
click at [831, 268] on button "Next" at bounding box center [831, 260] width 39 height 28
click at [779, 455] on div "29" at bounding box center [770, 459] width 32 height 32
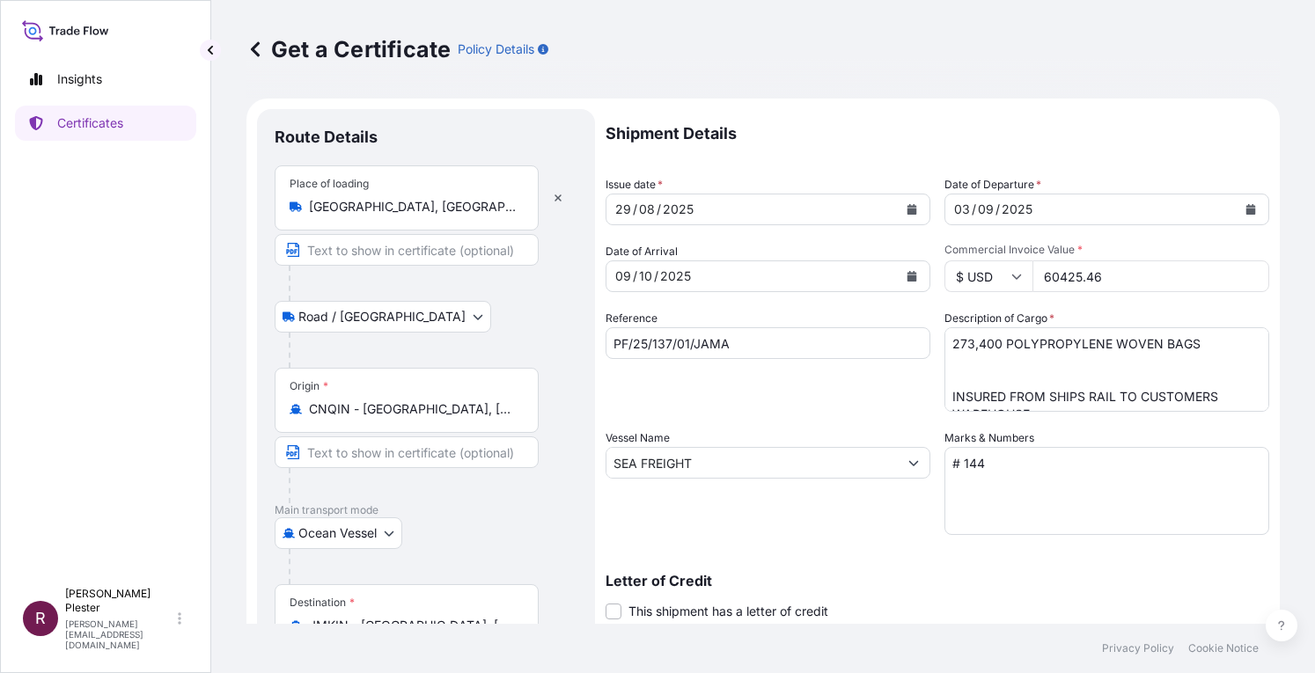
click at [1106, 279] on input "60425.46" at bounding box center [1150, 277] width 237 height 32
click at [1039, 277] on input "60425" at bounding box center [1150, 277] width 237 height 32
click at [1039, 277] on input "60425.46" at bounding box center [1150, 277] width 237 height 32
click at [1044, 281] on input "5260425.46" at bounding box center [1150, 277] width 237 height 32
type input "58012.50"
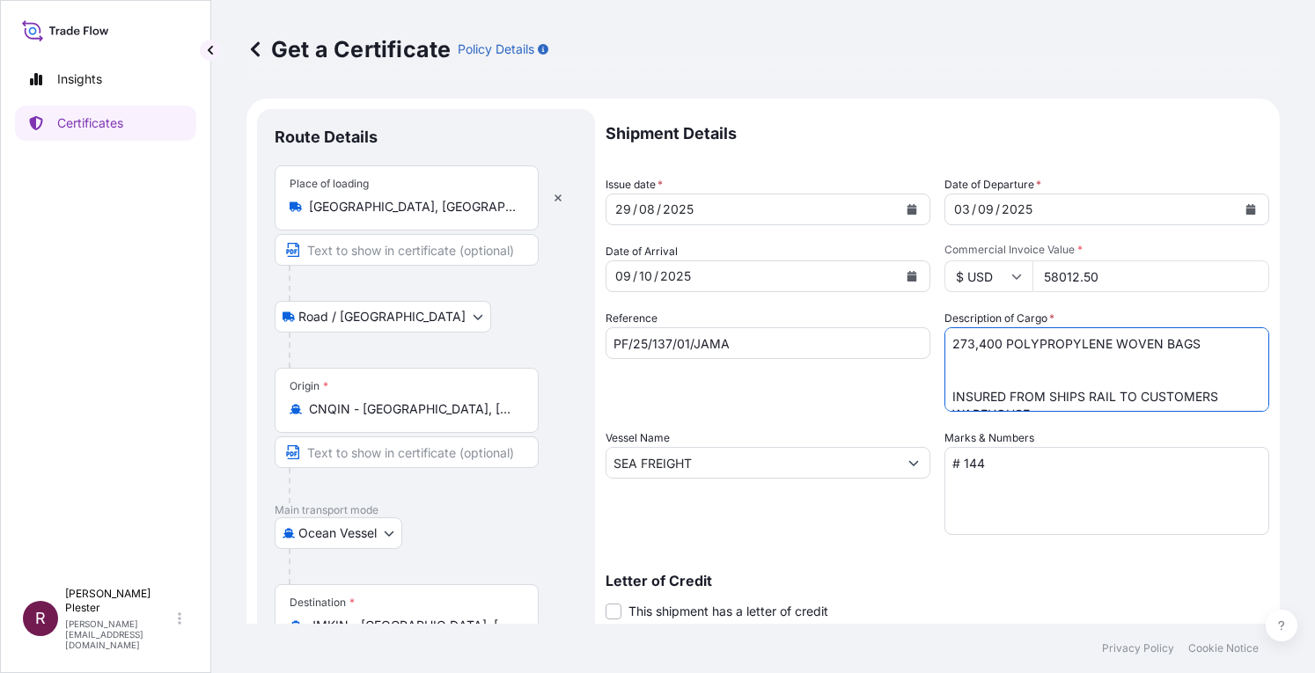
click at [966, 342] on textarea "273,400 POLYPROPYLENE WOVEN BAGS INSURED FROM SHIPS RAIL TO CUSTOMERS WAREHOUSE" at bounding box center [1106, 369] width 325 height 84
click at [979, 346] on textarea "273,400 POLYPROPYLENE WOVEN BAGS INSURED FROM SHIPS RAIL TO CUSTOMERS WAREHOUSE" at bounding box center [1106, 369] width 325 height 84
click at [1192, 347] on textarea "273,400 POLYPROPYLENE WOVEN BAGS INSURED FROM SHIPS RAIL TO CUSTOMERS WAREHOUSE" at bounding box center [1106, 369] width 325 height 84
type textarea "247,600 POLYPROPYLENE WOVEN BAGS 5 PCS RESIN PLATE MATERIAL INSURED FROM SHIPS …"
click at [973, 464] on textarea "# 144" at bounding box center [1106, 491] width 325 height 88
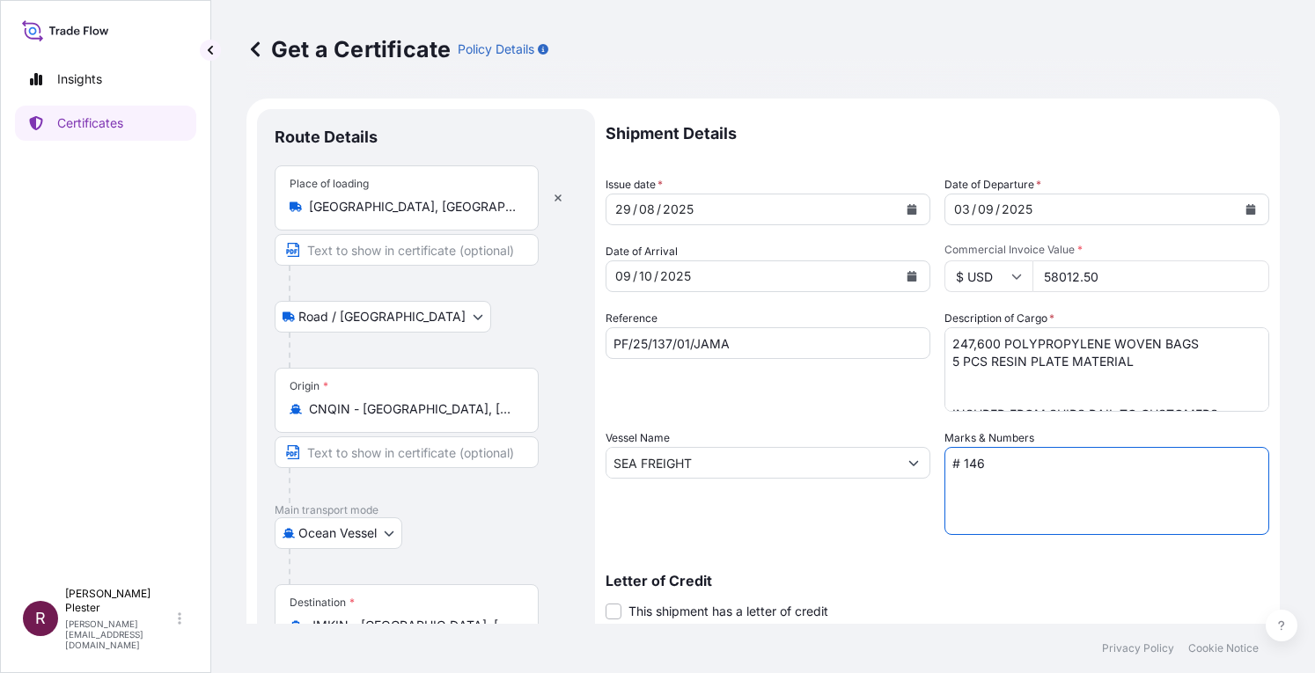
type textarea "# 146"
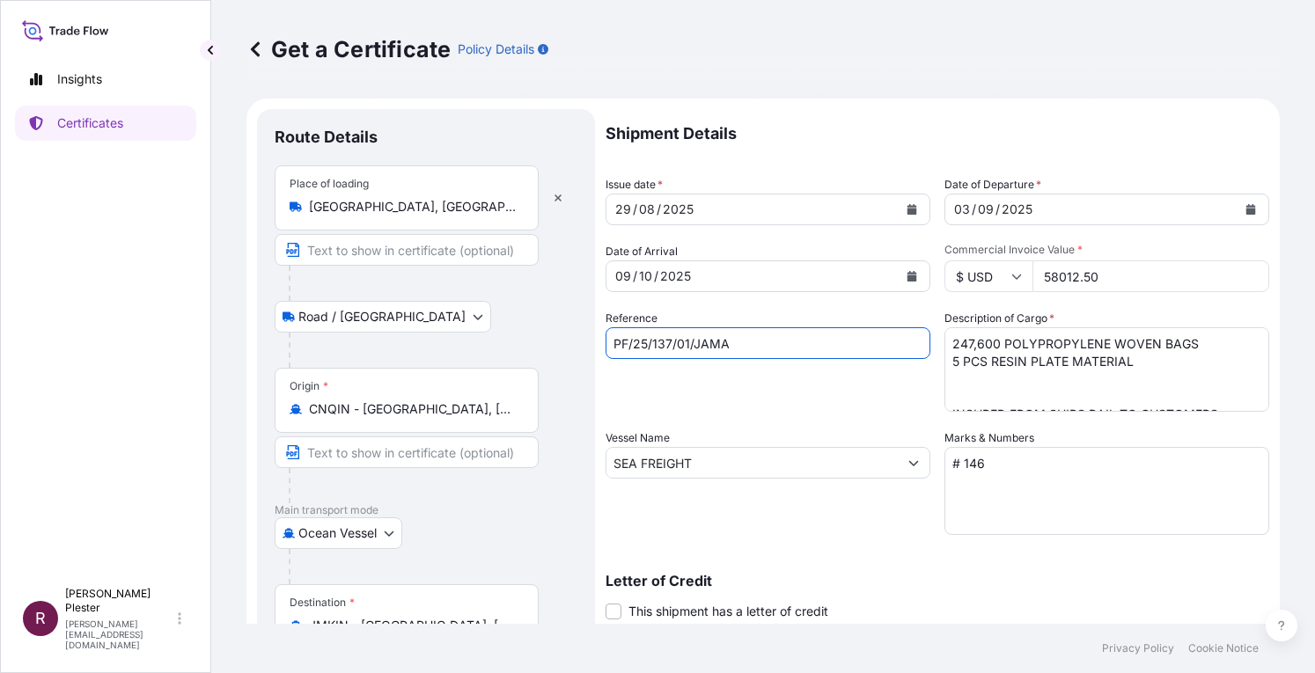
click at [660, 353] on input "PF/25/137/01/JAMA" at bounding box center [768, 343] width 325 height 32
click at [652, 342] on input "PF/25/137/01/JAMA" at bounding box center [768, 343] width 325 height 32
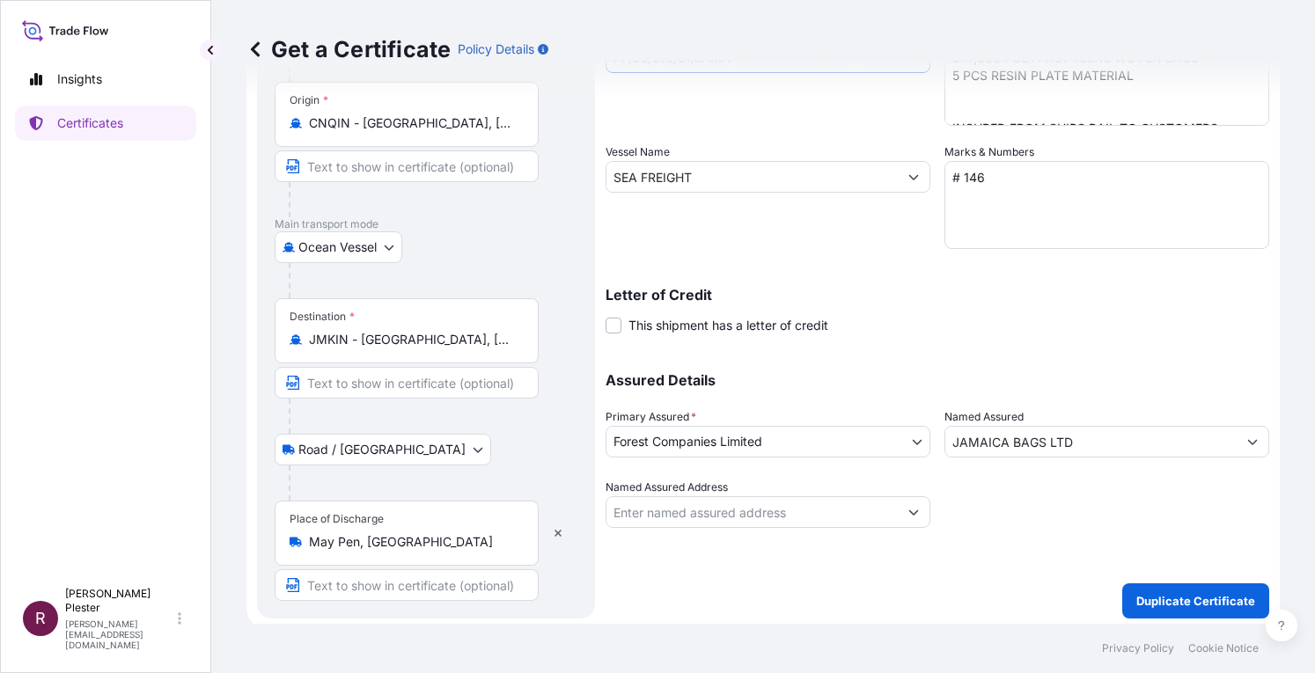
scroll to position [289, 0]
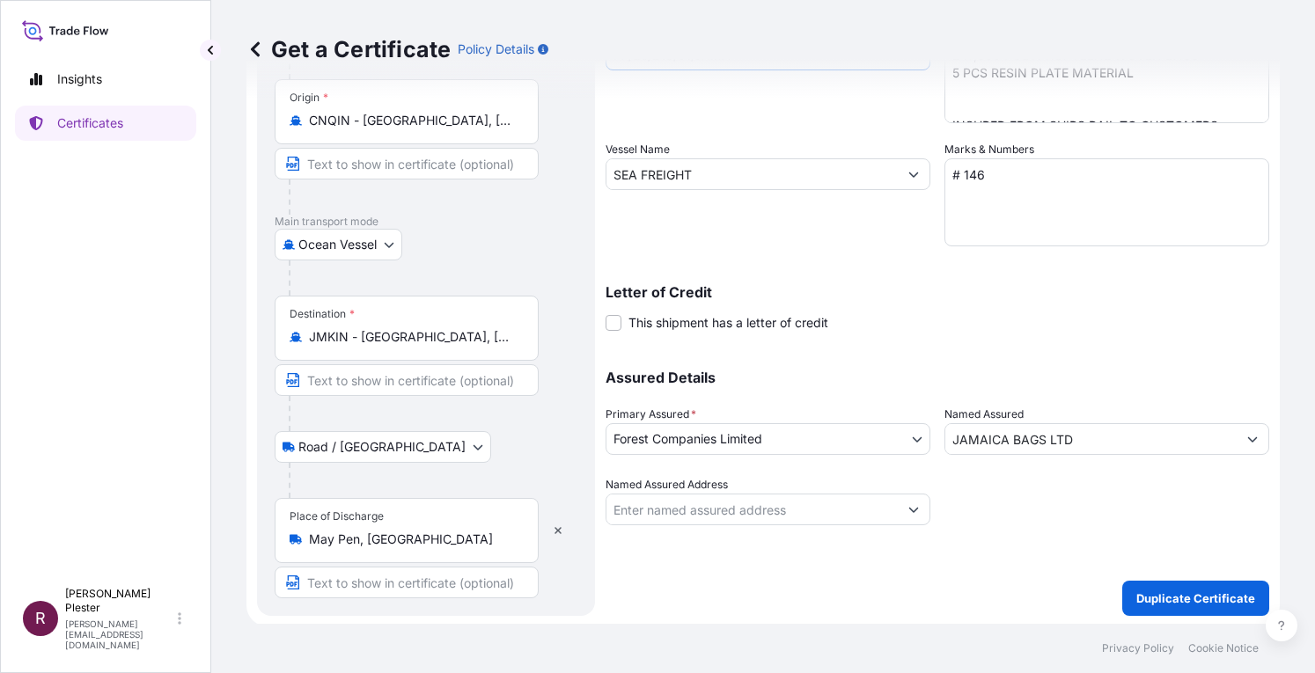
type input "PF/25/210/01/JAMA"
click at [1007, 228] on textarea "# 144" at bounding box center [1106, 202] width 325 height 88
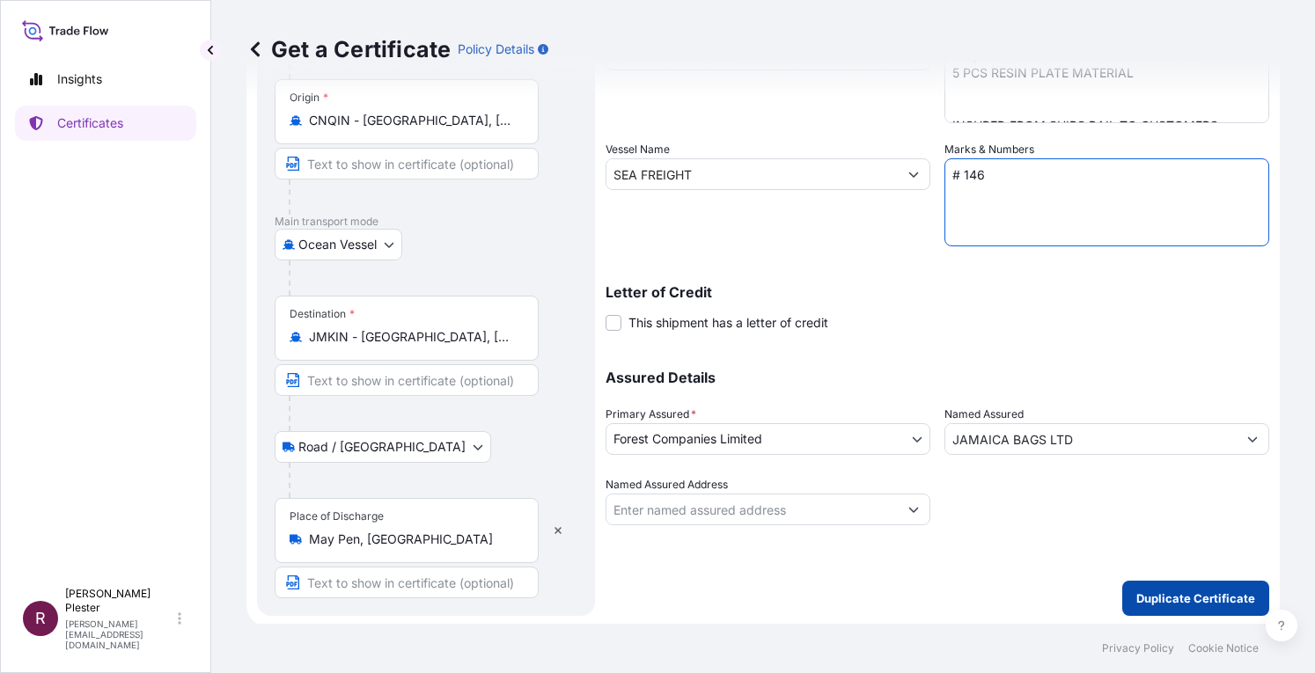
click at [1185, 591] on p "Duplicate Certificate" at bounding box center [1195, 599] width 119 height 18
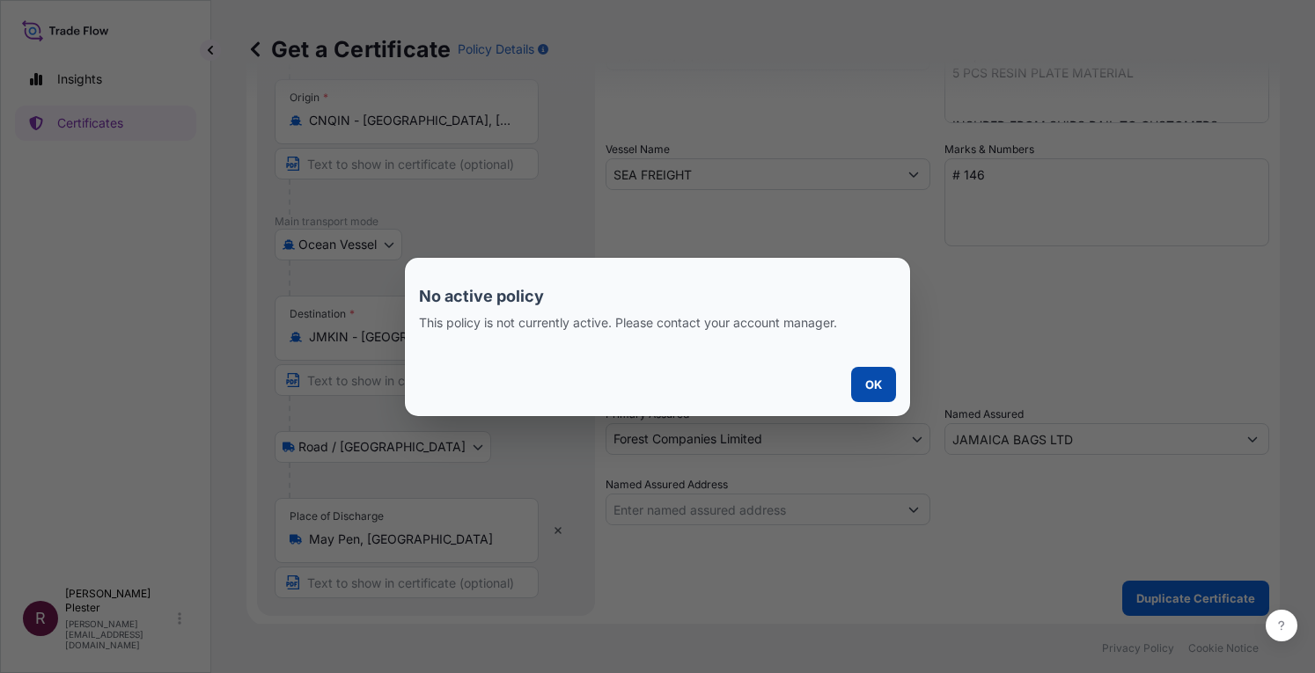
click at [861, 376] on button "OK" at bounding box center [873, 384] width 45 height 35
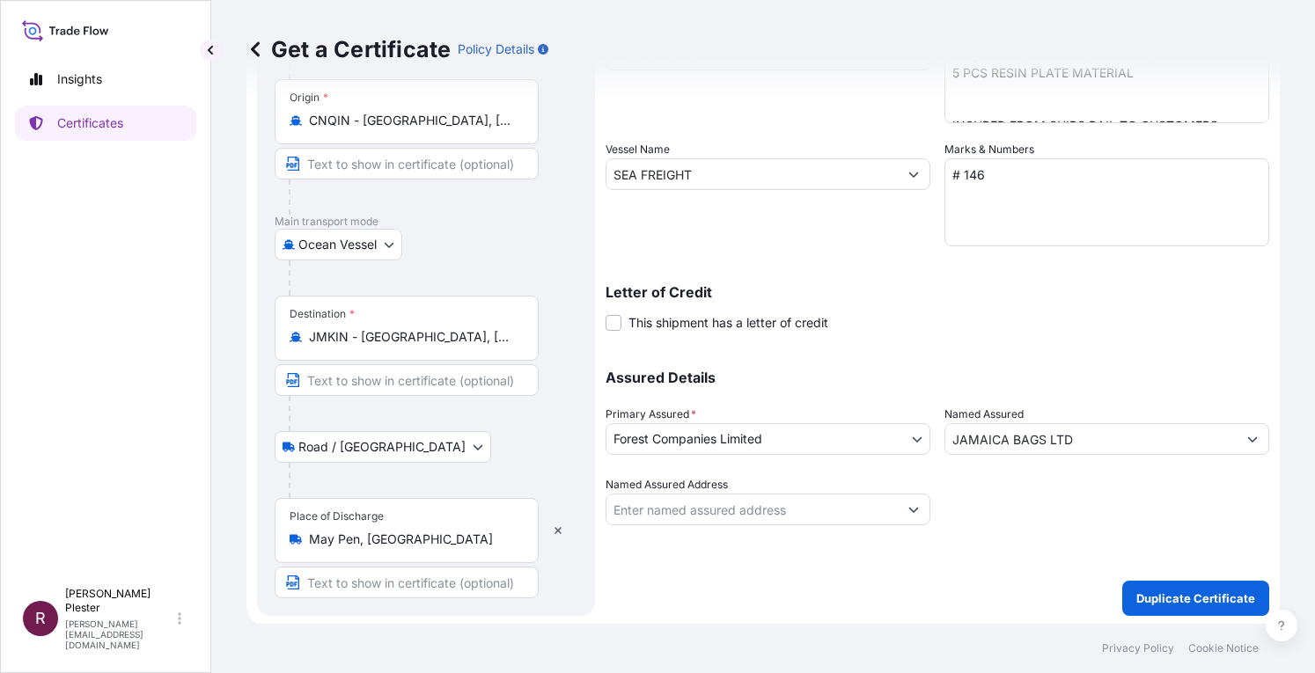
click at [261, 43] on icon at bounding box center [255, 49] width 18 height 18
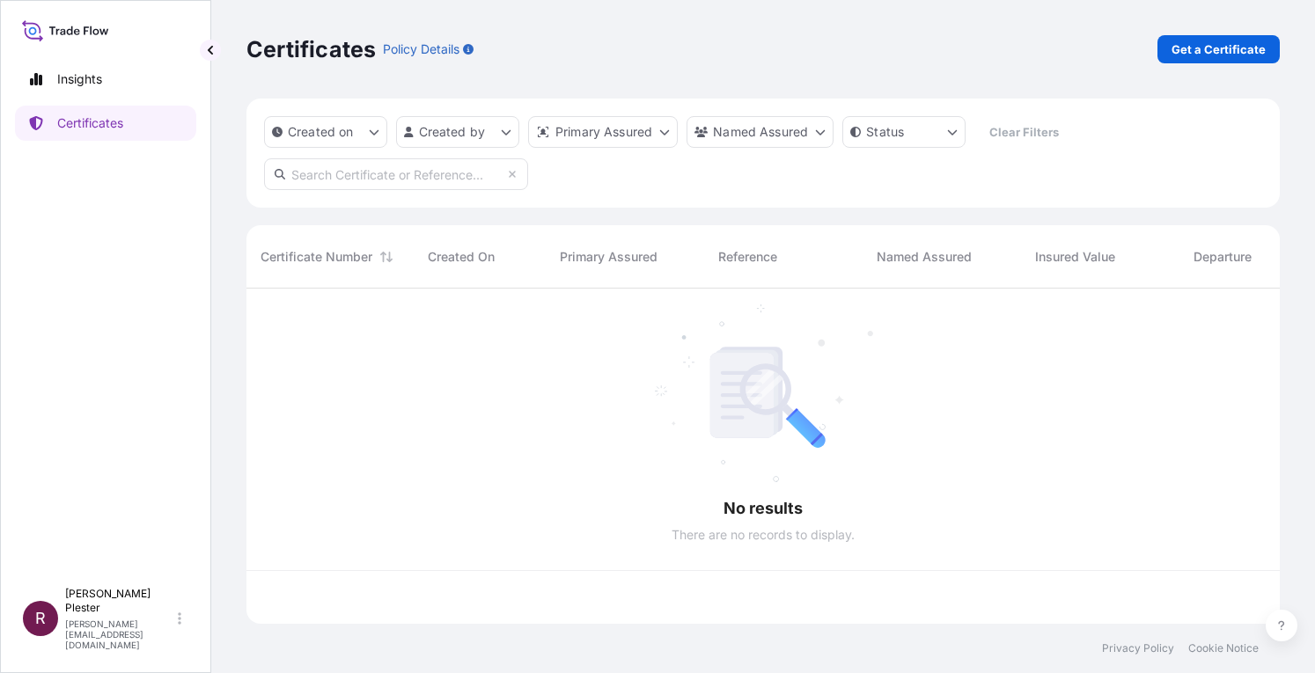
scroll to position [332, 1019]
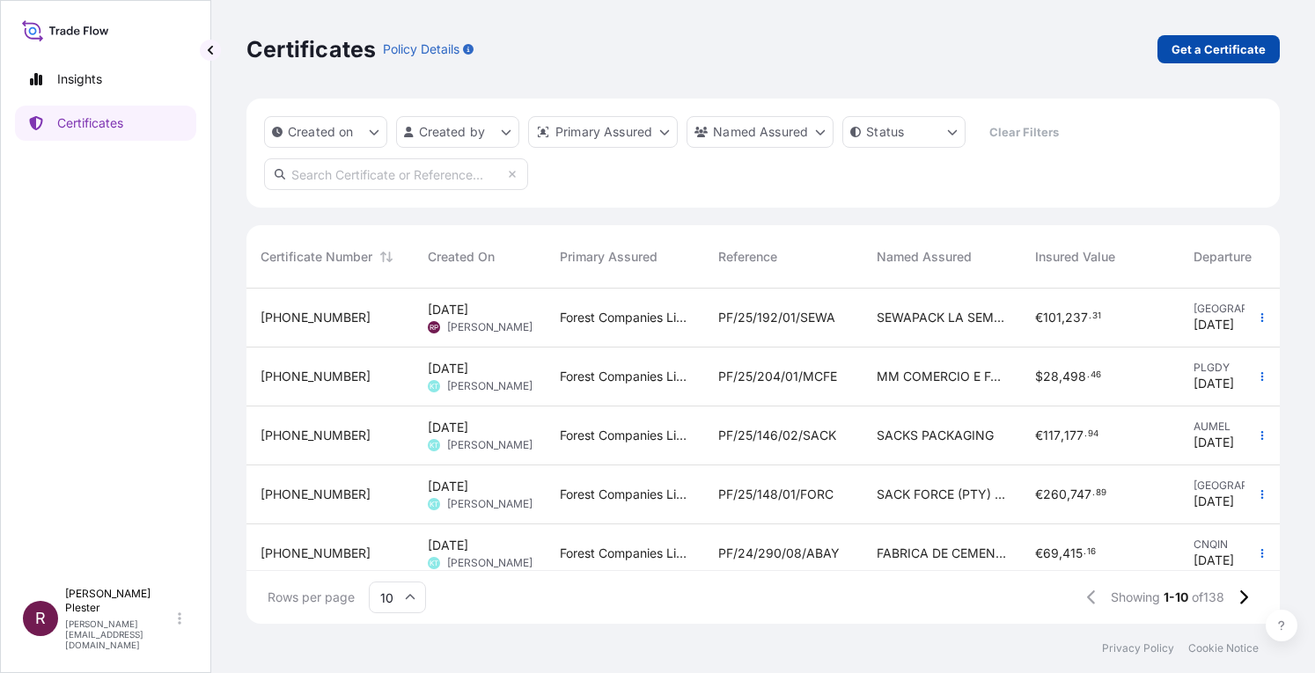
click at [1194, 39] on link "Get a Certificate" at bounding box center [1218, 49] width 122 height 28
select select "Ocean Vessel"
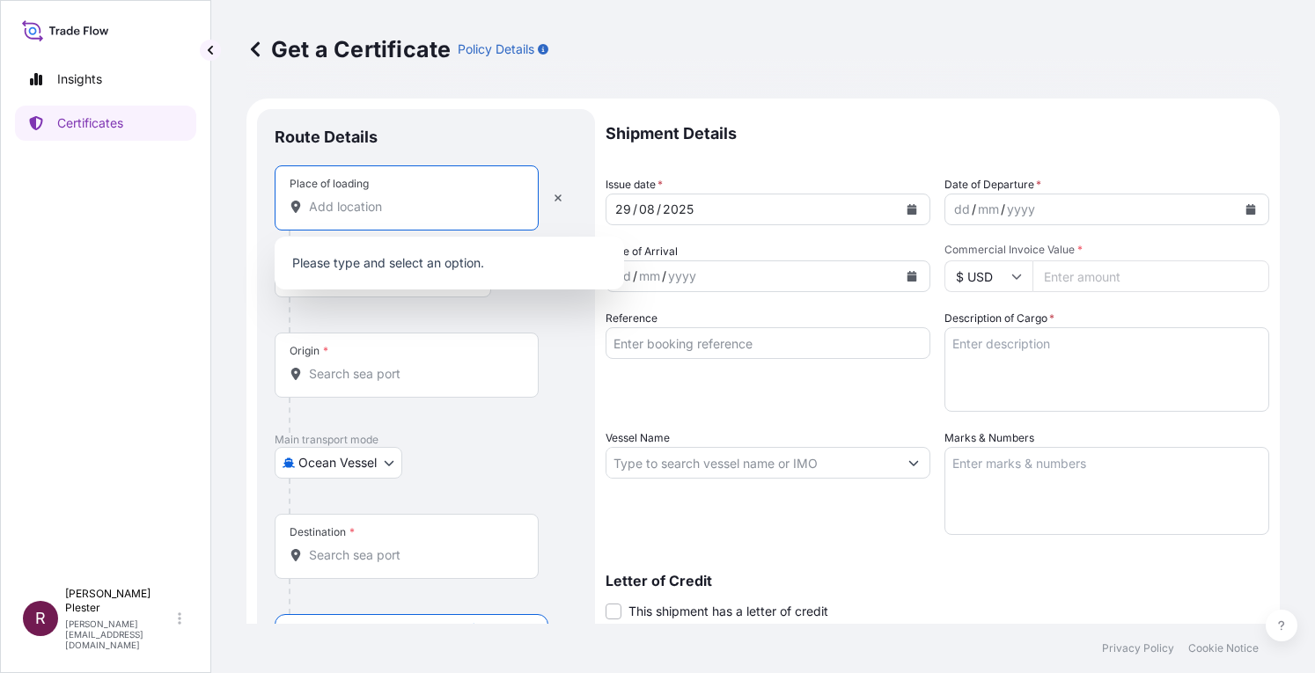
click at [336, 203] on input "Place of loading" at bounding box center [413, 207] width 208 height 18
click at [445, 203] on input "Place of loading" at bounding box center [413, 207] width 208 height 18
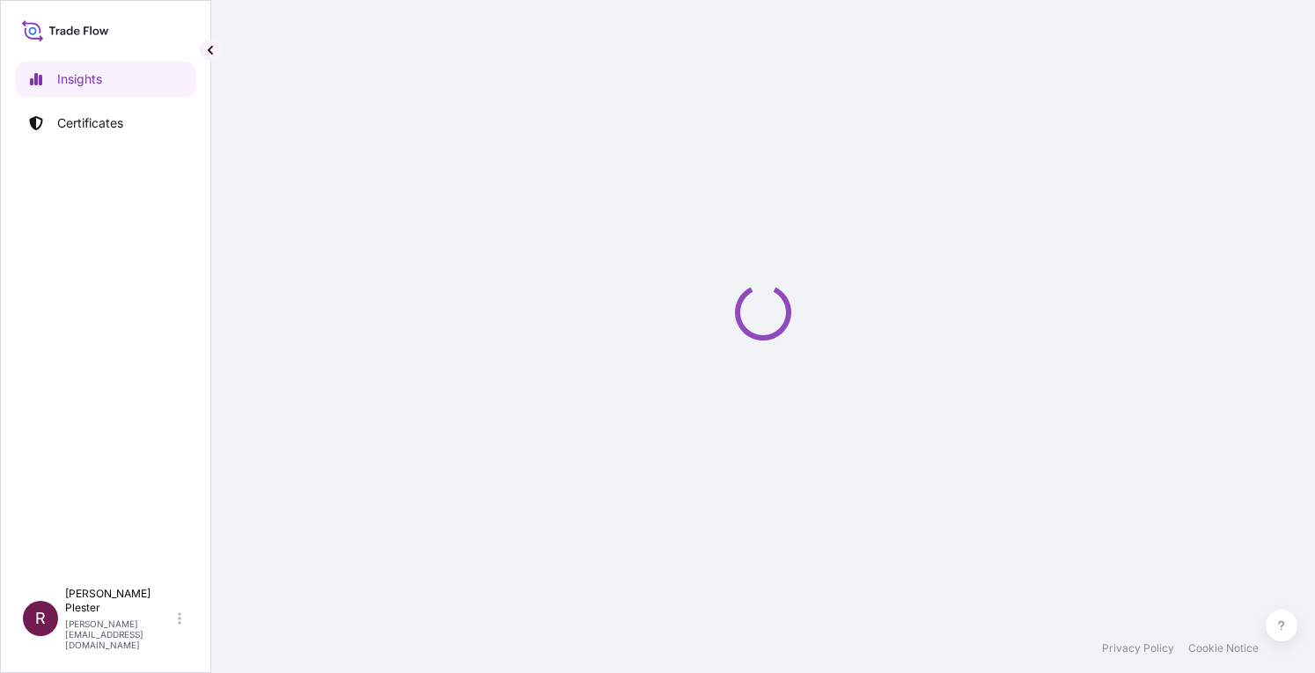
select select "2025"
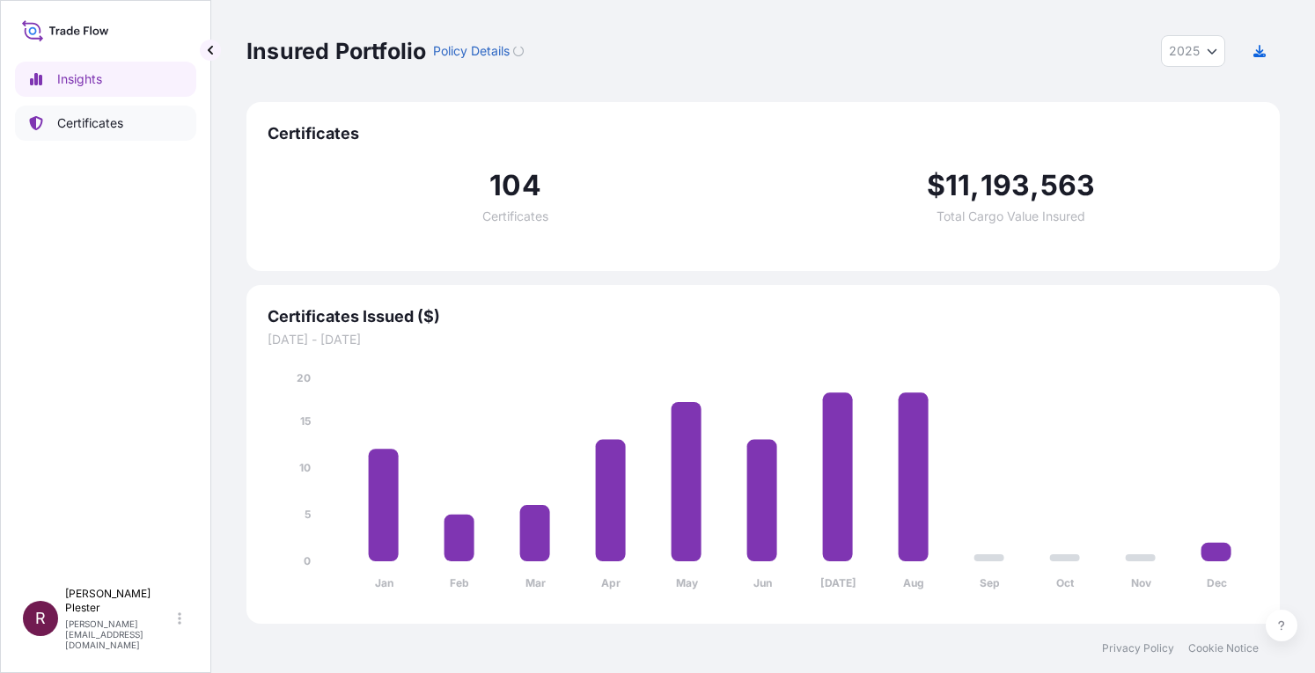
click at [72, 125] on p "Certificates" at bounding box center [90, 123] width 66 height 18
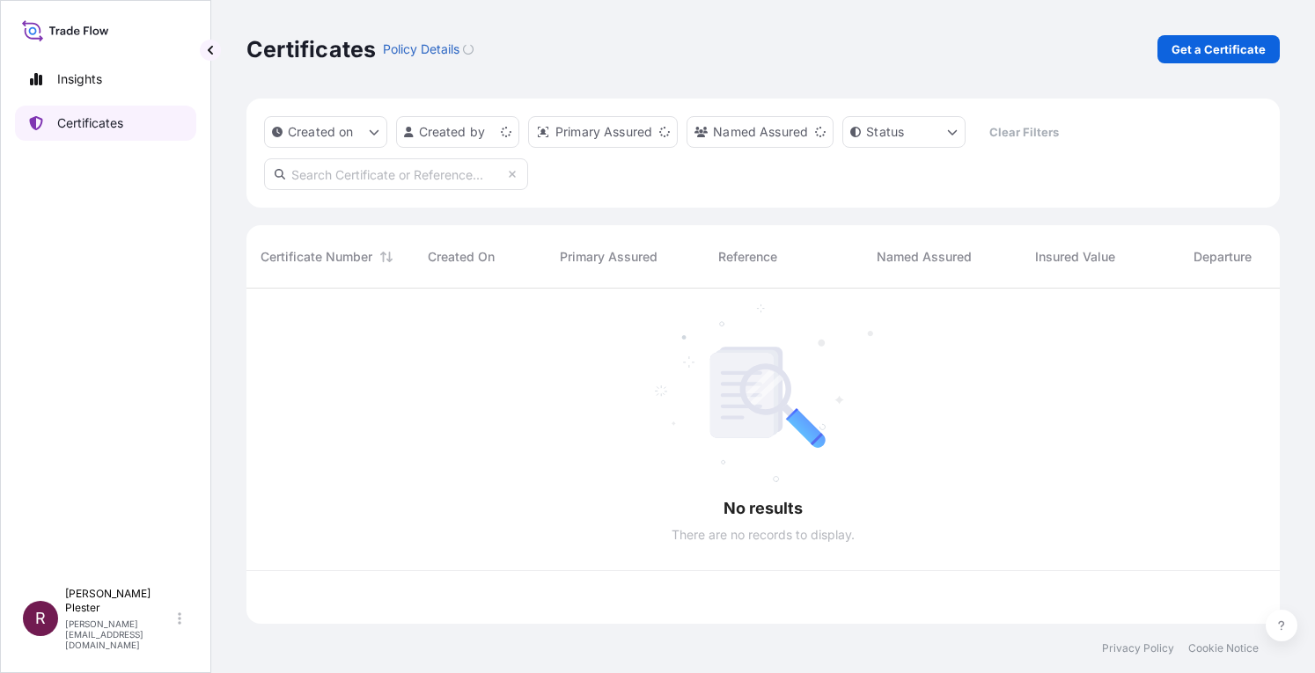
scroll to position [332, 1019]
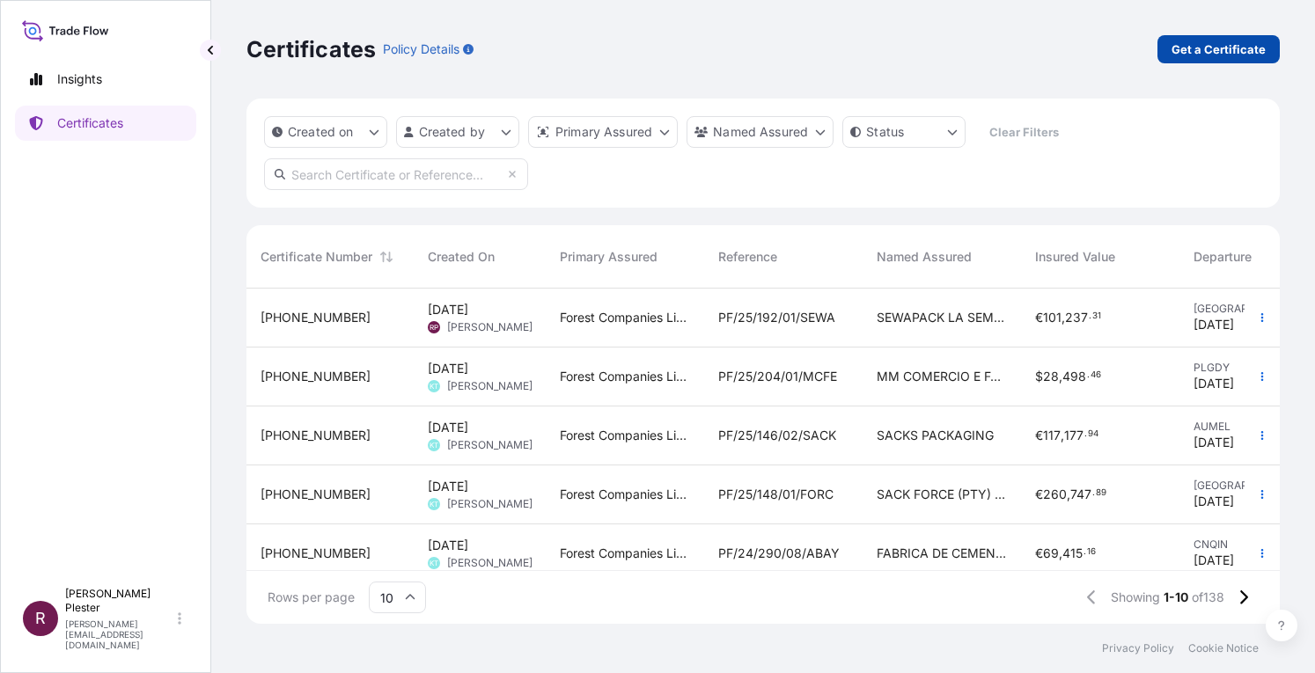
click at [1196, 55] on p "Get a Certificate" at bounding box center [1219, 49] width 94 height 18
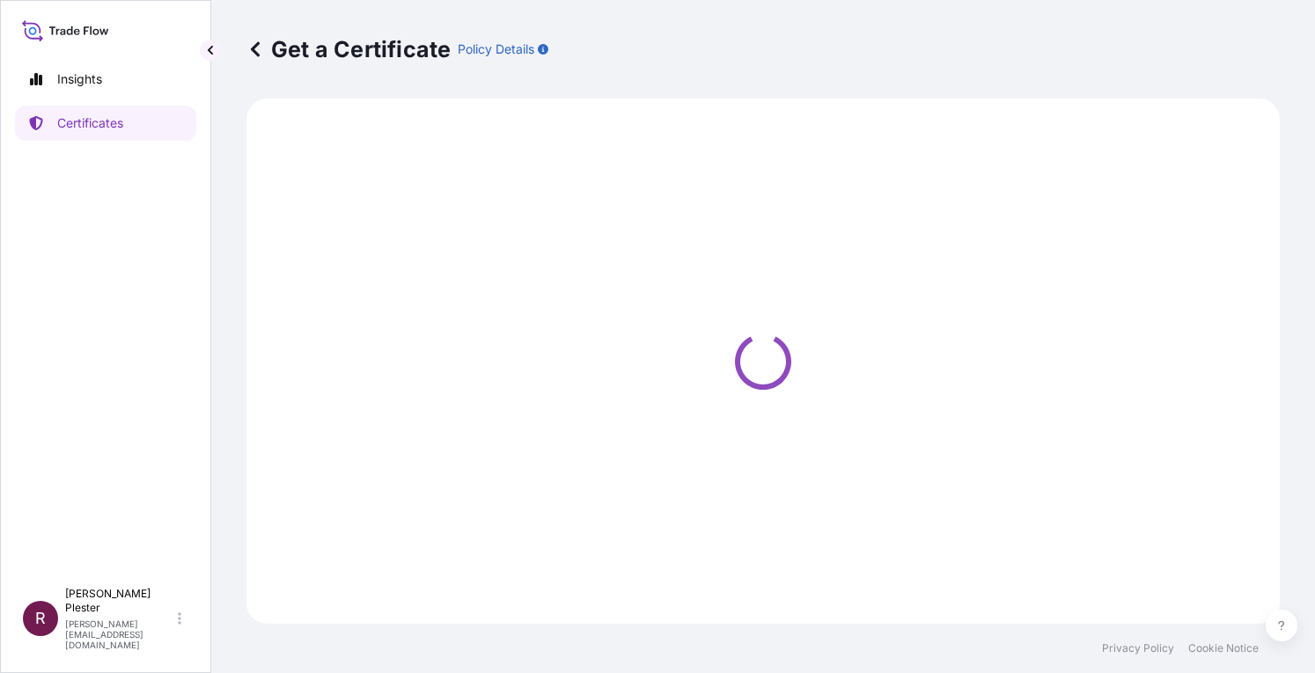
select select "Ocean Vessel"
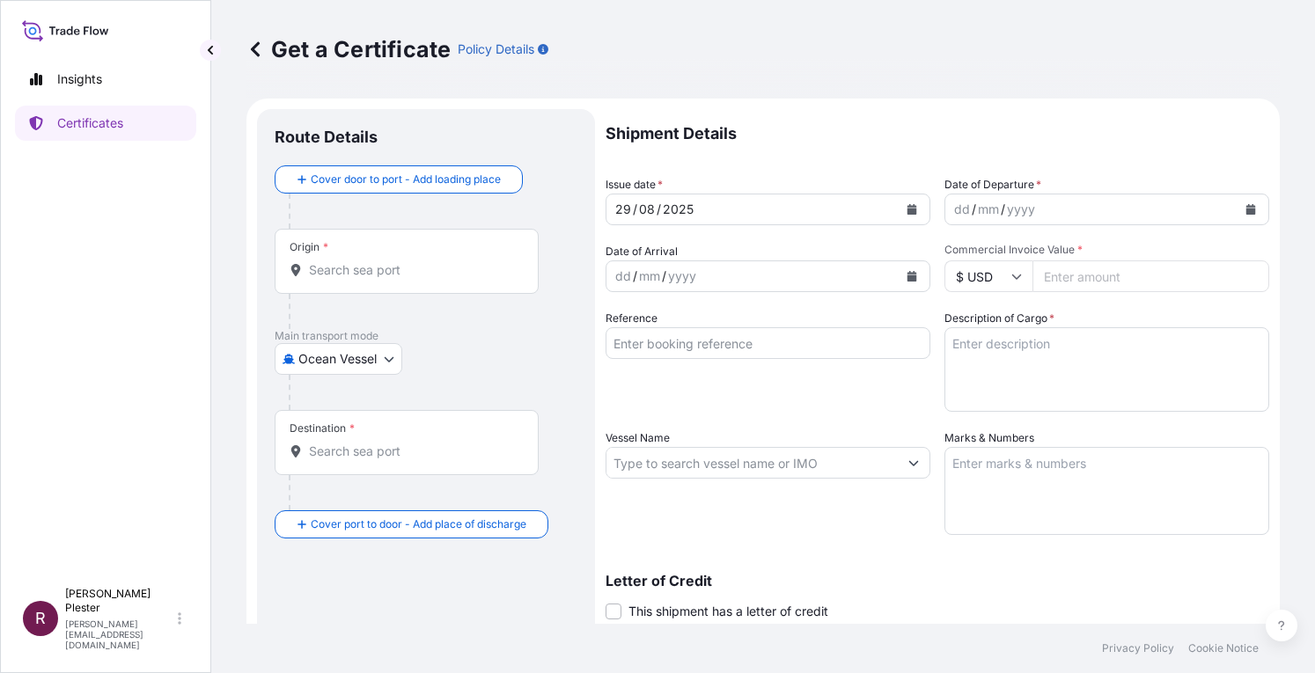
click at [301, 268] on icon at bounding box center [296, 270] width 12 height 12
click at [309, 268] on input "Origin *" at bounding box center [413, 270] width 208 height 18
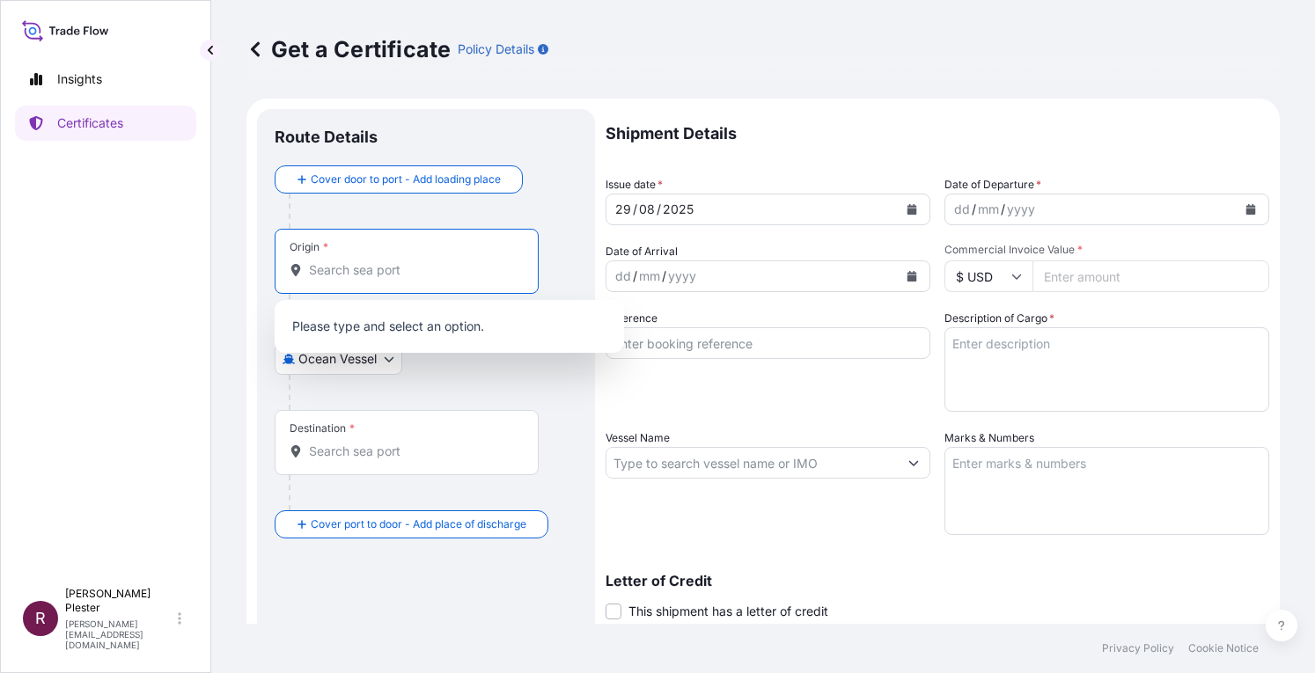
click at [325, 319] on p "Please type and select an option." at bounding box center [449, 326] width 335 height 39
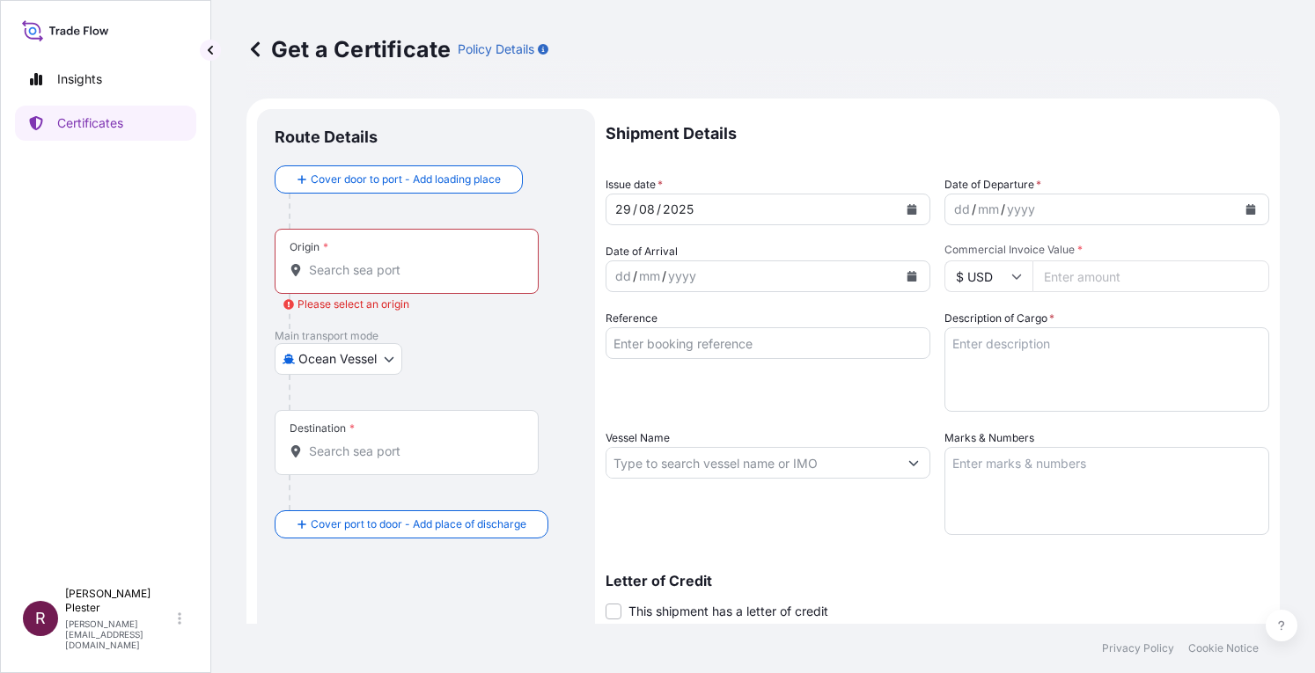
click at [290, 270] on icon at bounding box center [296, 270] width 12 height 12
click at [309, 270] on input "Origin * Please select an origin" at bounding box center [413, 270] width 208 height 18
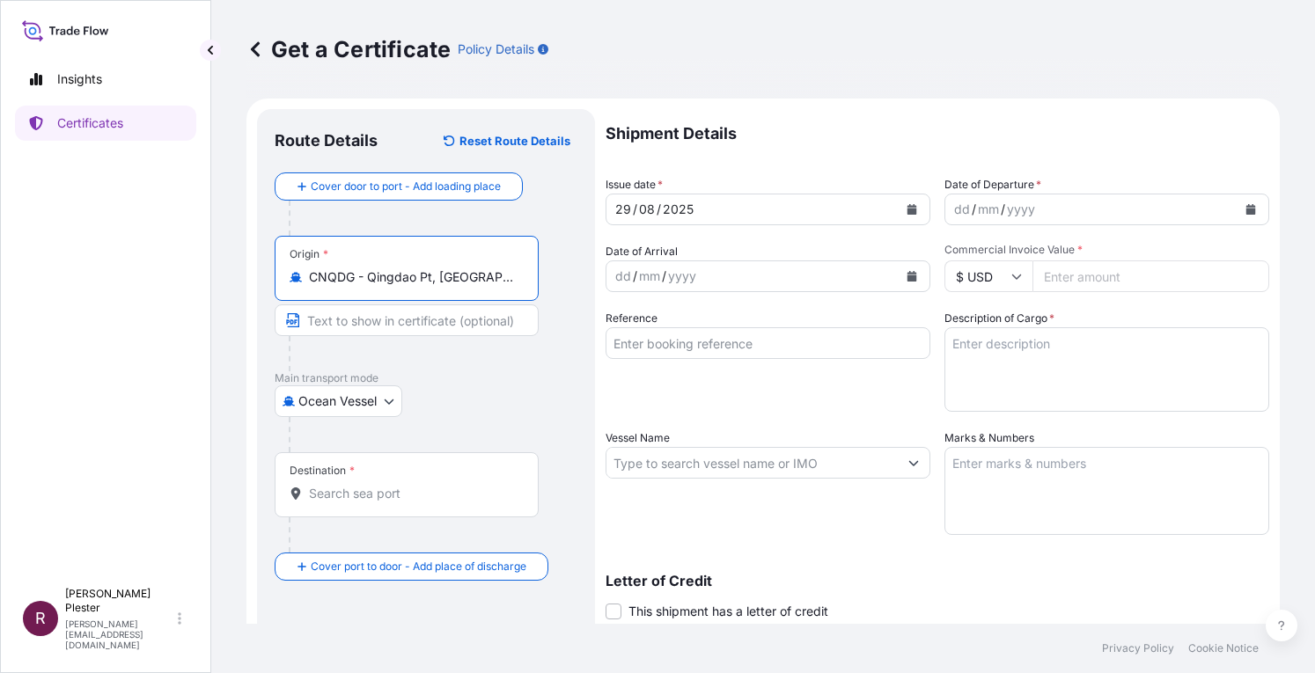
type input "CNQDG - Qingdao Pt, China"
click at [312, 485] on div at bounding box center [407, 494] width 234 height 18
click at [312, 485] on input "Destination *" at bounding box center [413, 494] width 208 height 18
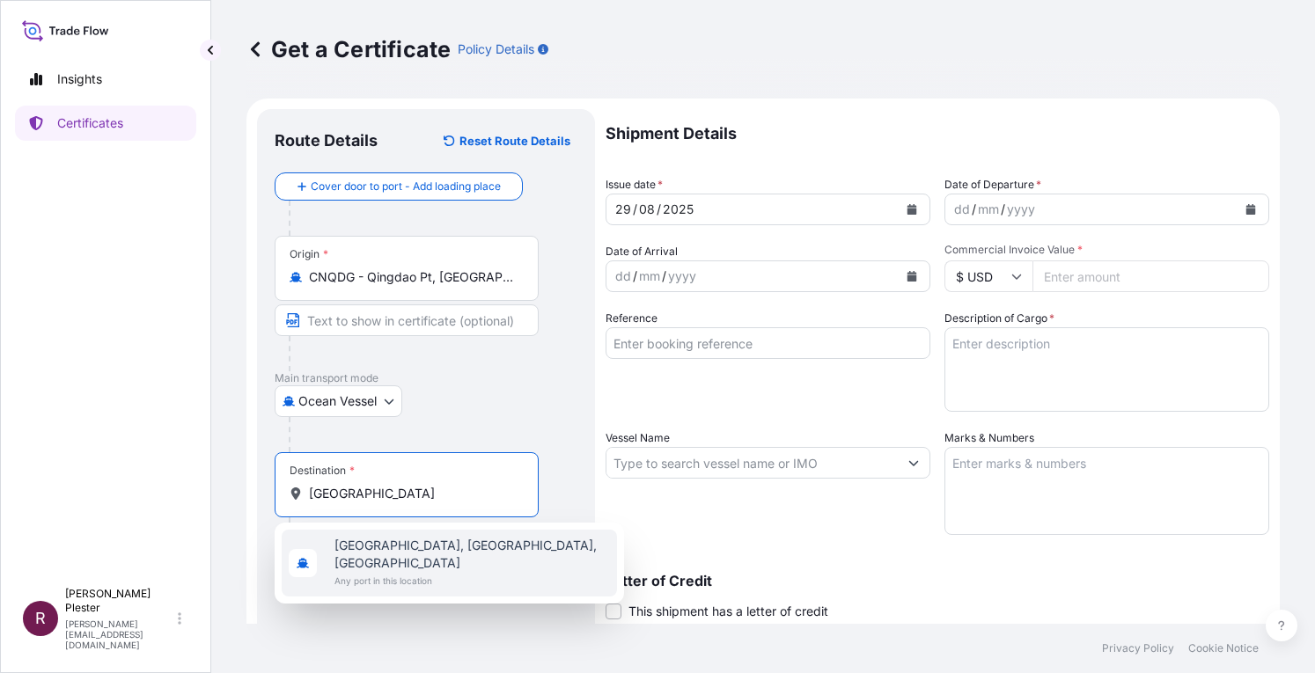
click at [356, 554] on span "Port Royal, Kingston, Jamaica" at bounding box center [471, 554] width 275 height 35
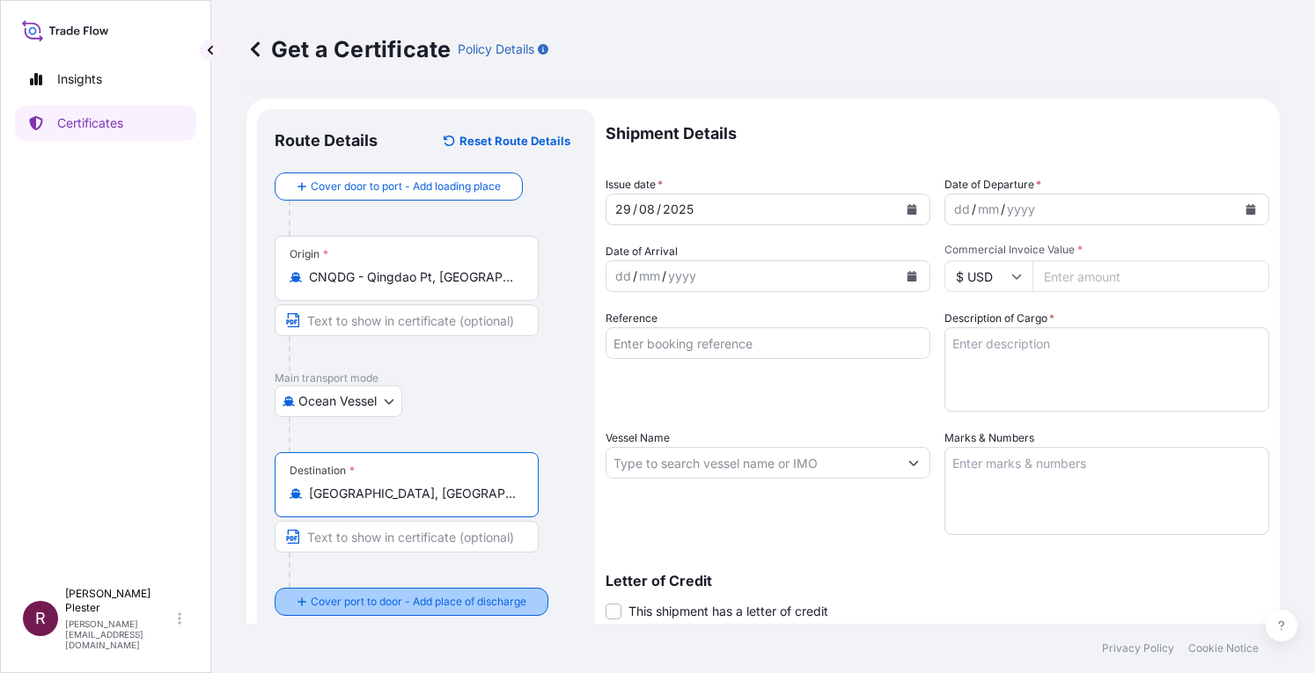
type input "Port Royal, Kingston, Jamaica"
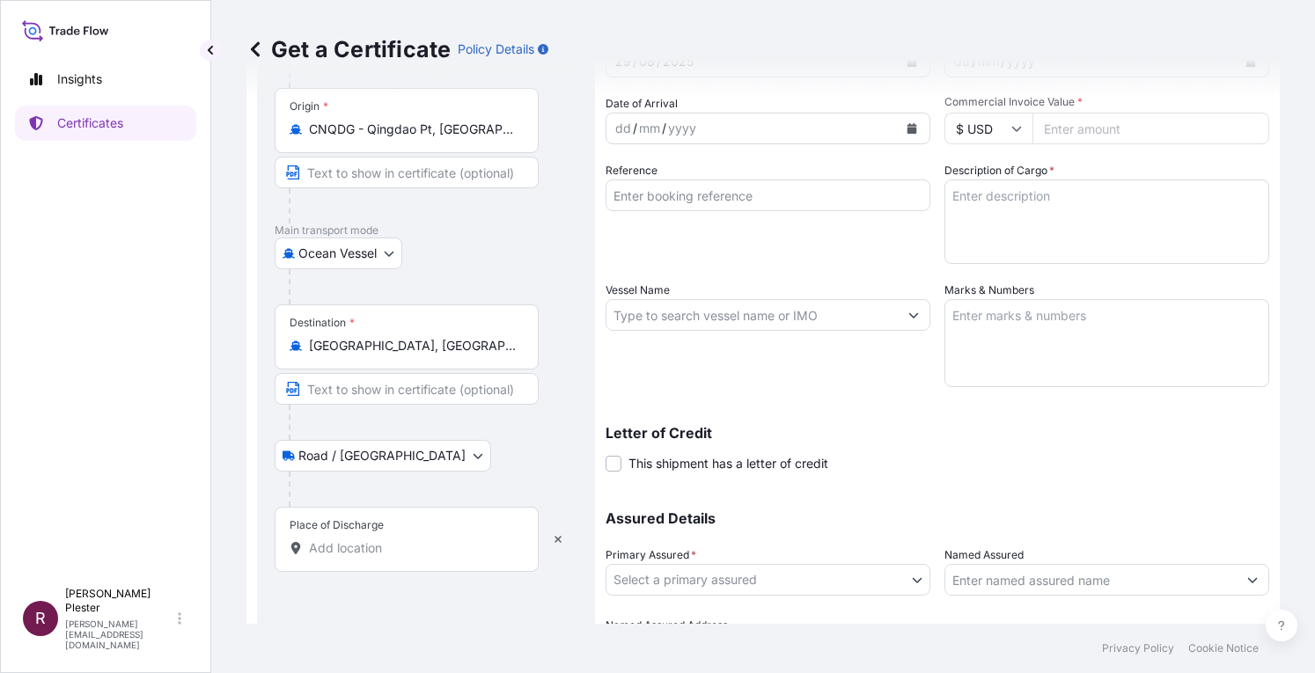
scroll to position [176, 0]
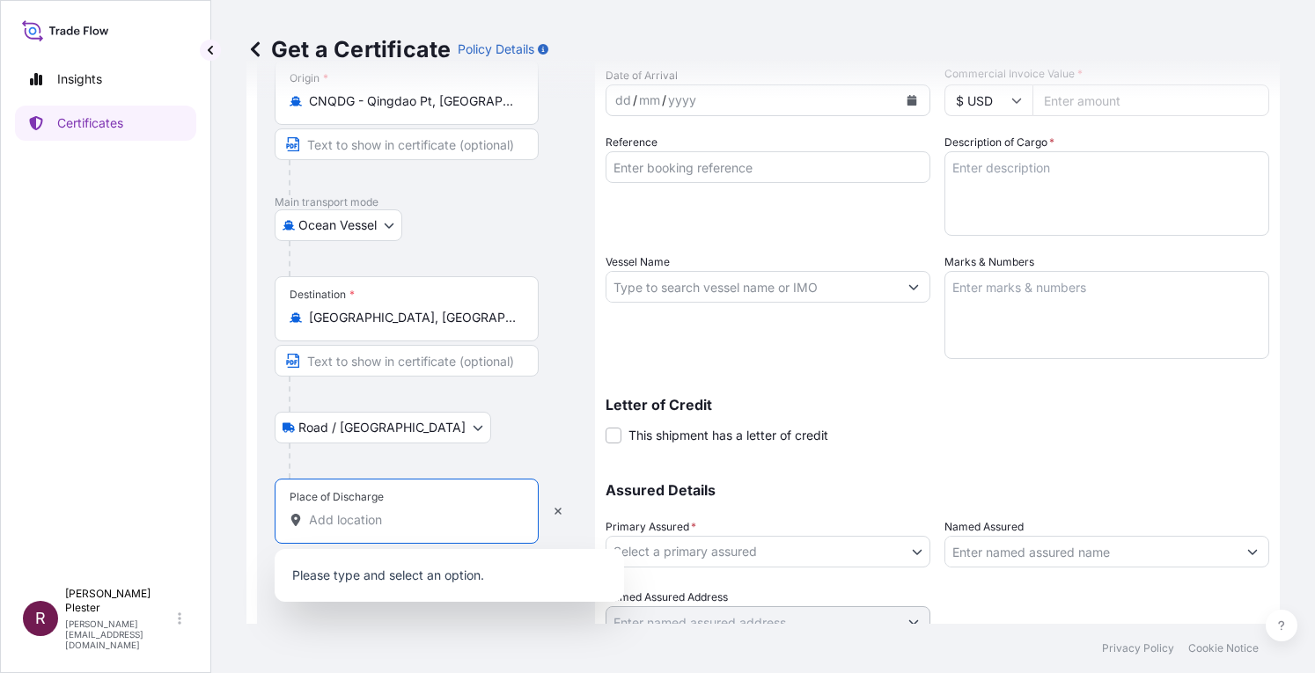
click at [313, 518] on input "Place of Discharge" at bounding box center [413, 520] width 208 height 18
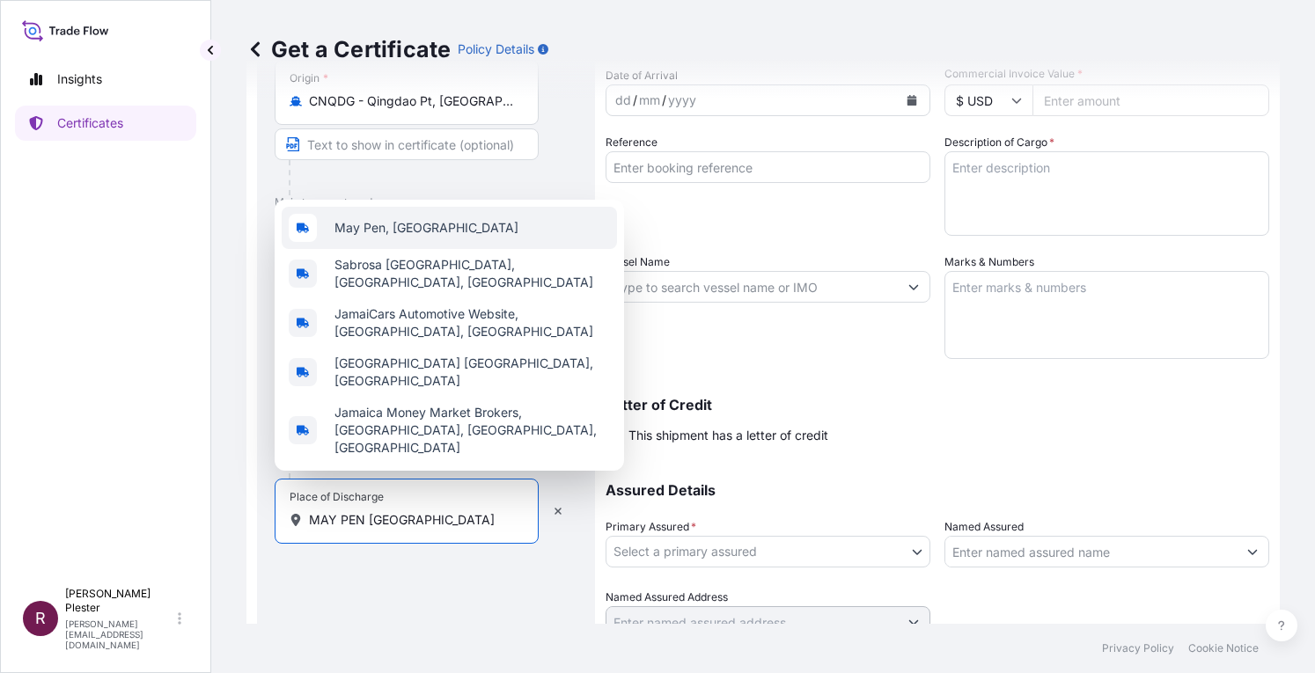
click at [357, 233] on div "May Pen, [GEOGRAPHIC_DATA]" at bounding box center [449, 228] width 335 height 42
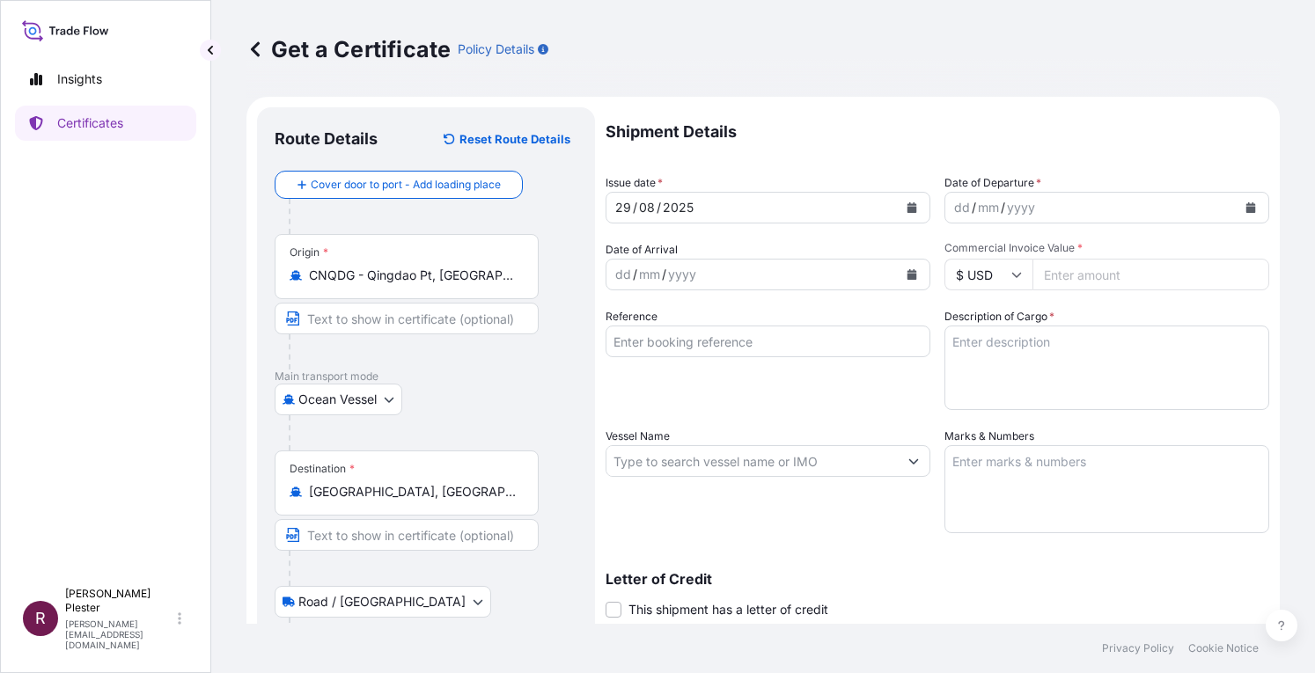
scroll to position [0, 0]
type input "May Pen, [GEOGRAPHIC_DATA]"
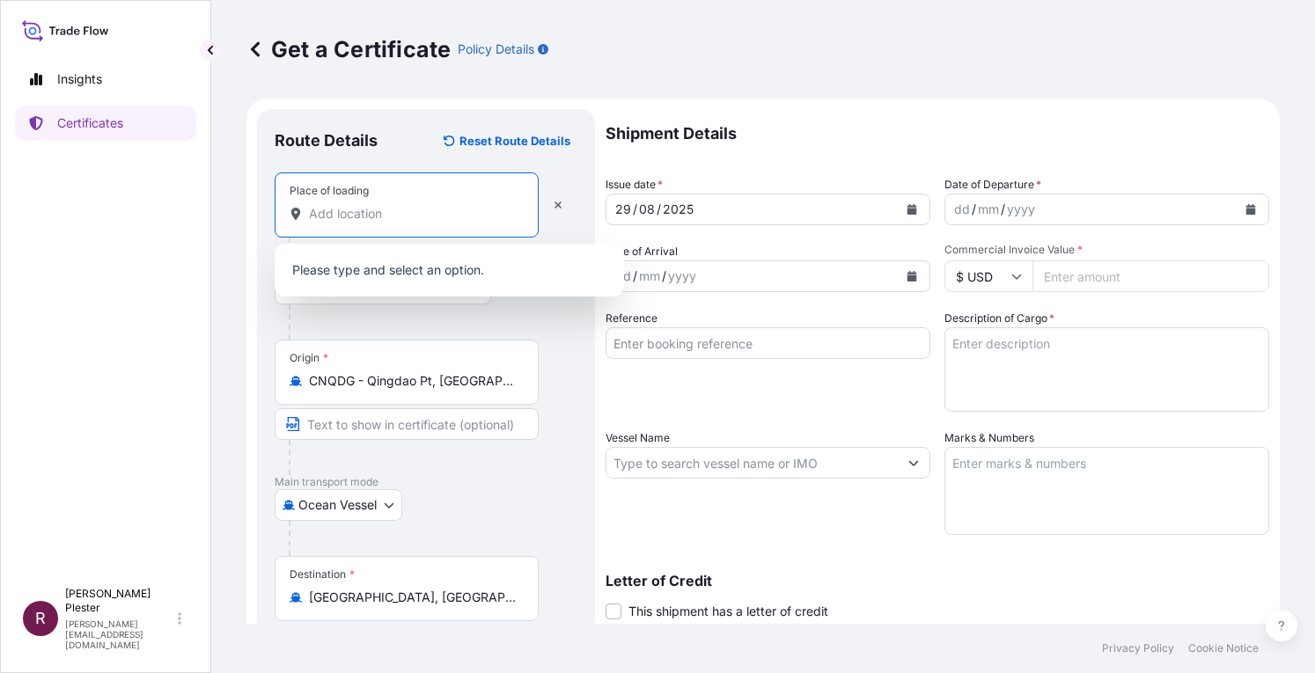
click at [317, 219] on input "Place of loading" at bounding box center [413, 214] width 208 height 18
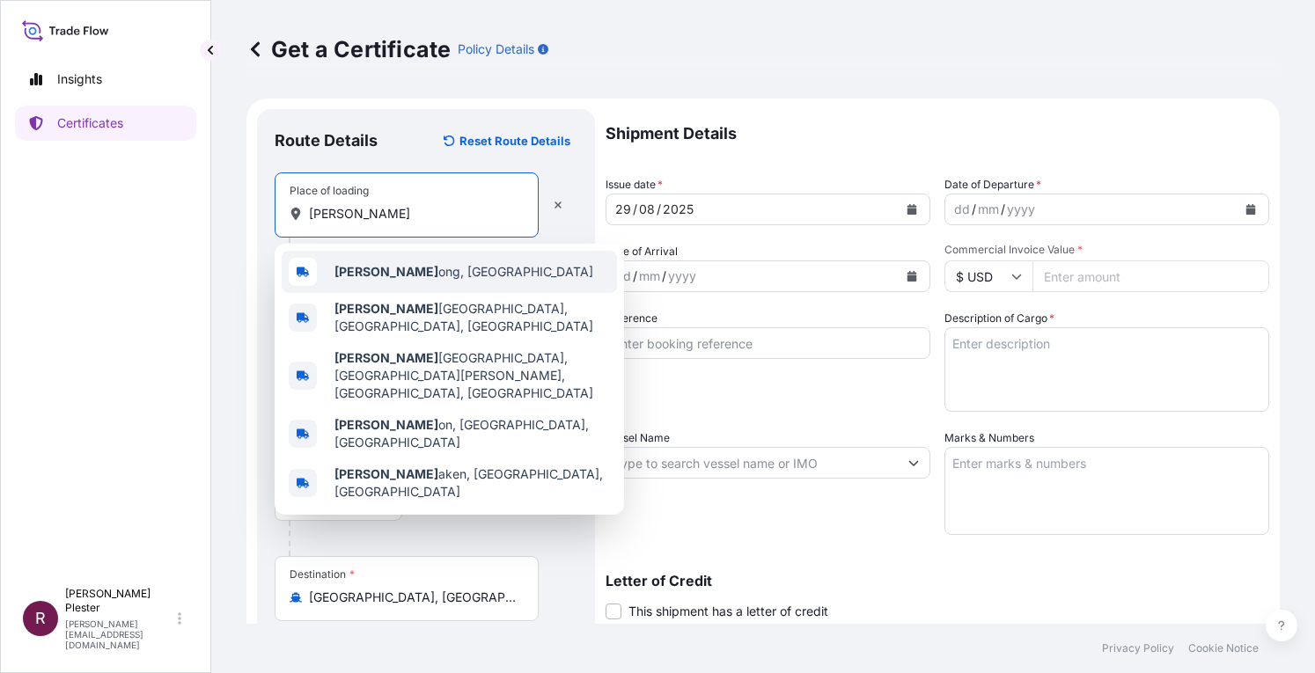
click at [356, 279] on b "Shand" at bounding box center [386, 271] width 104 height 15
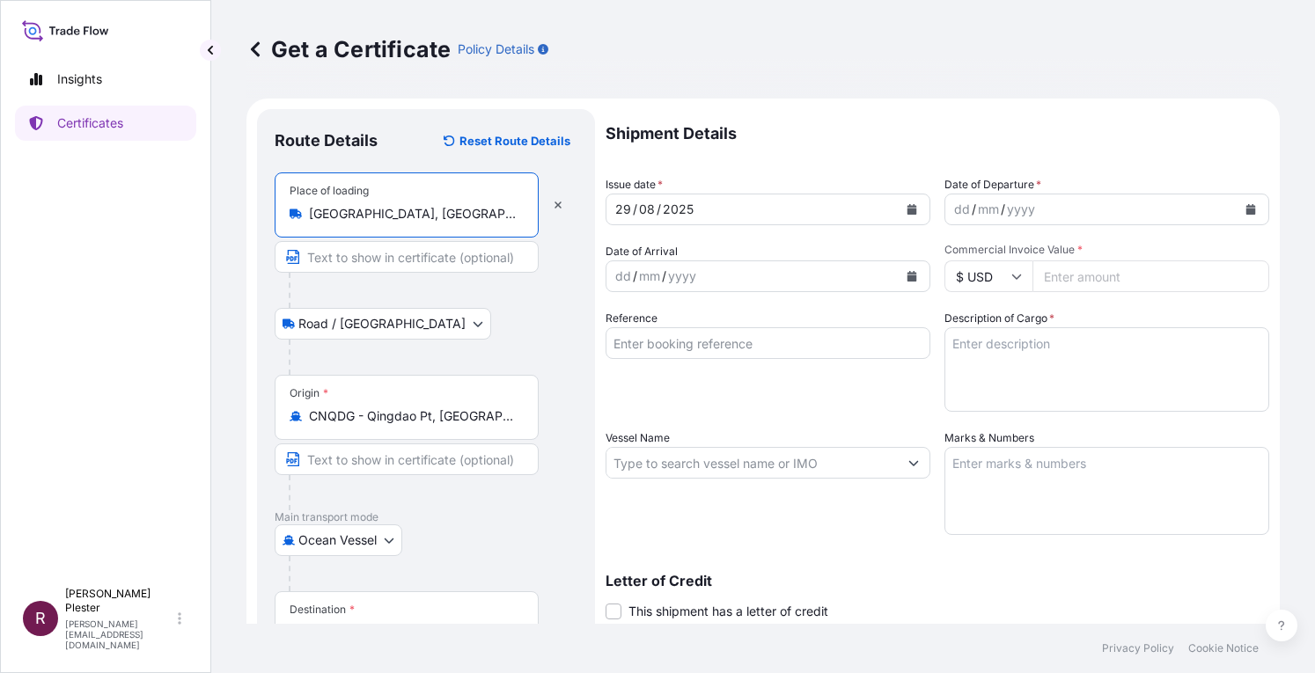
type input "Shandong, China"
click at [952, 214] on div "dd" at bounding box center [961, 209] width 19 height 21
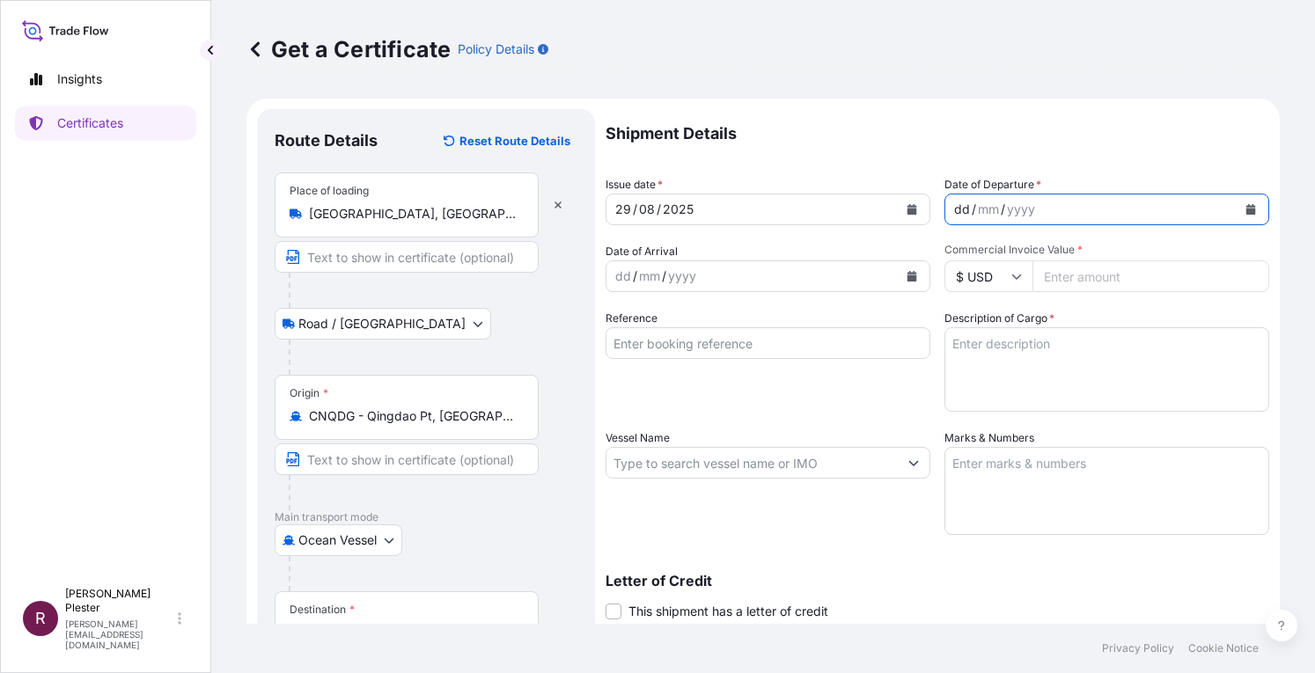
click at [952, 214] on div "dd" at bounding box center [961, 209] width 19 height 21
click at [1245, 205] on icon "Calendar" at bounding box center [1250, 209] width 11 height 11
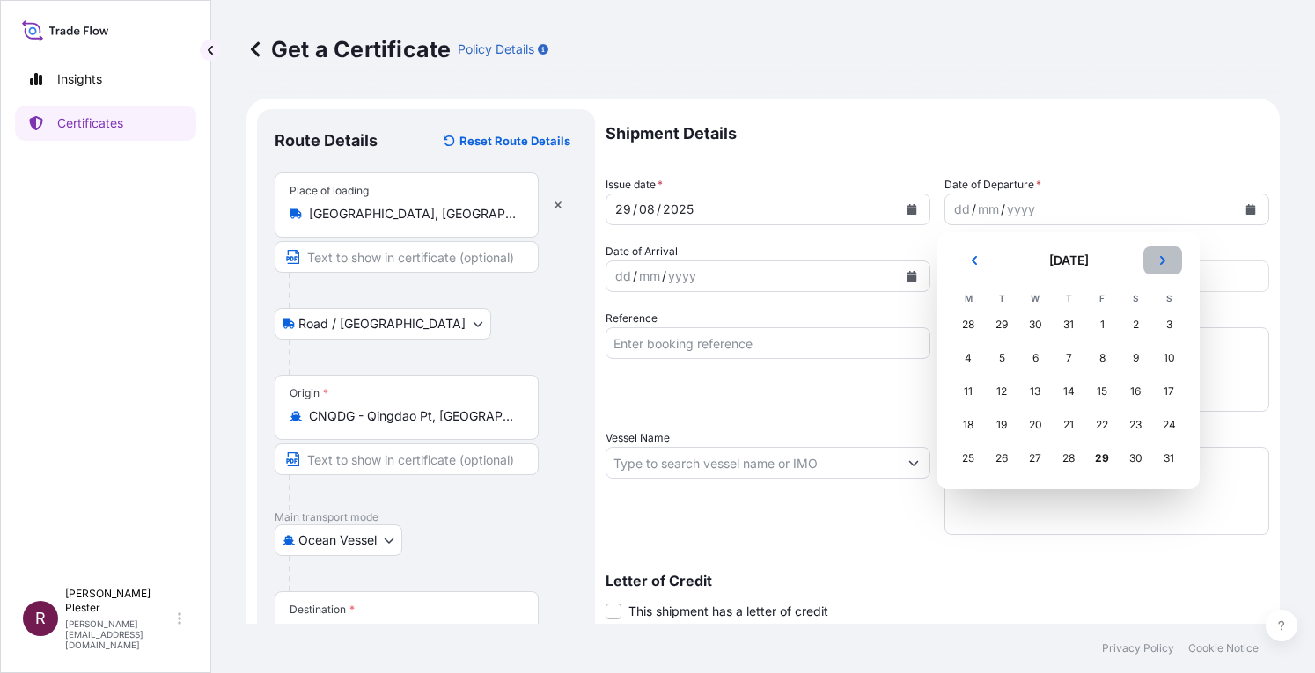
click at [1165, 258] on icon "Next" at bounding box center [1162, 260] width 11 height 11
click at [1031, 319] on div "3" at bounding box center [1035, 325] width 32 height 32
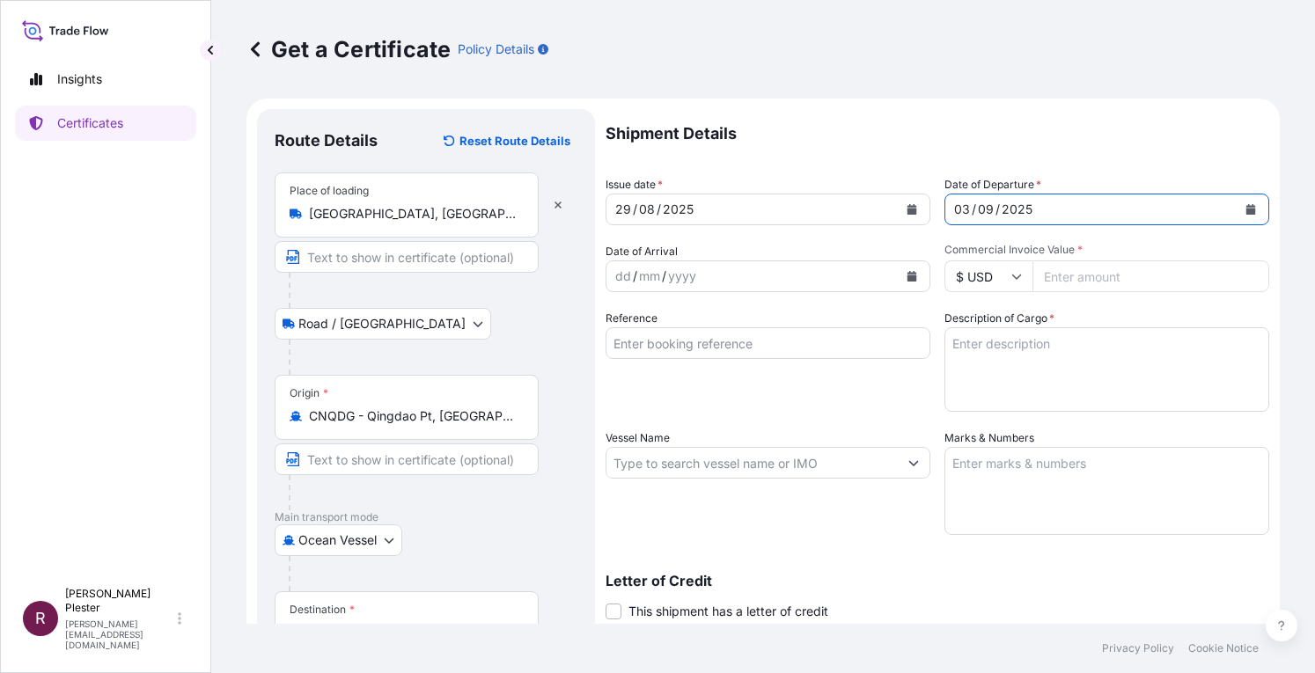
click at [907, 271] on icon "Calendar" at bounding box center [912, 276] width 11 height 11
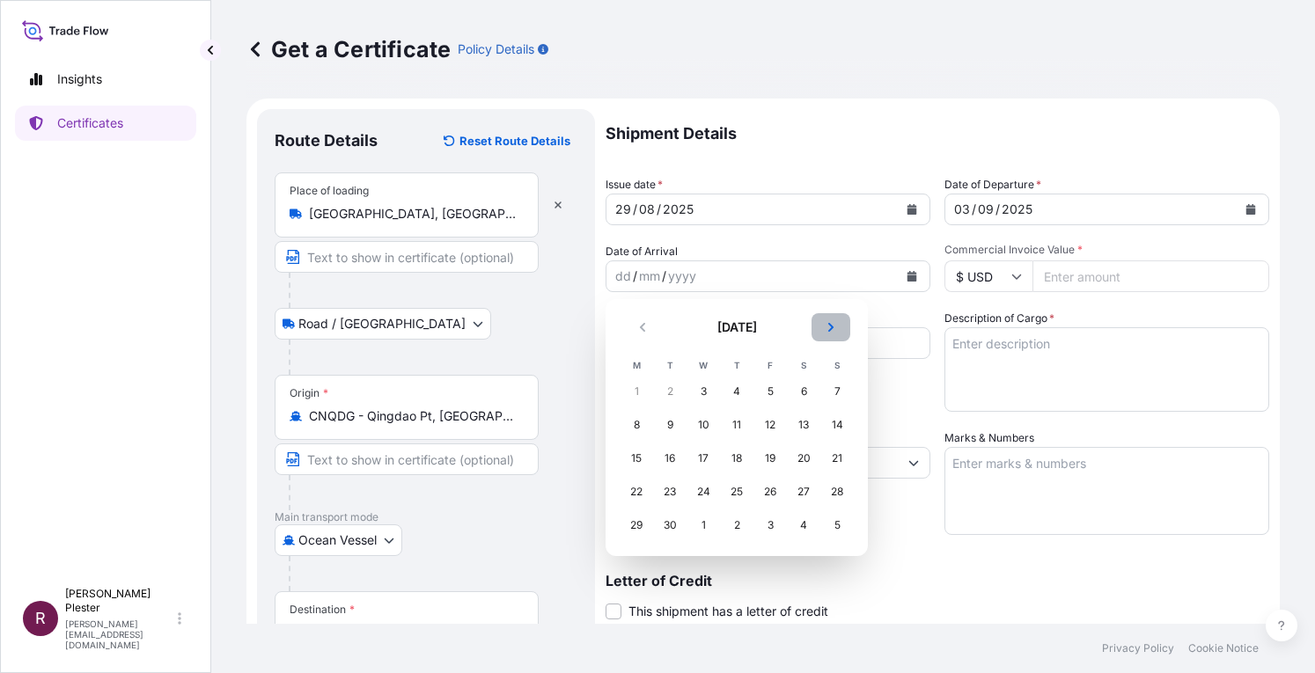
click at [834, 321] on button "Next" at bounding box center [831, 327] width 39 height 28
click at [735, 425] on div "9" at bounding box center [737, 425] width 32 height 32
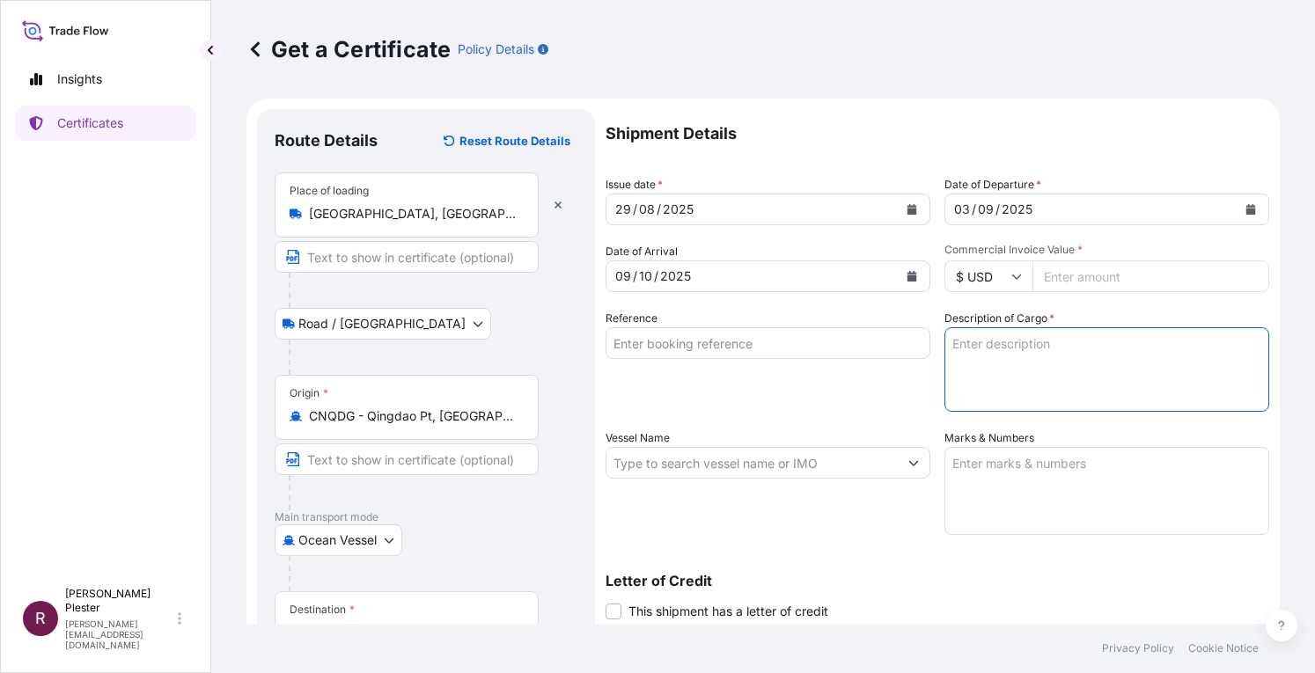
click at [944, 354] on textarea "Description of Cargo *" at bounding box center [1106, 369] width 325 height 84
click at [944, 342] on textarea "Description of Cargo *" at bounding box center [1106, 369] width 325 height 84
type textarea "247,600 POLYPROPYLENE WOVEN BAGS 5 PCS RESIN PLATE MATERIAL"
click at [953, 466] on textarea "Marks & Numbers" at bounding box center [1106, 491] width 325 height 88
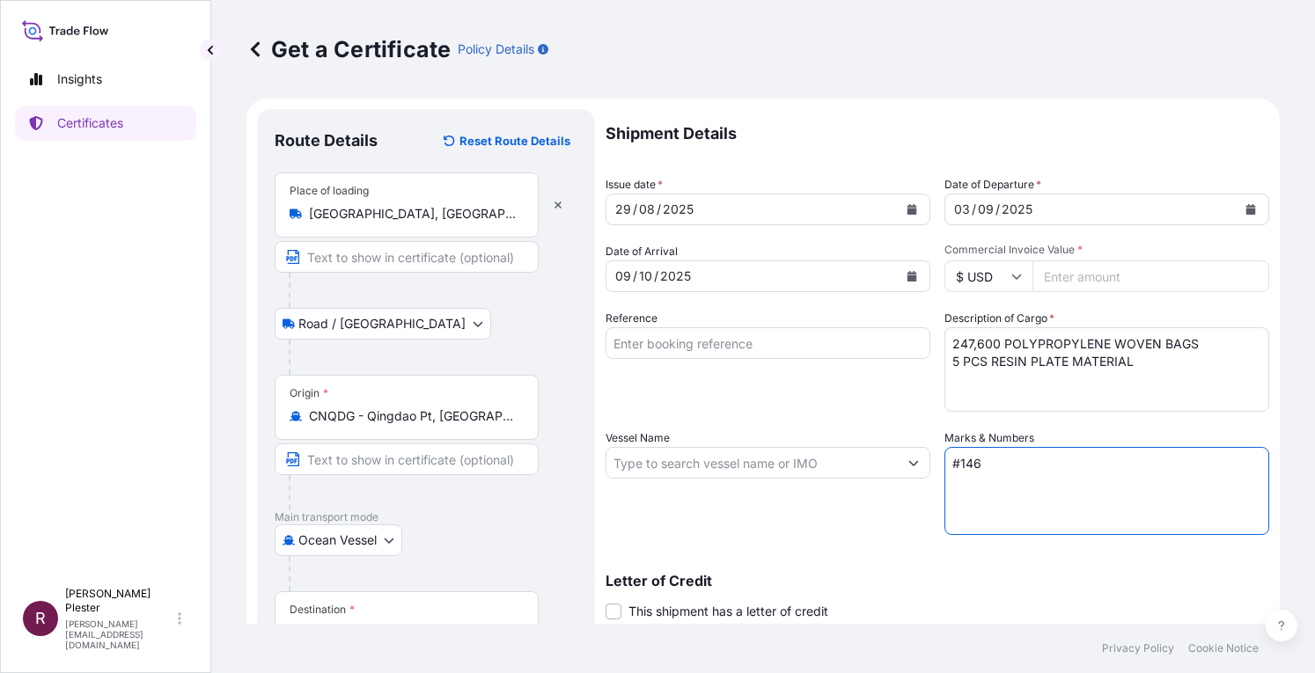
type textarea "#146"
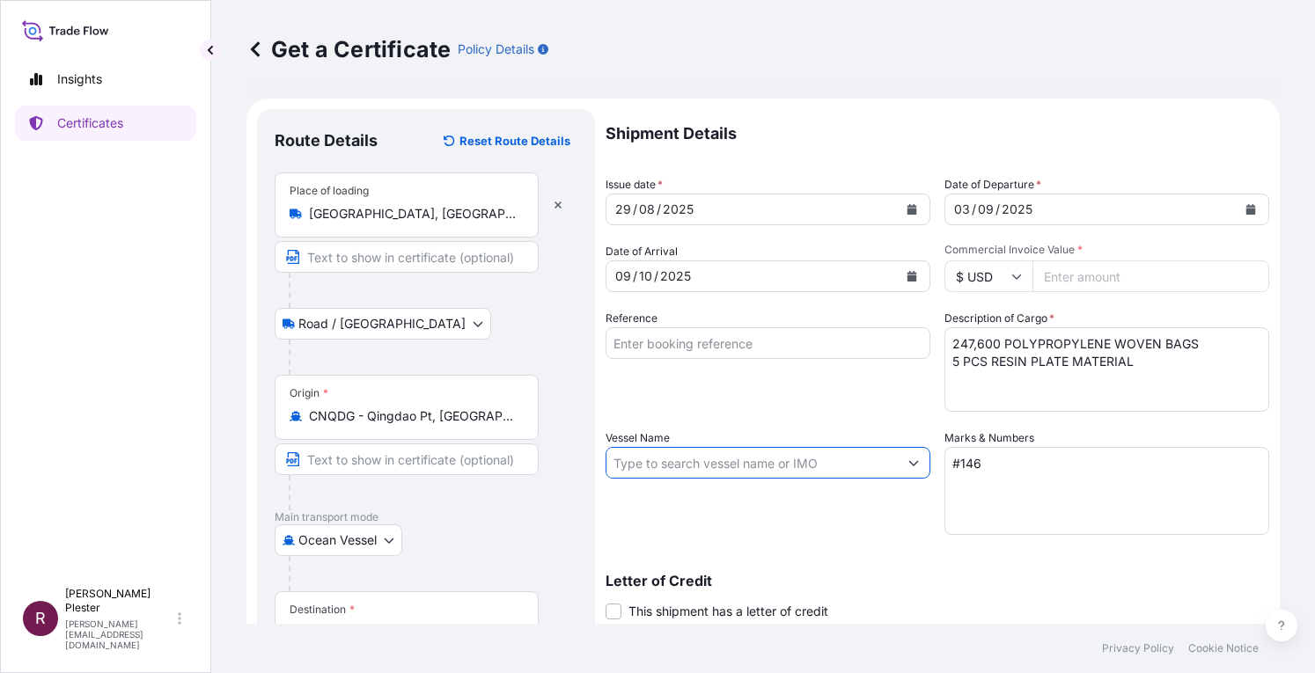
click at [653, 465] on input "Vessel Name" at bounding box center [751, 463] width 291 height 32
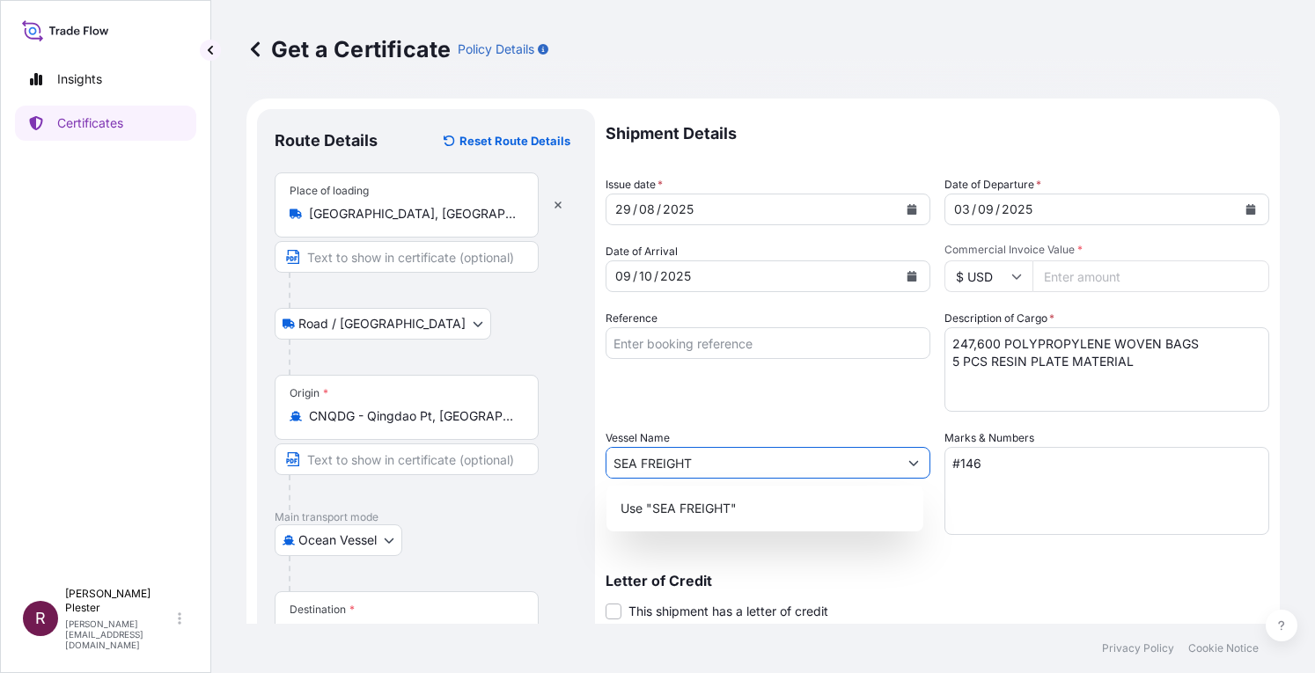
type input "SEA FREIGHT"
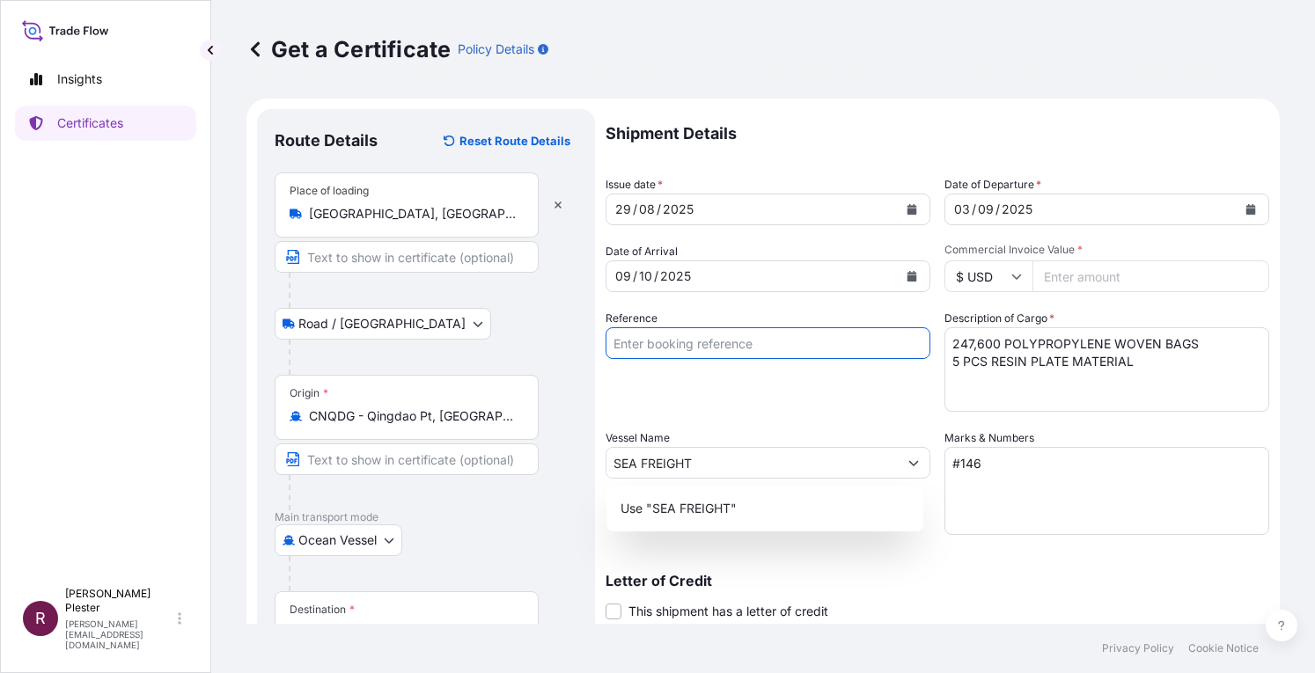
click at [629, 347] on input "Reference" at bounding box center [768, 343] width 325 height 32
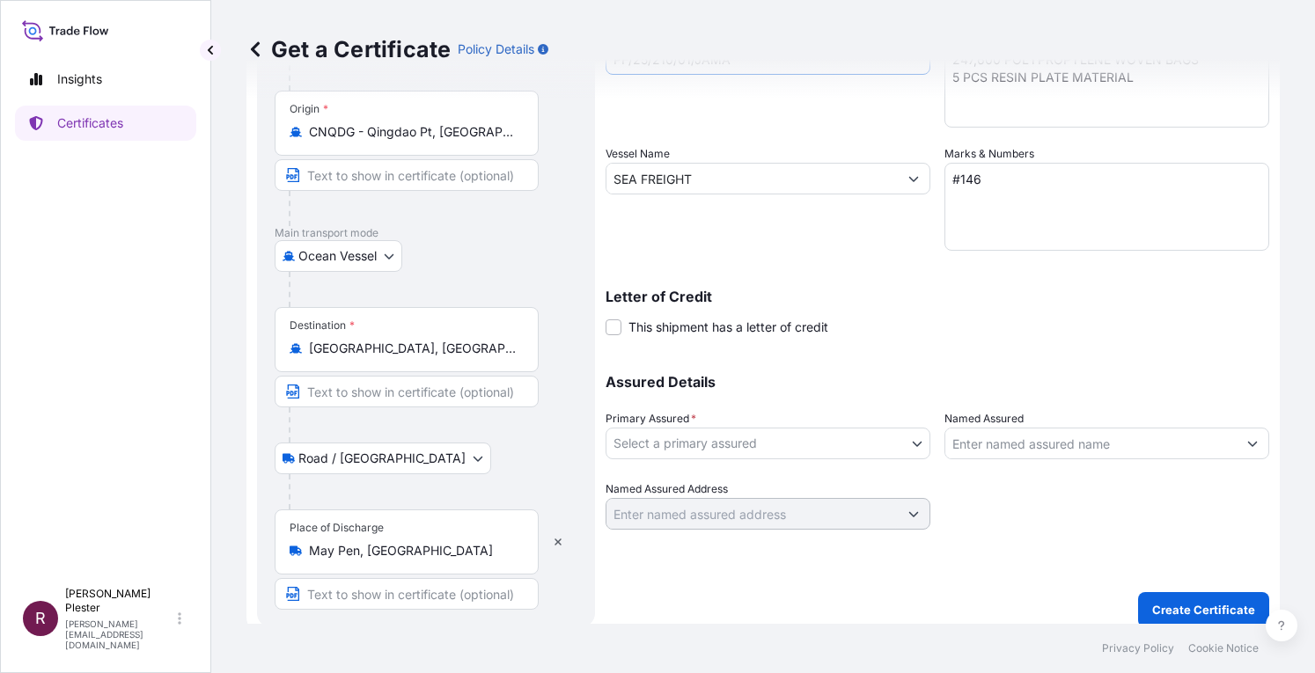
scroll to position [296, 0]
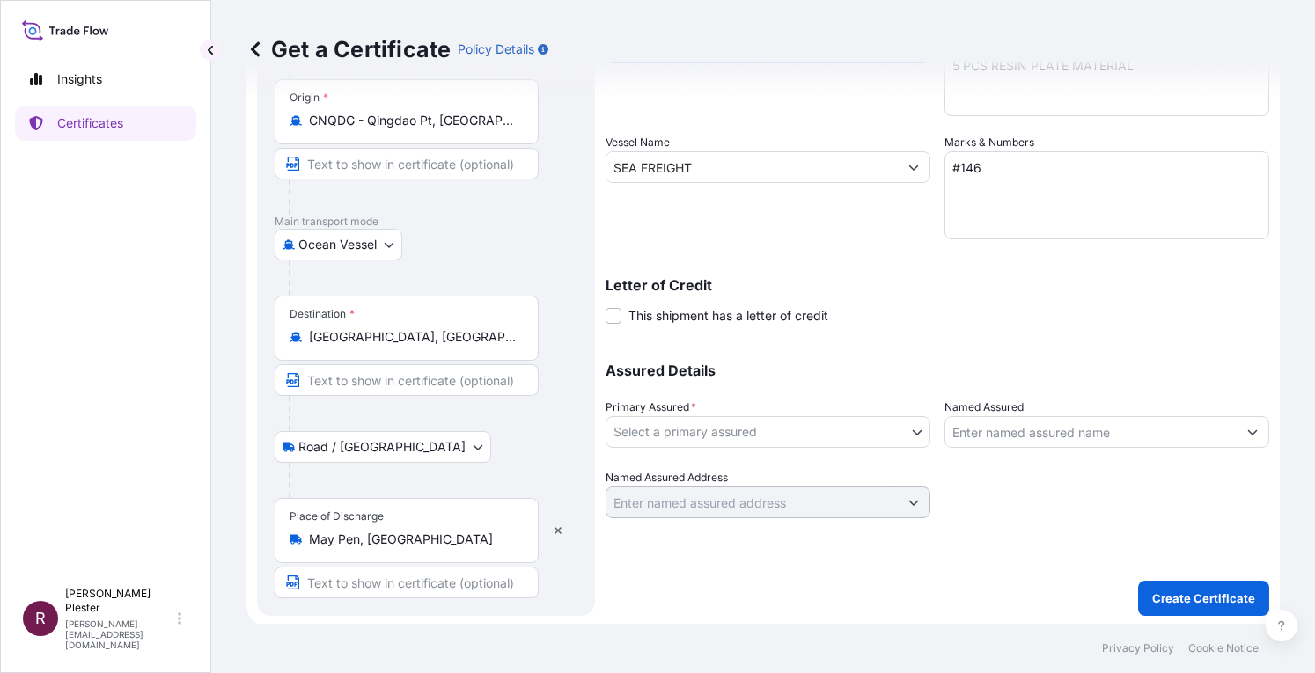
type input "PF/25/210/01/JAMA"
click at [912, 439] on body "Insights Certificates R Ruth Plester ruth@forestcompanies.com Get a Certificate…" at bounding box center [657, 336] width 1315 height 673
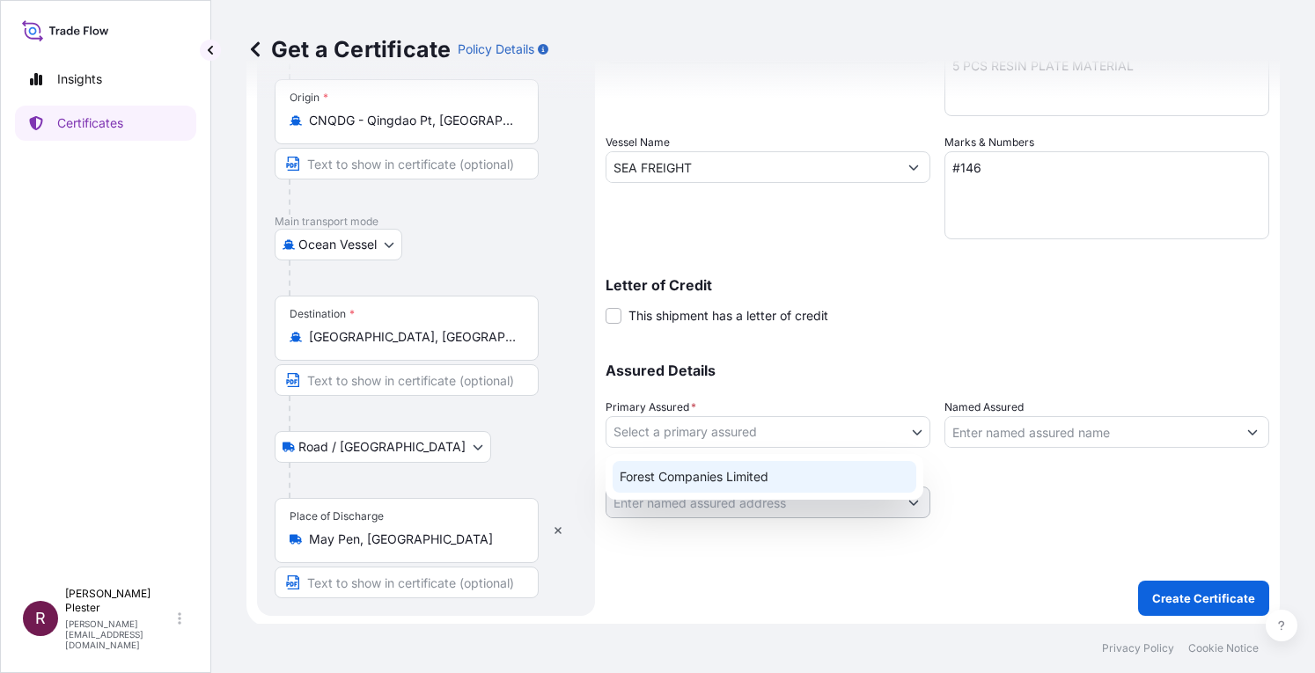
click at [785, 471] on div "Forest Companies Limited" at bounding box center [765, 477] width 304 height 32
select select "31422"
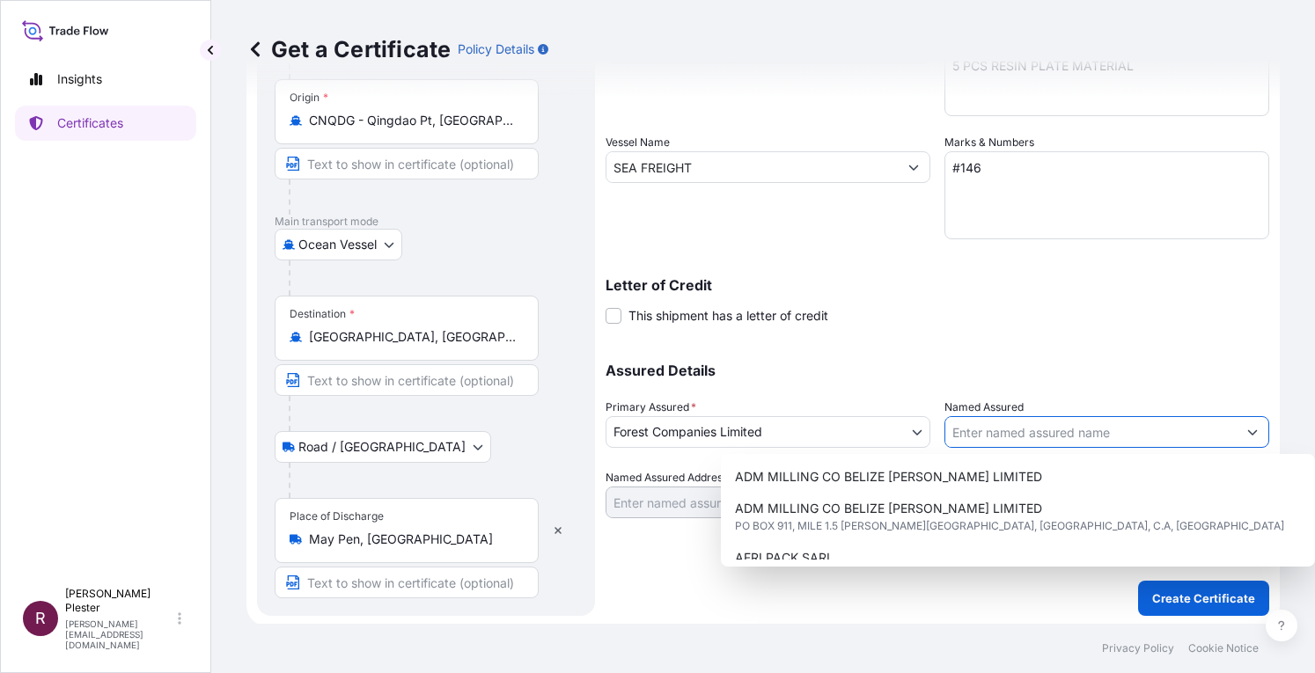
click at [970, 441] on input "Named Assured" at bounding box center [1090, 432] width 291 height 32
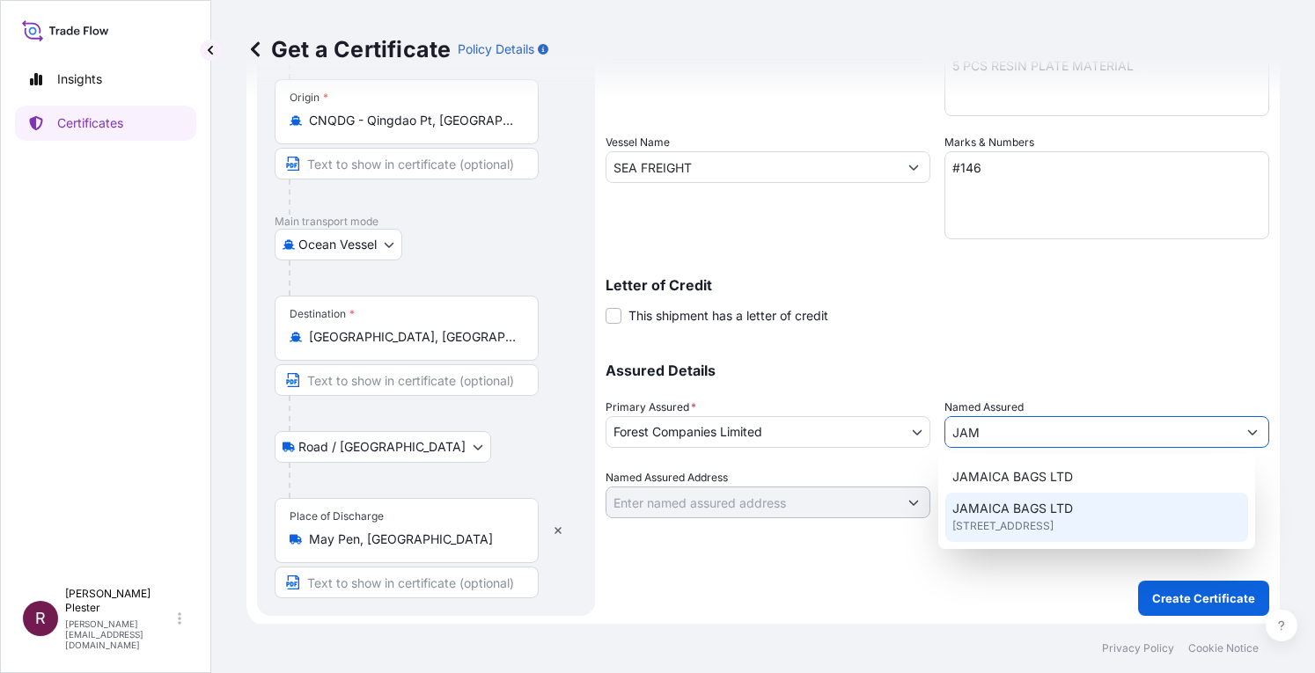
click at [1002, 507] on span "JAMAICA BAGS LTD" at bounding box center [1012, 509] width 121 height 18
type input "JAMAICA BAGS LTD"
type input "61 CHAPELTON ROAD"
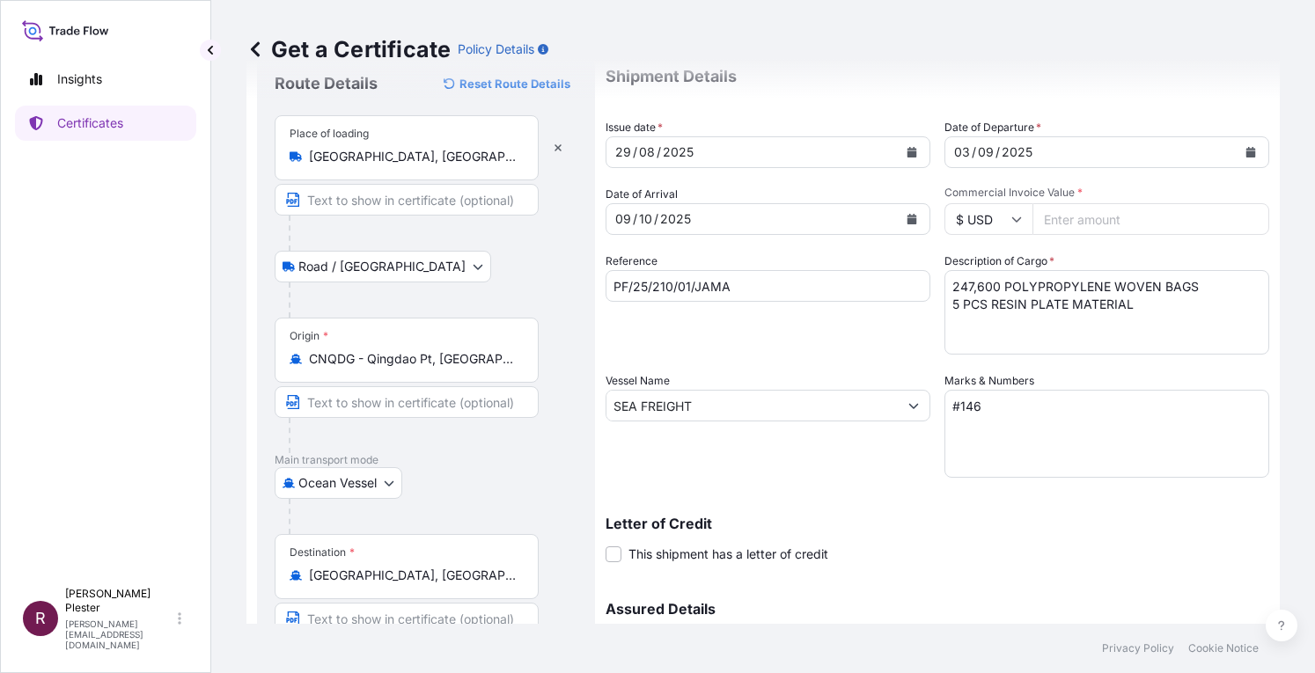
scroll to position [32, 0]
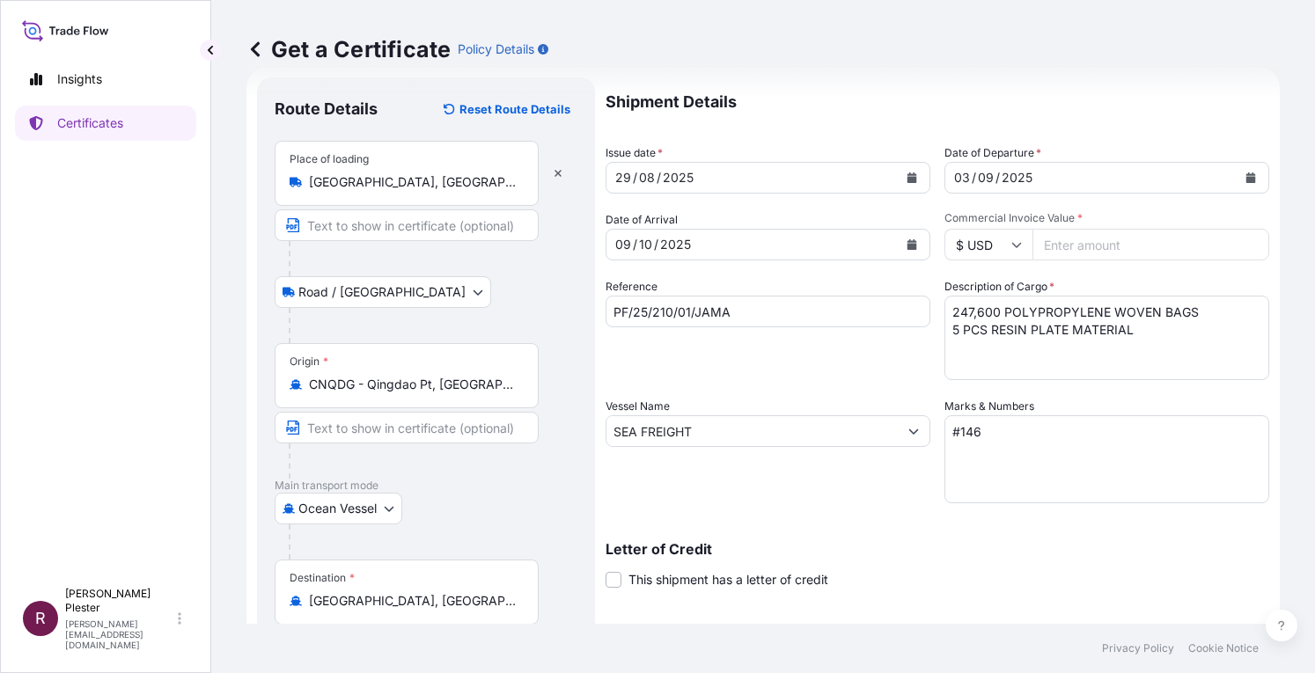
type input "JAMAICA BAGS LTD"
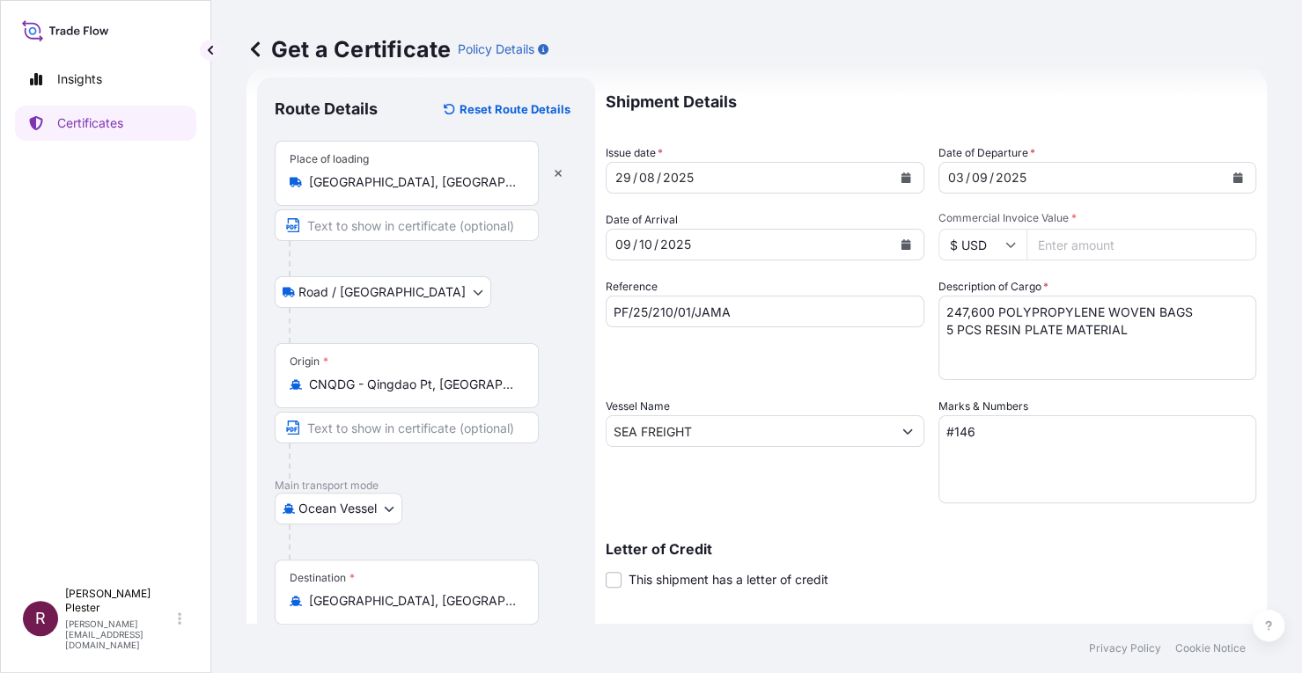
click at [1045, 240] on input "Commercial Invoice Value *" at bounding box center [1141, 245] width 231 height 32
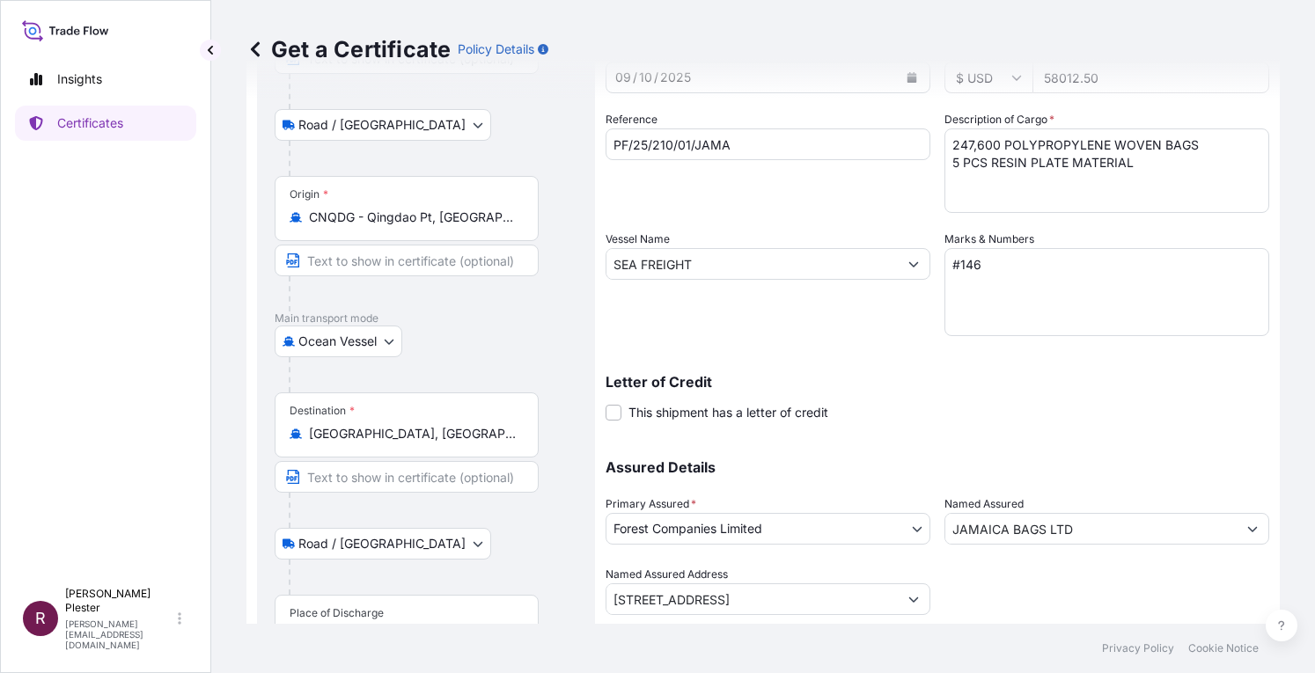
scroll to position [296, 0]
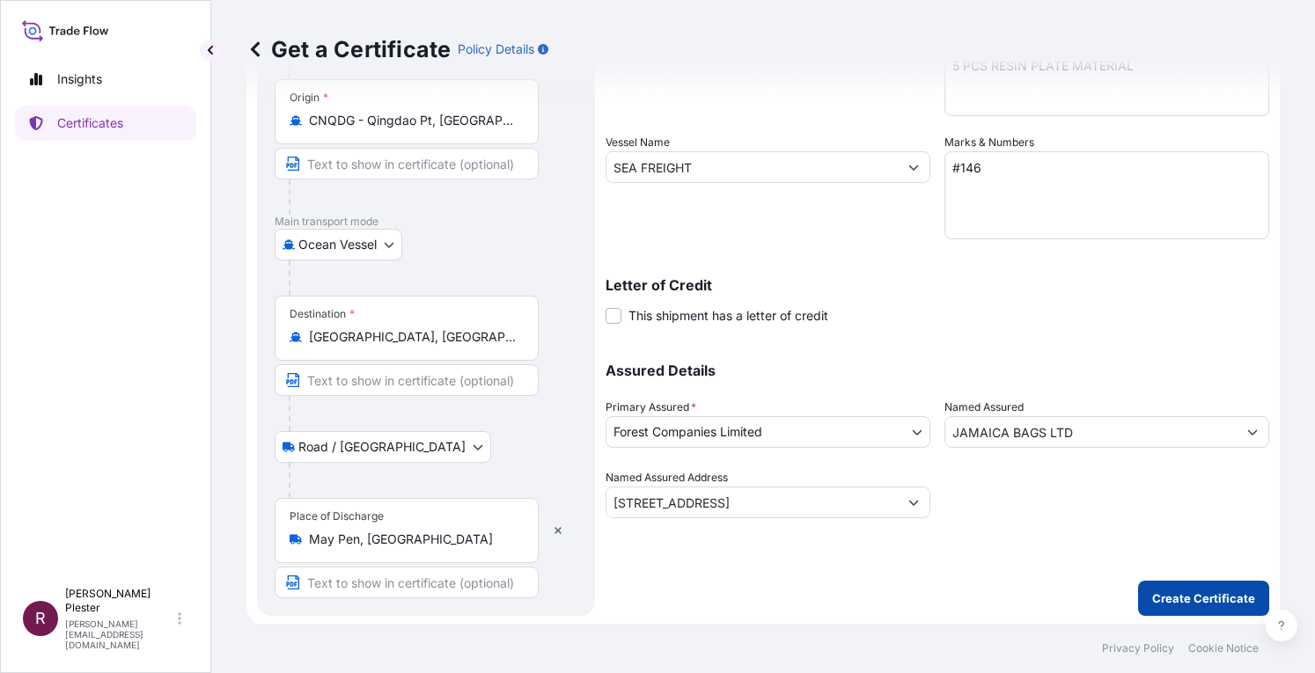
type input "58012.50"
click at [1191, 604] on p "Create Certificate" at bounding box center [1203, 599] width 103 height 18
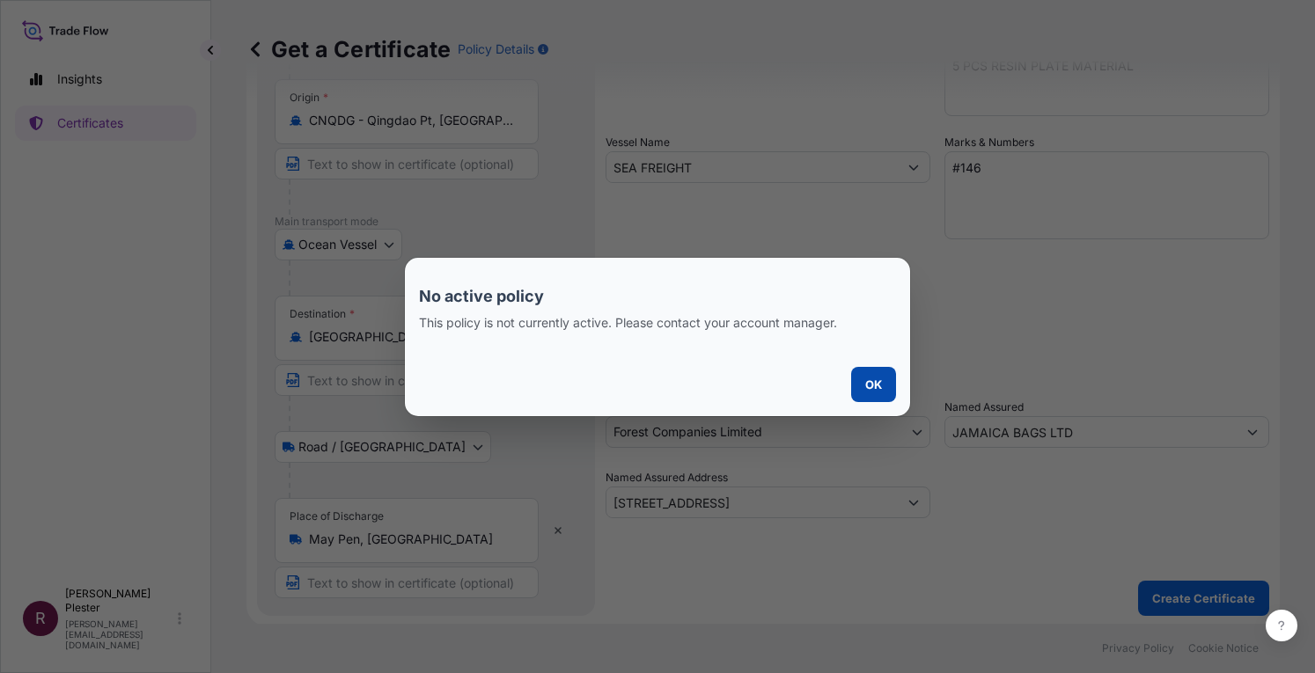
click at [868, 379] on p "OK" at bounding box center [873, 385] width 17 height 18
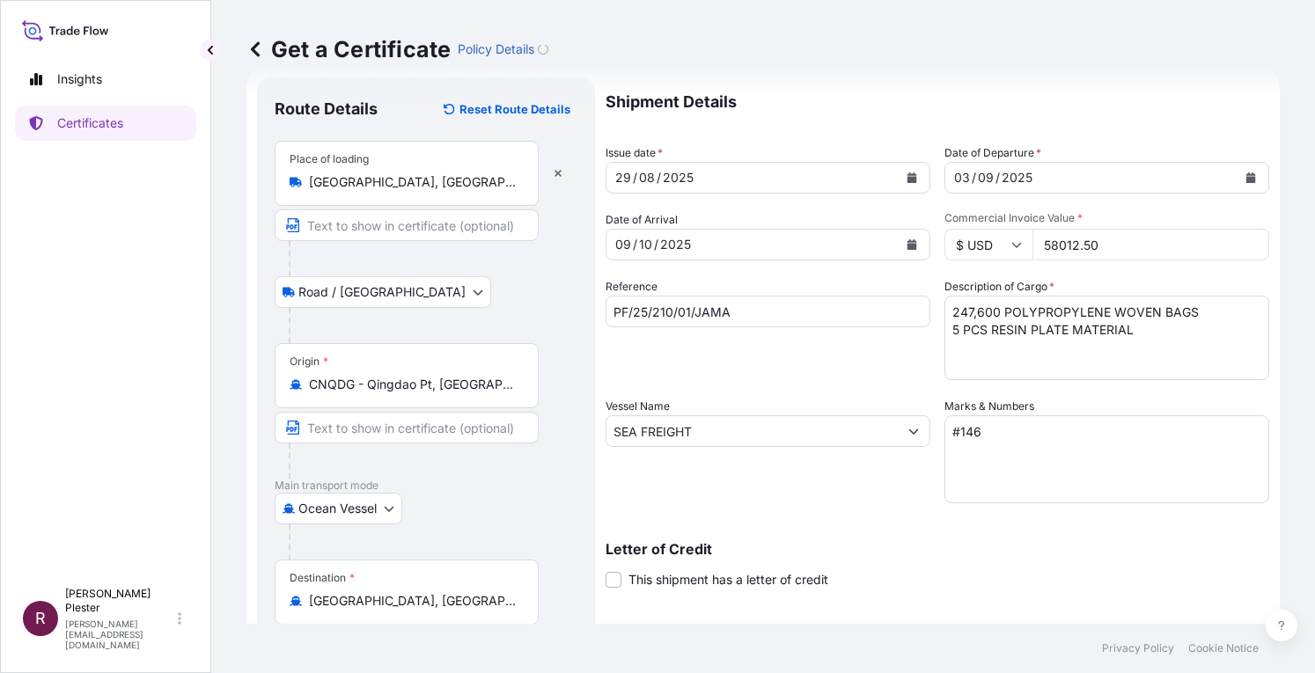
scroll to position [0, 0]
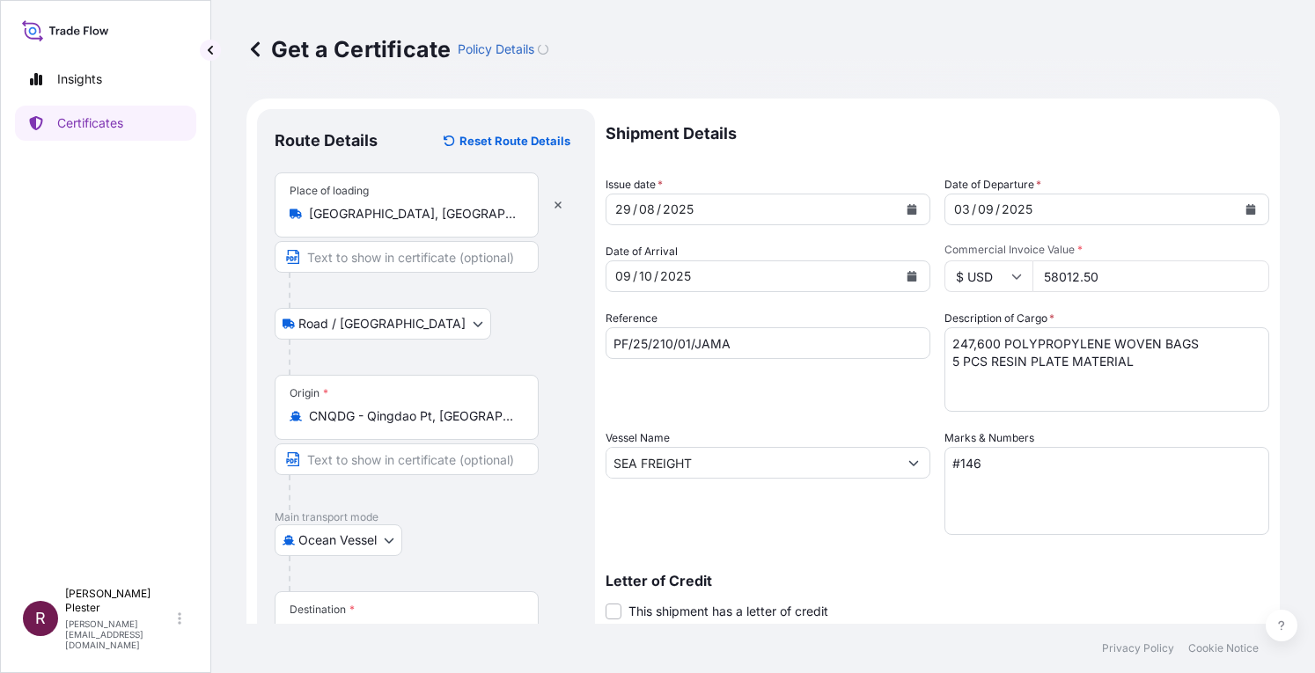
click at [912, 205] on button "Calendar" at bounding box center [912, 209] width 28 height 28
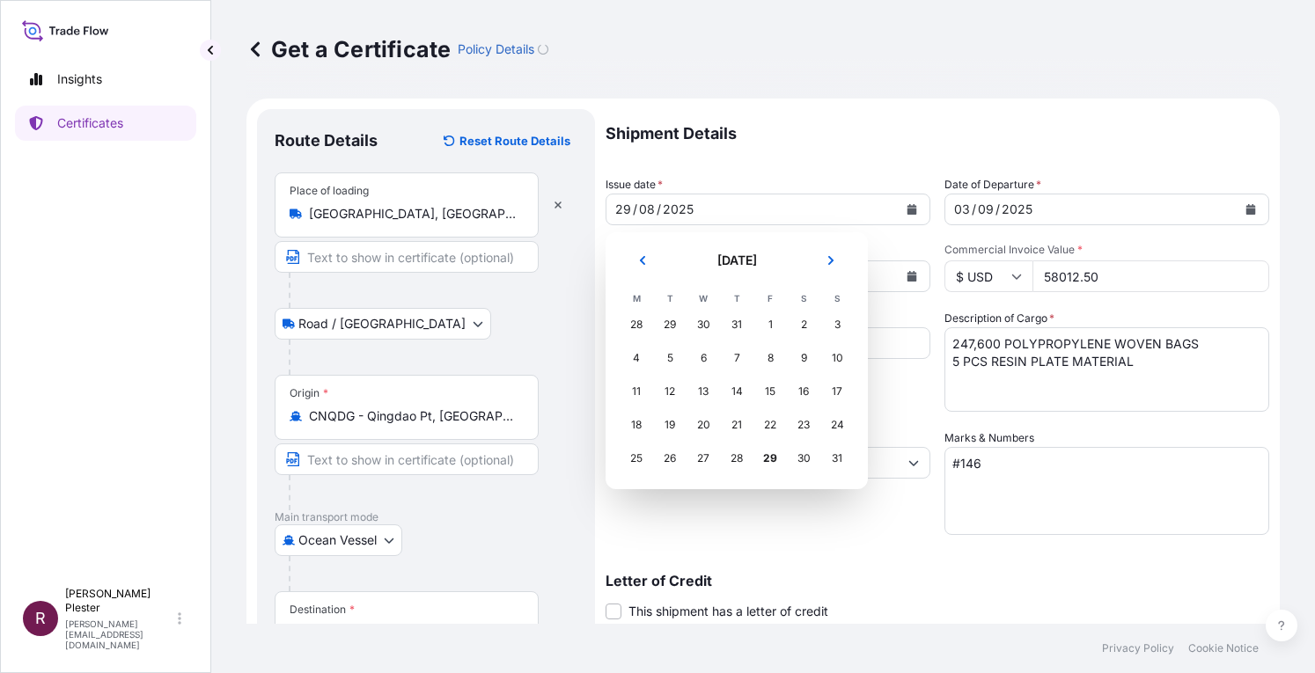
click at [638, 327] on div "28" at bounding box center [637, 325] width 32 height 32
click at [635, 318] on div "28" at bounding box center [637, 325] width 32 height 32
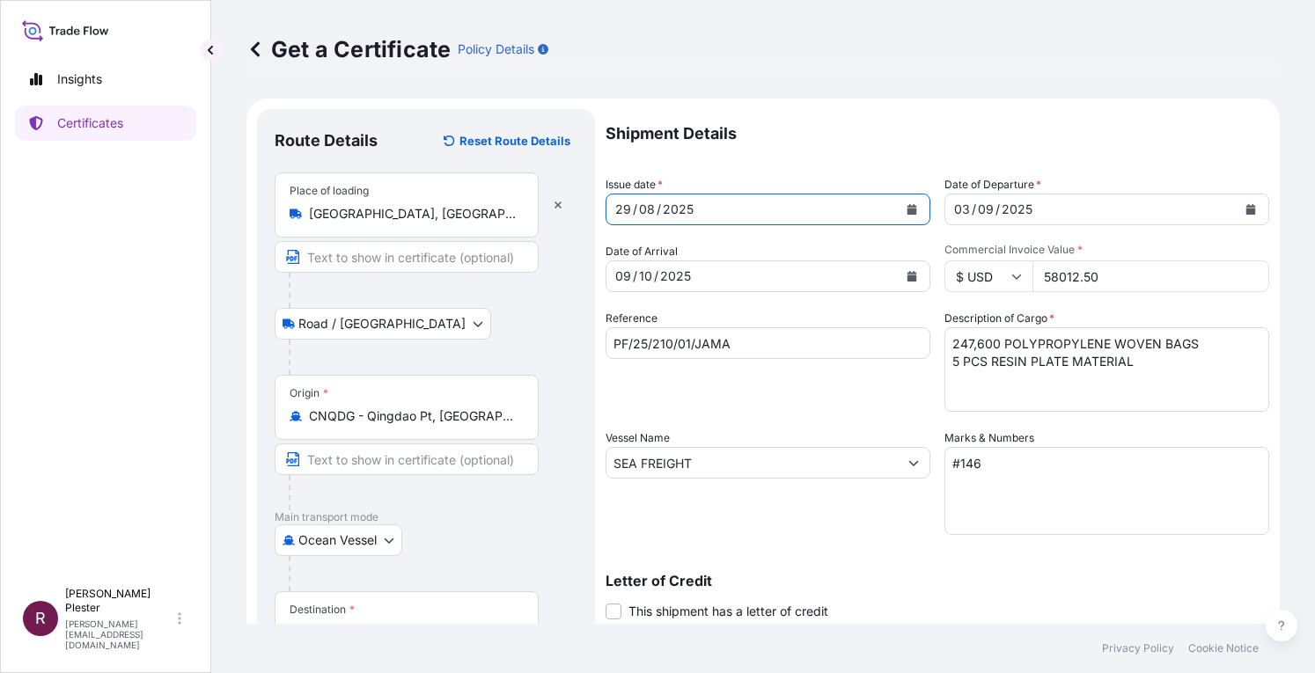
click at [621, 210] on div "29" at bounding box center [622, 209] width 19 height 21
click at [627, 203] on div "29" at bounding box center [622, 209] width 19 height 21
click at [626, 203] on div "29" at bounding box center [622, 209] width 19 height 21
click at [626, 208] on div "29" at bounding box center [622, 209] width 19 height 21
click at [907, 207] on icon "Calendar" at bounding box center [912, 209] width 10 height 11
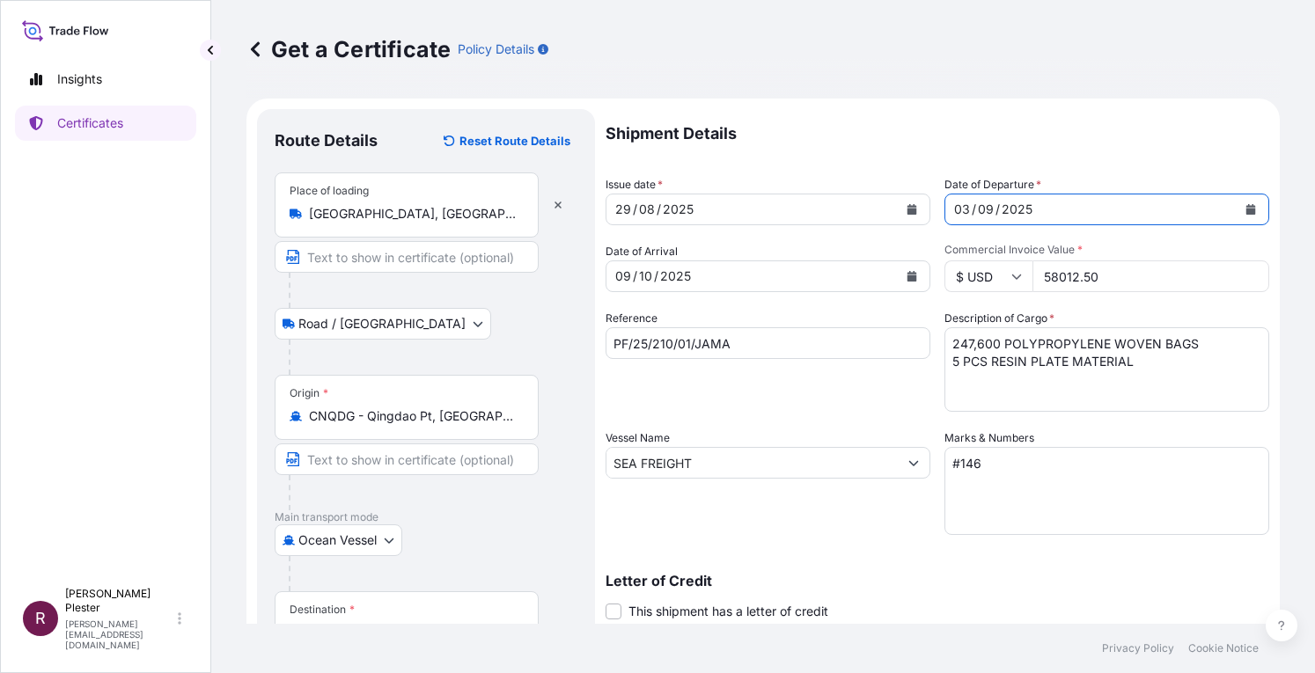
click at [1246, 207] on icon "Calendar" at bounding box center [1251, 209] width 10 height 11
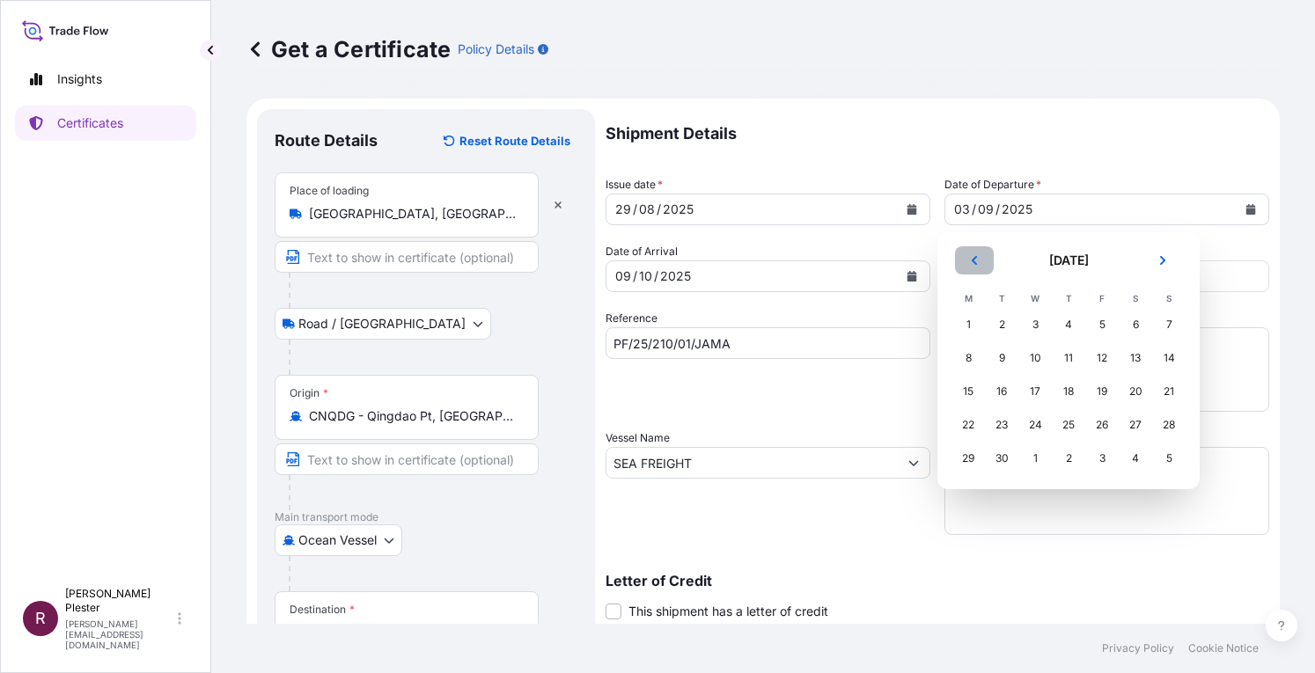
click at [975, 258] on icon "Previous" at bounding box center [974, 260] width 5 height 9
click at [963, 318] on div "28" at bounding box center [968, 325] width 32 height 32
click at [1003, 323] on div "29" at bounding box center [1002, 325] width 32 height 32
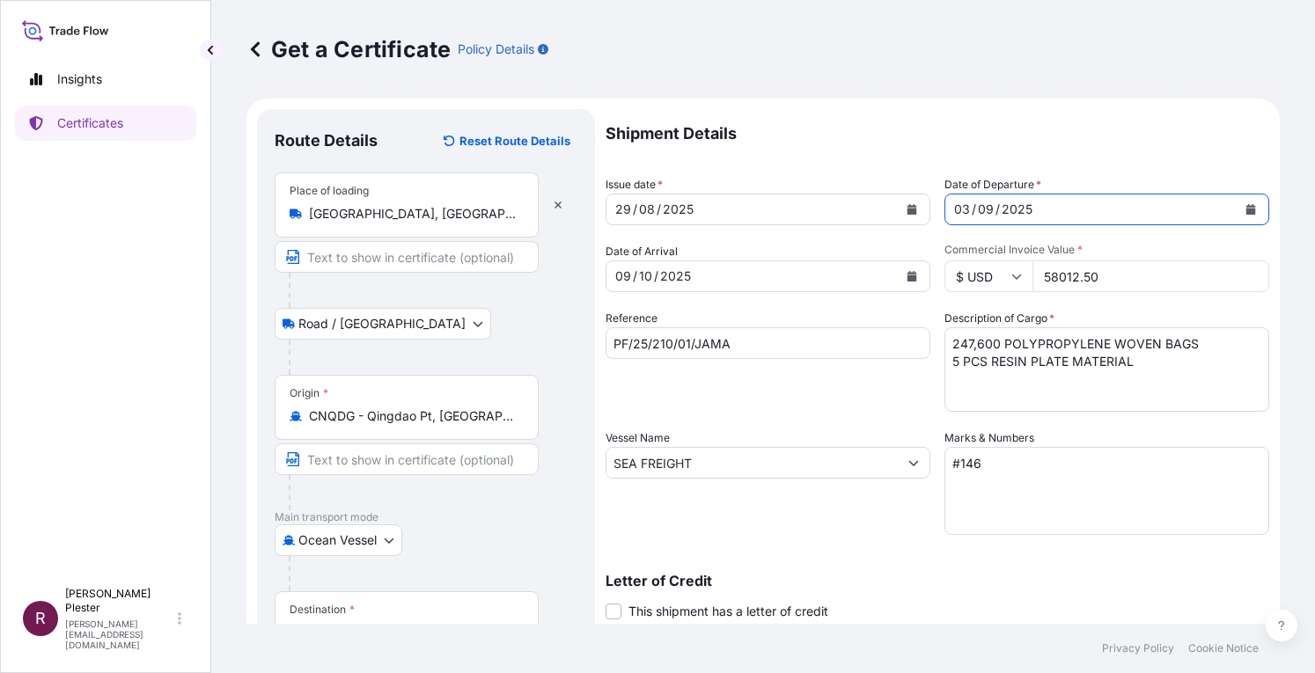
click at [620, 206] on div "29" at bounding box center [622, 209] width 19 height 21
click at [907, 209] on icon "Calendar" at bounding box center [912, 209] width 10 height 11
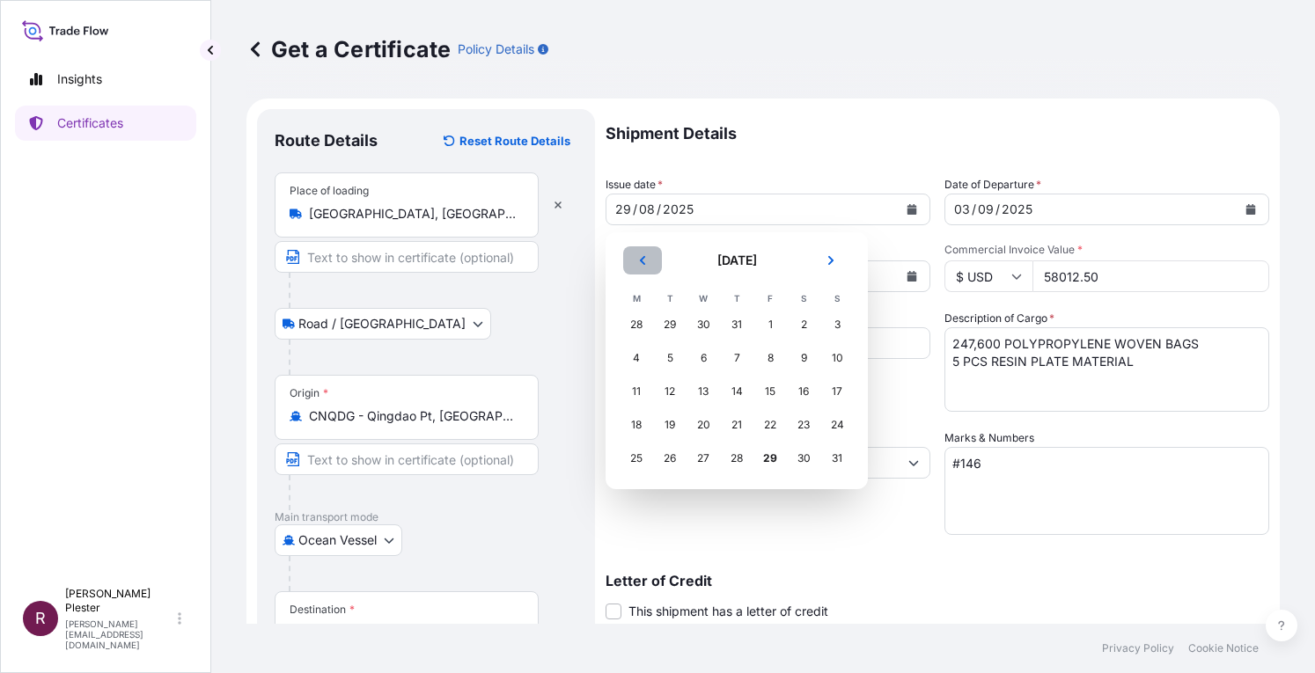
click at [647, 266] on button "Previous" at bounding box center [642, 260] width 39 height 28
click at [831, 262] on icon "Next" at bounding box center [830, 260] width 5 height 9
click at [738, 455] on div "28" at bounding box center [737, 459] width 32 height 32
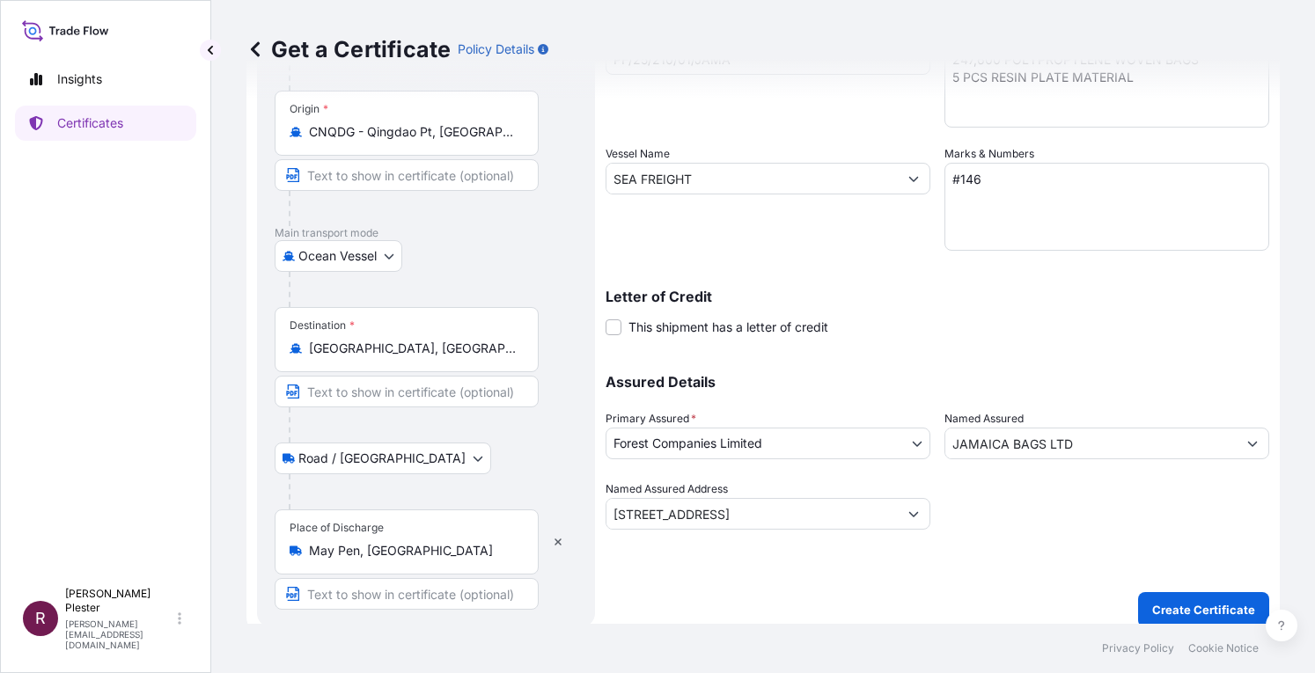
scroll to position [296, 0]
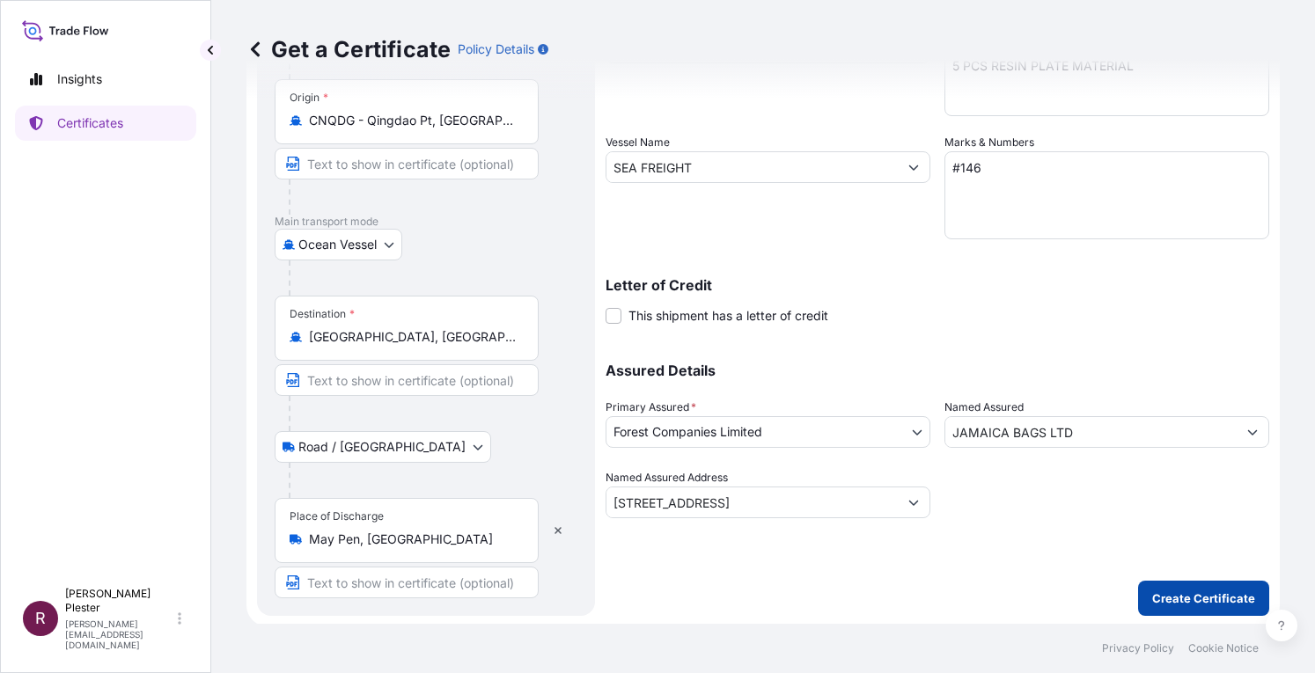
click at [1160, 591] on p "Create Certificate" at bounding box center [1203, 599] width 103 height 18
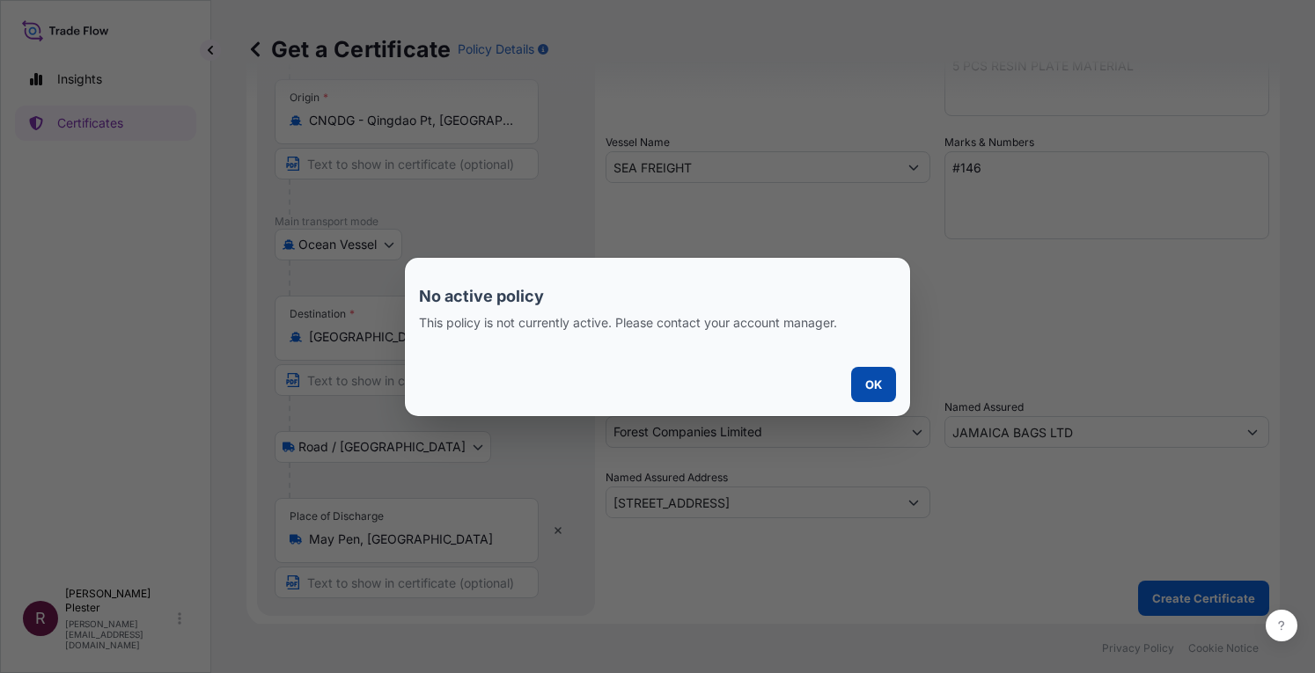
click at [871, 383] on p "OK" at bounding box center [873, 385] width 17 height 18
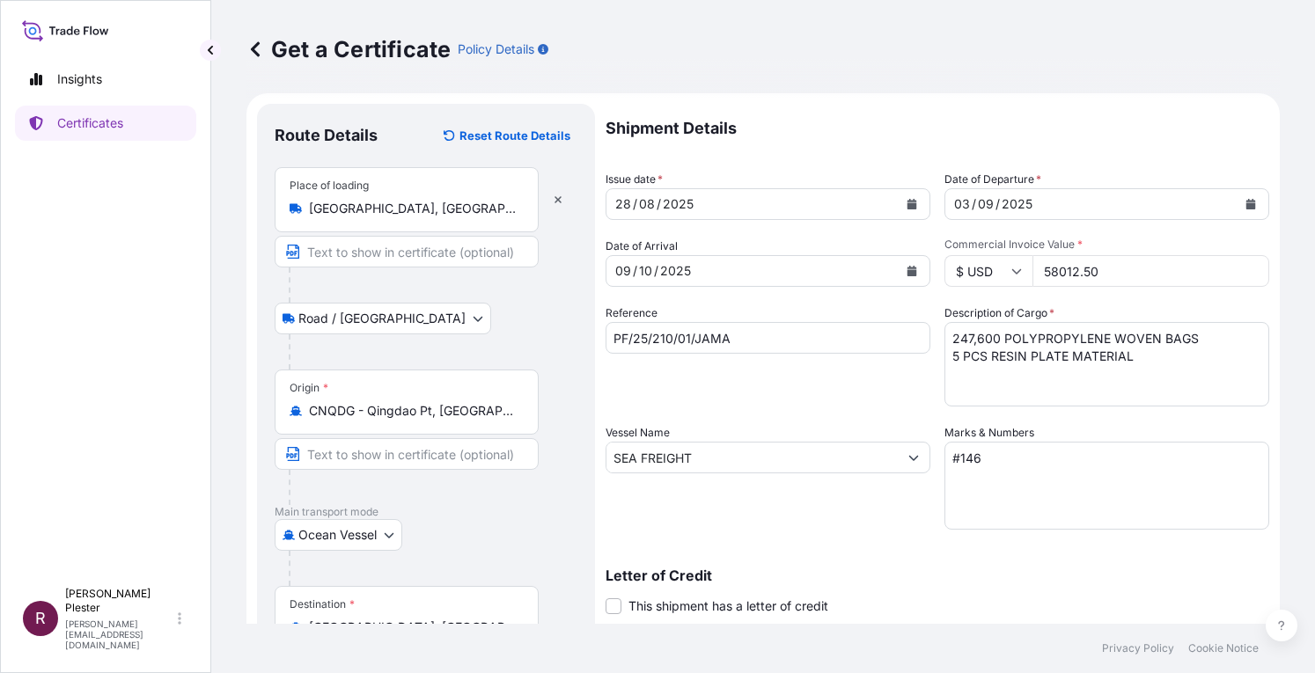
scroll to position [0, 0]
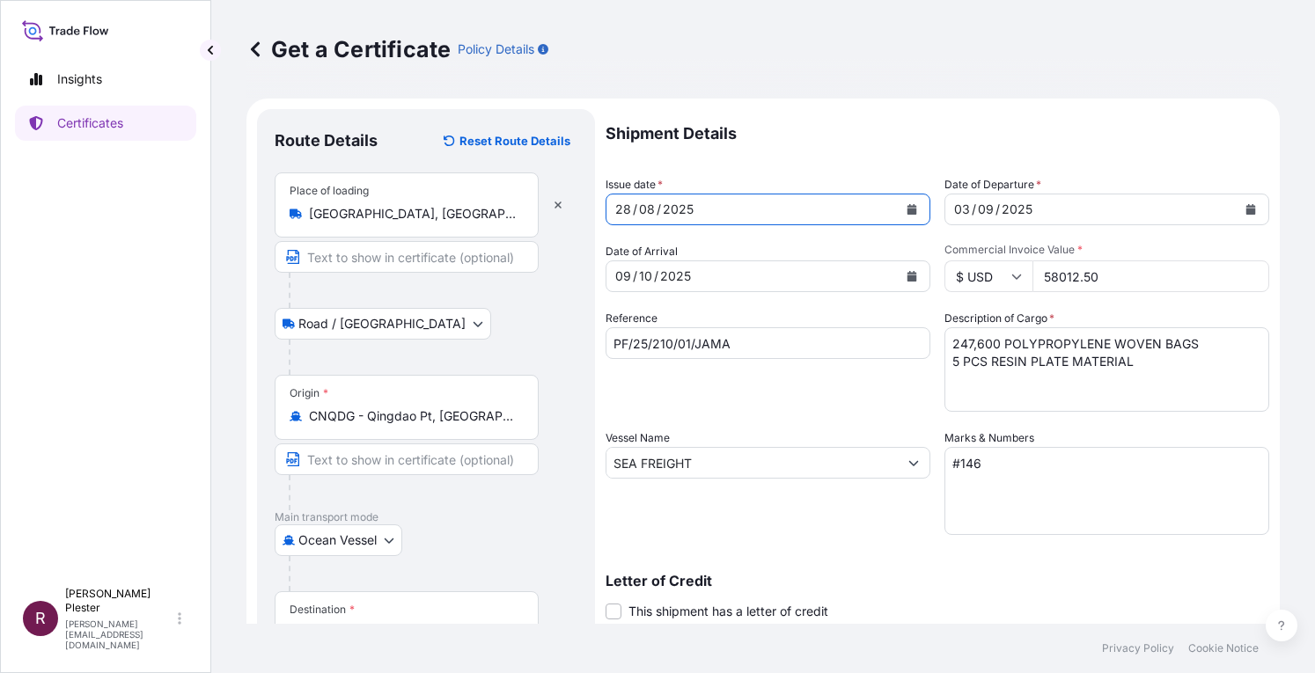
click at [907, 209] on icon "Calendar" at bounding box center [912, 209] width 10 height 11
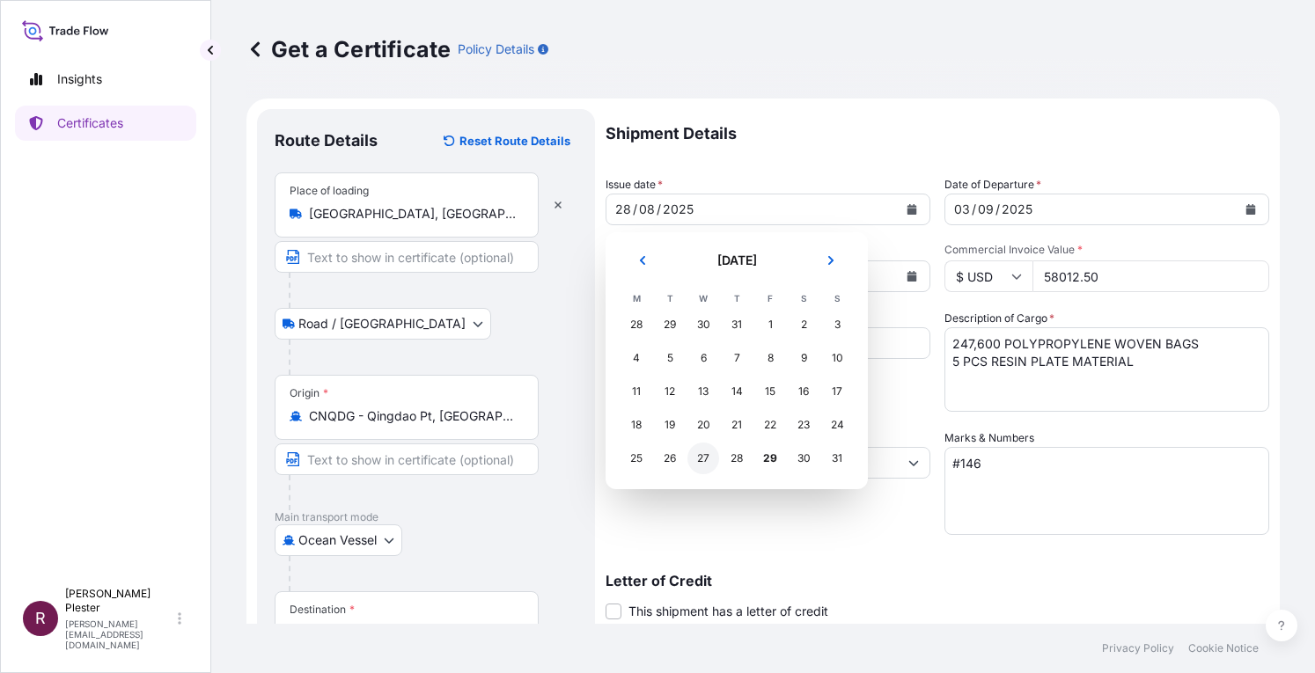
click at [696, 462] on div "27" at bounding box center [703, 459] width 32 height 32
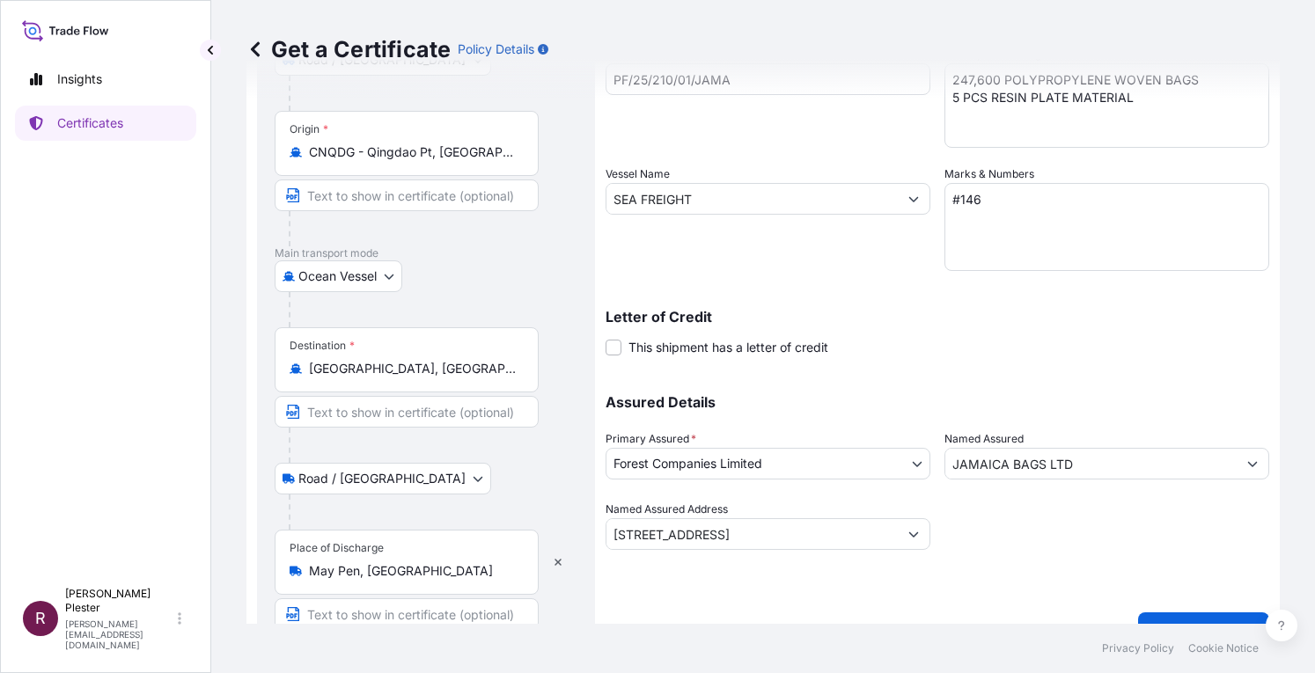
scroll to position [296, 0]
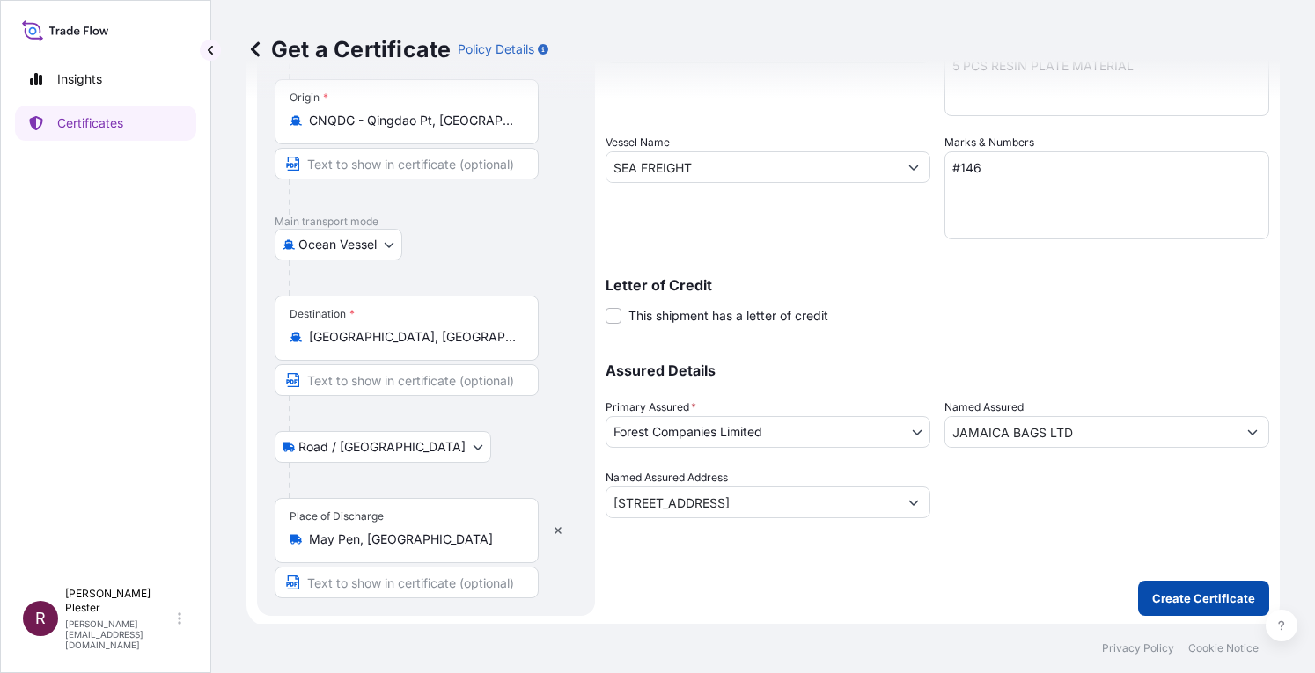
click at [1165, 594] on p "Create Certificate" at bounding box center [1203, 599] width 103 height 18
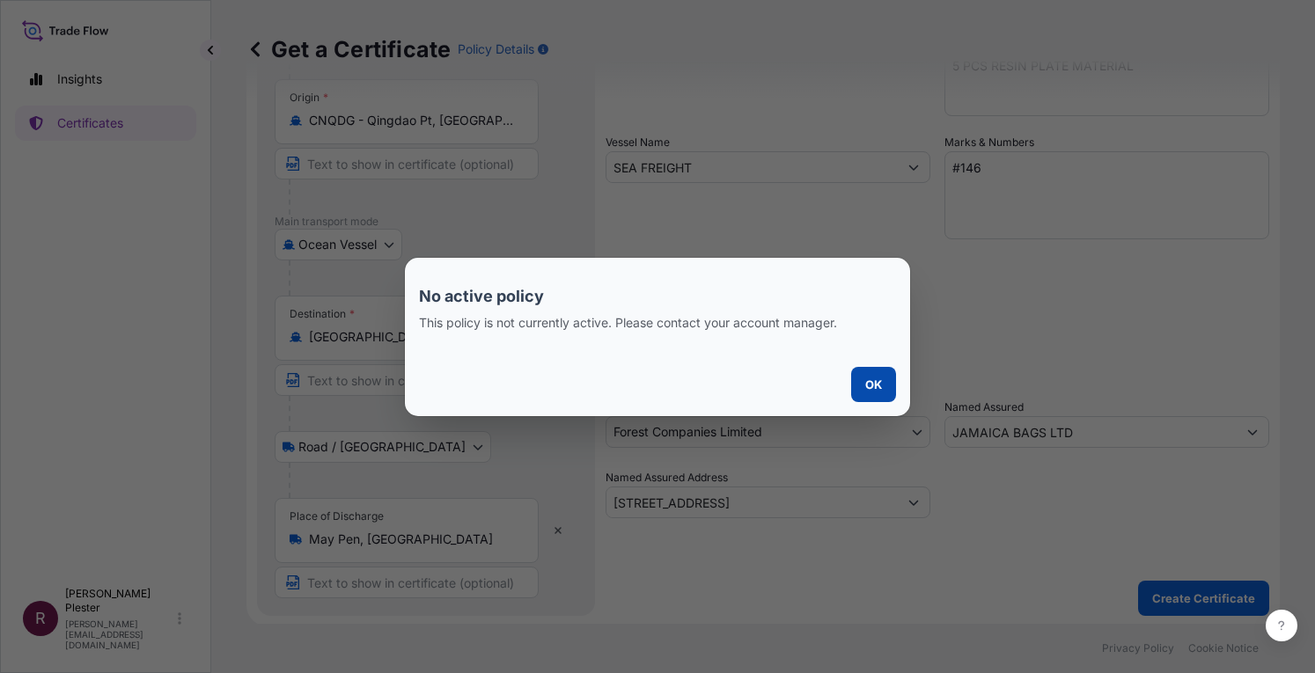
click at [878, 383] on p "OK" at bounding box center [873, 385] width 17 height 18
